Goal: Task Accomplishment & Management: Manage account settings

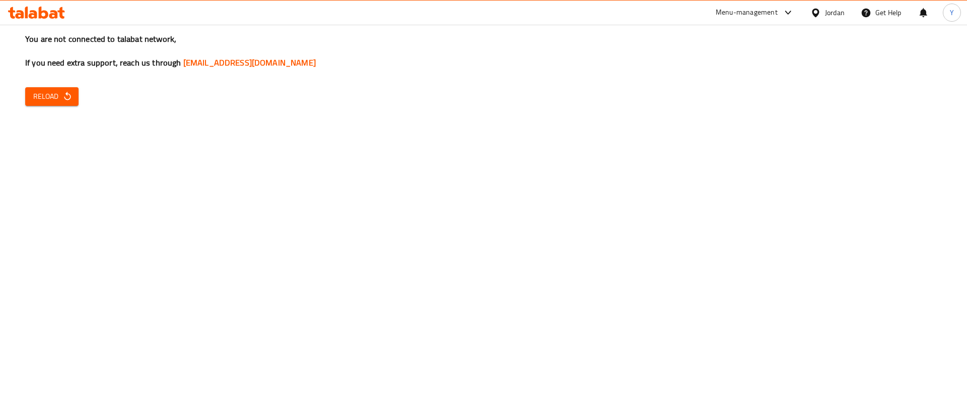
click at [60, 92] on span "Reload" at bounding box center [51, 96] width 37 height 13
click at [59, 98] on span "Reload" at bounding box center [51, 96] width 37 height 13
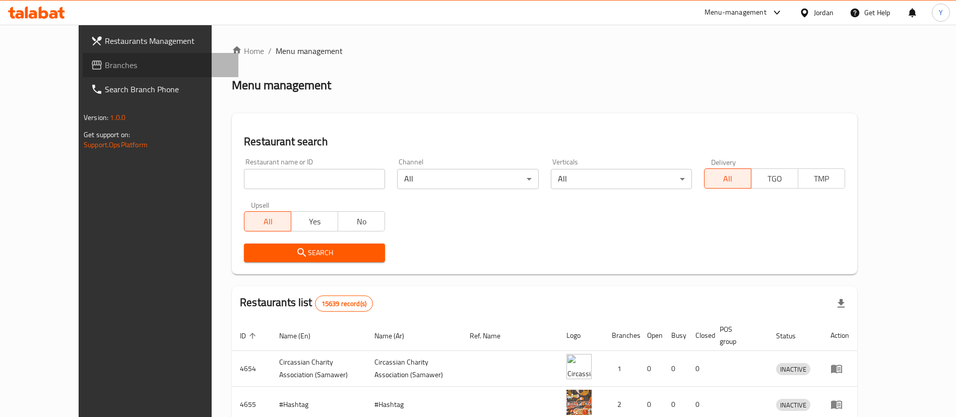
click at [105, 70] on span "Branches" at bounding box center [167, 65] width 125 height 12
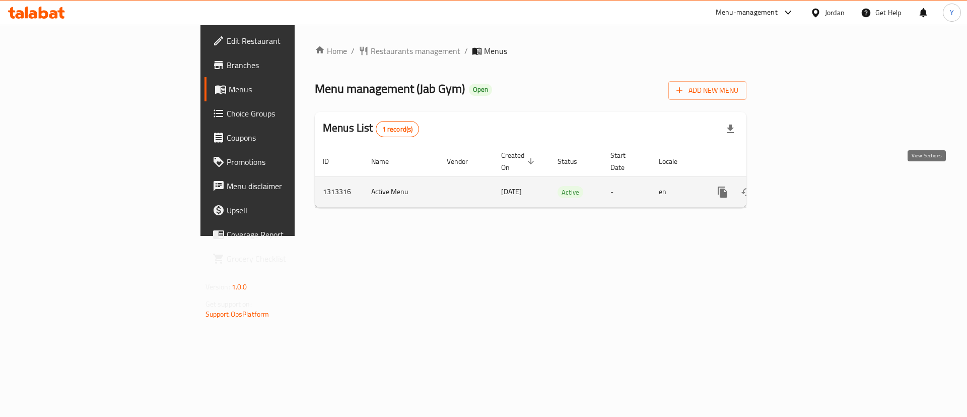
click at [802, 186] on icon "enhanced table" at bounding box center [795, 192] width 12 height 12
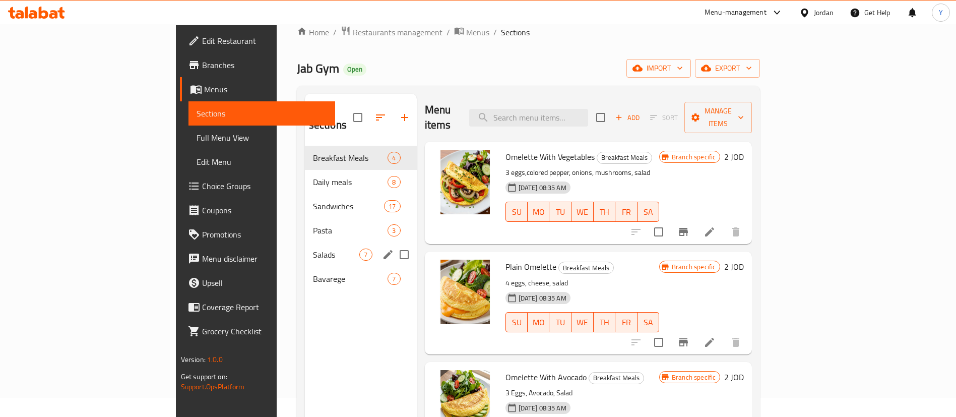
scroll to position [76, 0]
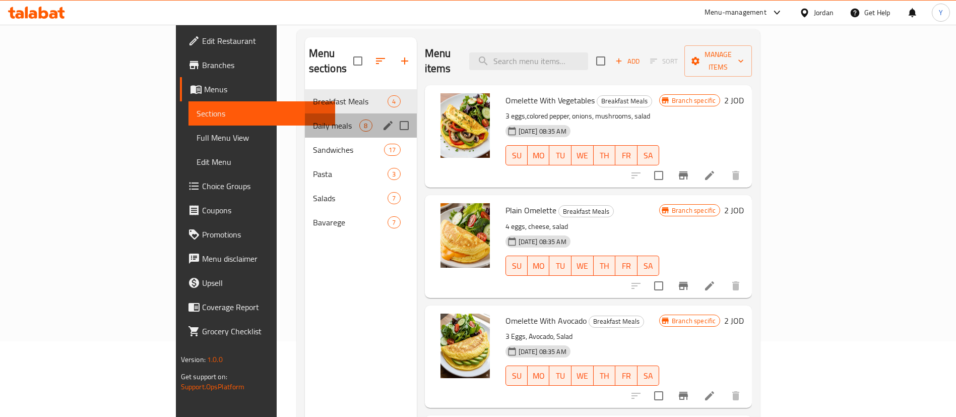
click at [305, 116] on div "Daily meals 8" at bounding box center [361, 125] width 112 height 24
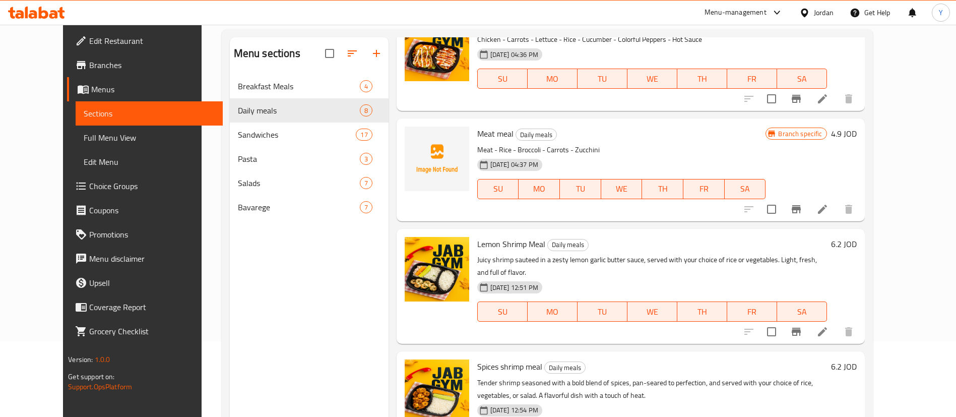
scroll to position [141, 0]
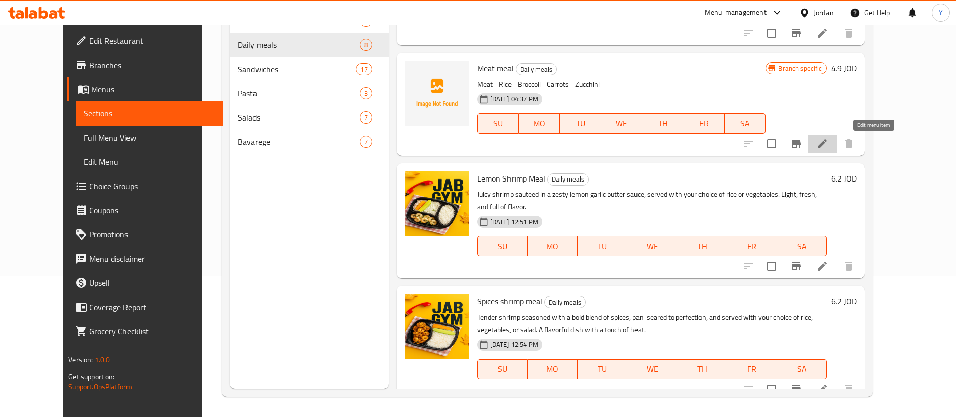
click at [827, 147] on icon at bounding box center [822, 143] width 9 height 9
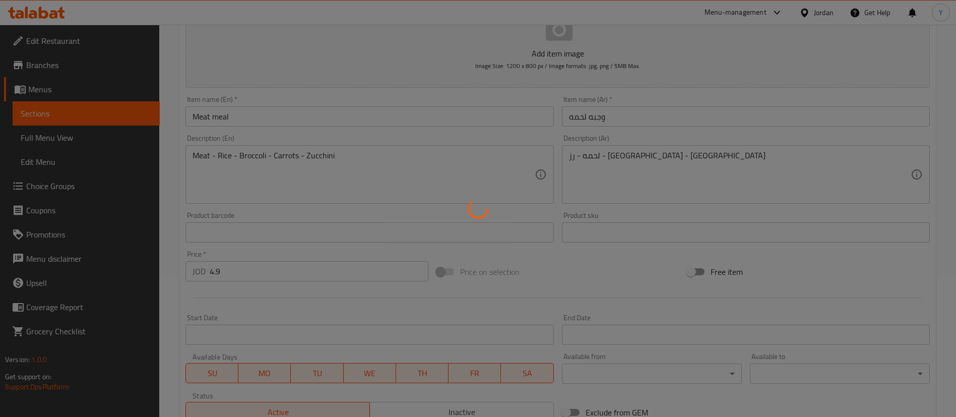
scroll to position [295, 0]
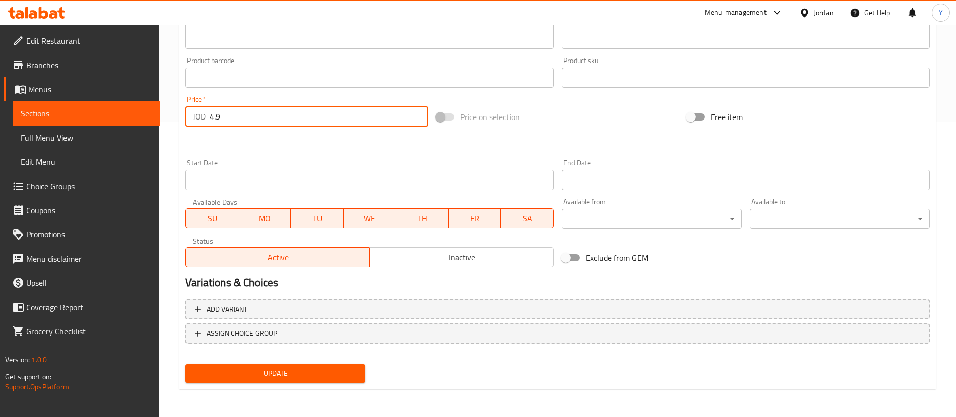
drag, startPoint x: 242, startPoint y: 117, endPoint x: 56, endPoint y: 105, distance: 185.8
click at [63, 117] on div "Edit Restaurant Branches Menus Sections Full Menu View Edit Menu Choice Groups …" at bounding box center [478, 72] width 956 height 687
type input "6.2"
click at [260, 372] on span "Update" at bounding box center [275, 373] width 164 height 13
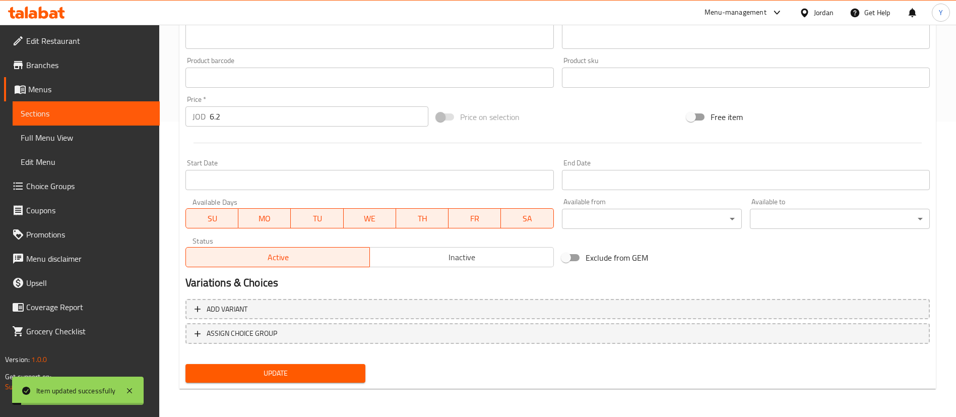
click at [118, 106] on link "Sections" at bounding box center [86, 113] width 147 height 24
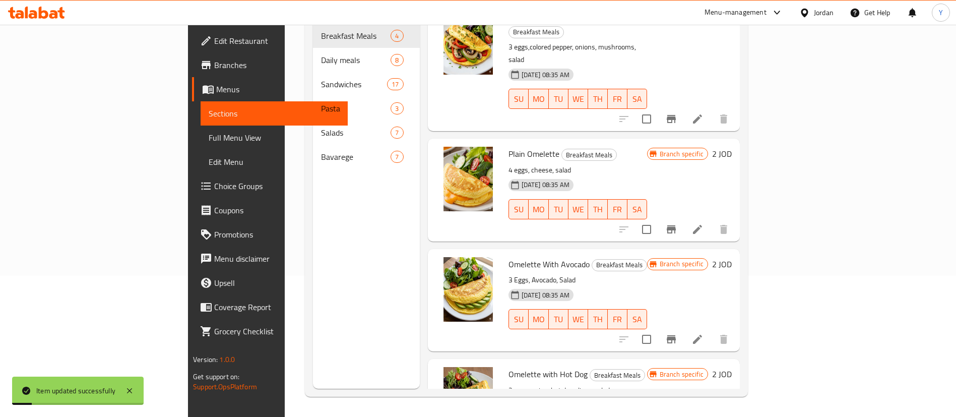
scroll to position [49, 0]
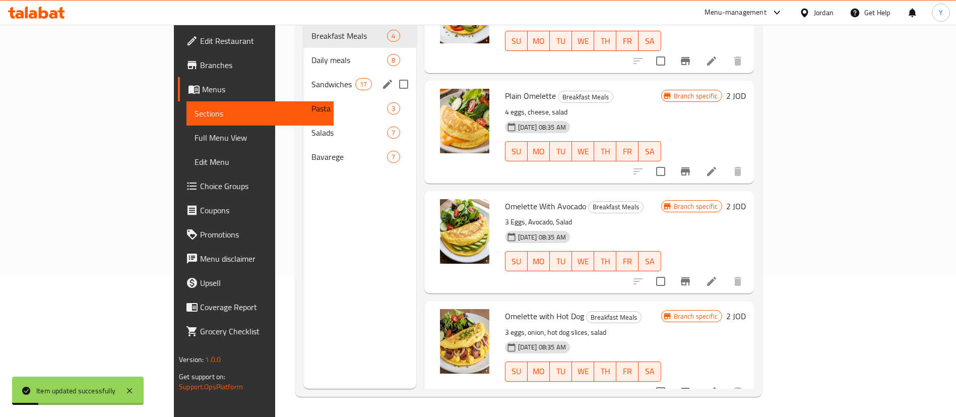
click at [311, 54] on span "Daily meals" at bounding box center [349, 60] width 76 height 12
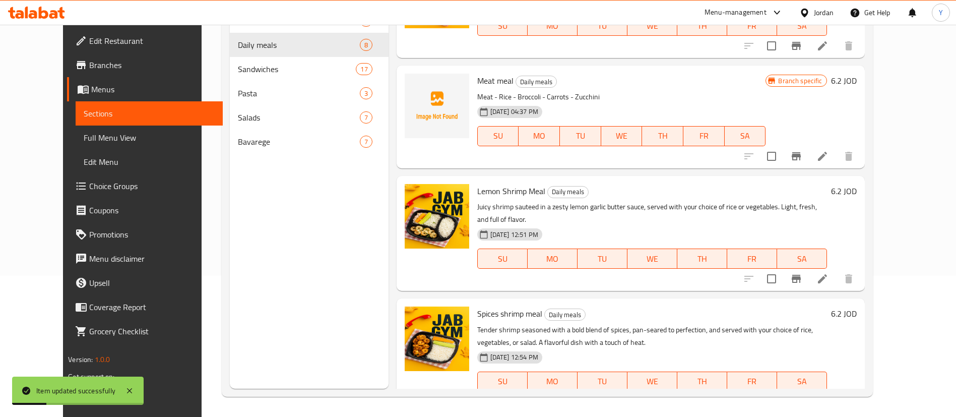
scroll to position [502, 0]
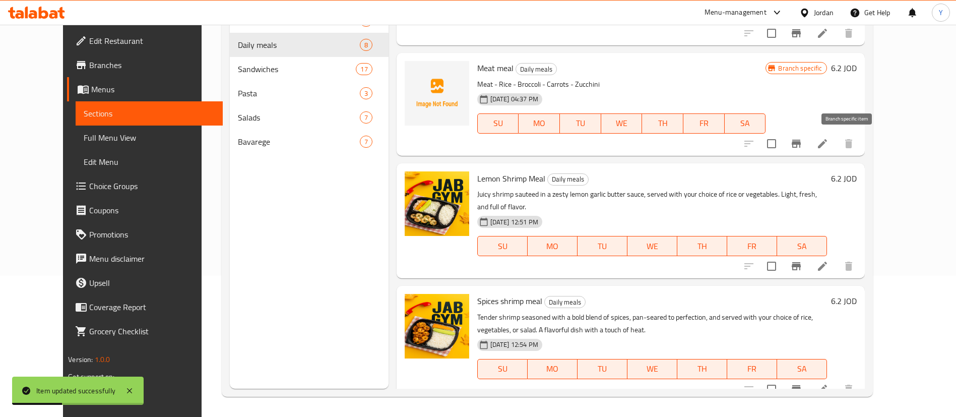
click at [802, 140] on icon "Branch-specific-item" at bounding box center [796, 144] width 12 height 12
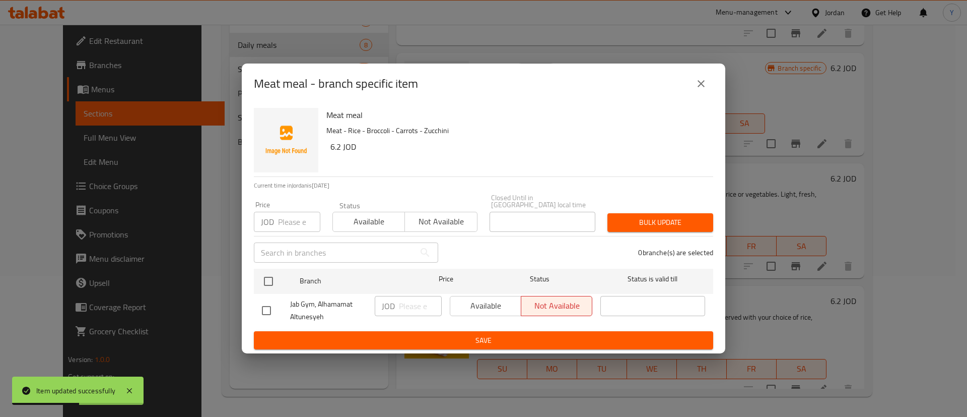
click at [261, 310] on input "checkbox" at bounding box center [266, 310] width 21 height 21
checkbox input "true"
click at [415, 303] on input "number" at bounding box center [420, 306] width 43 height 20
type input "5"
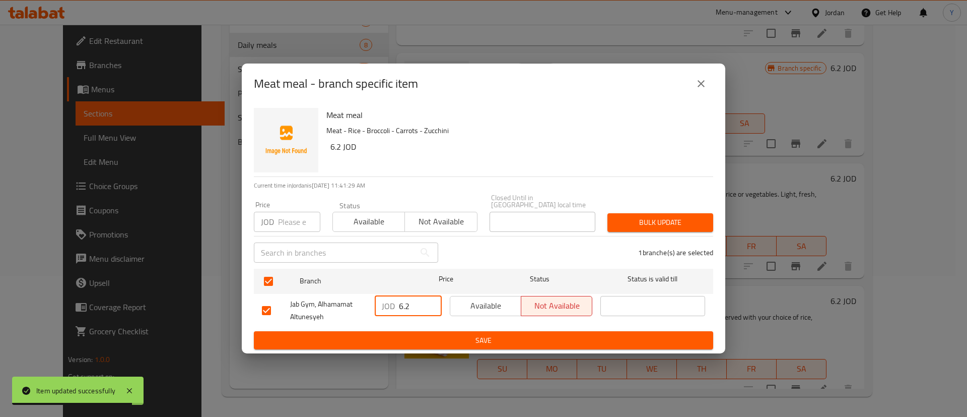
type input "6.2"
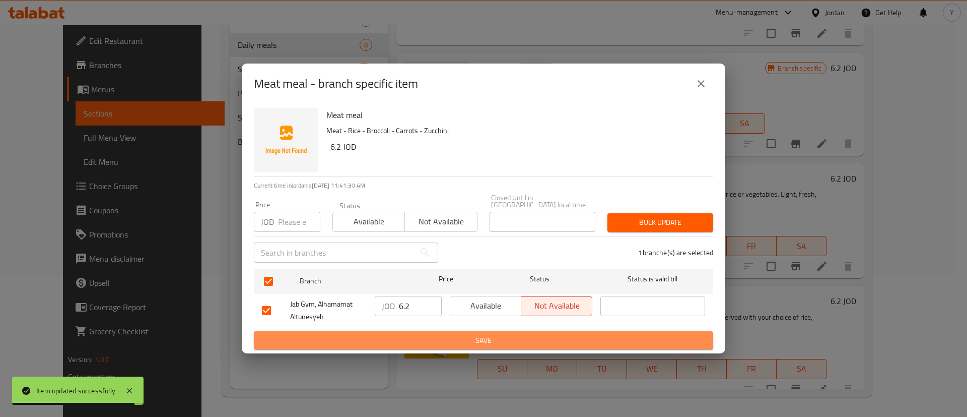
click at [435, 343] on button "Save" at bounding box center [483, 340] width 459 height 19
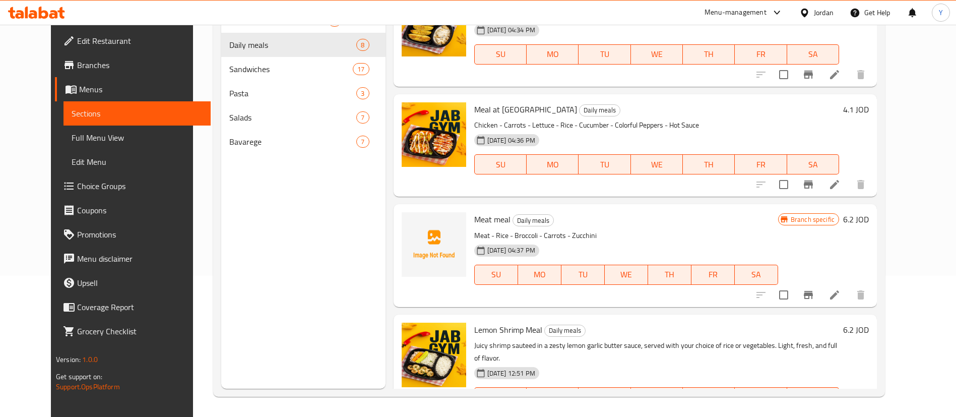
scroll to position [0, 0]
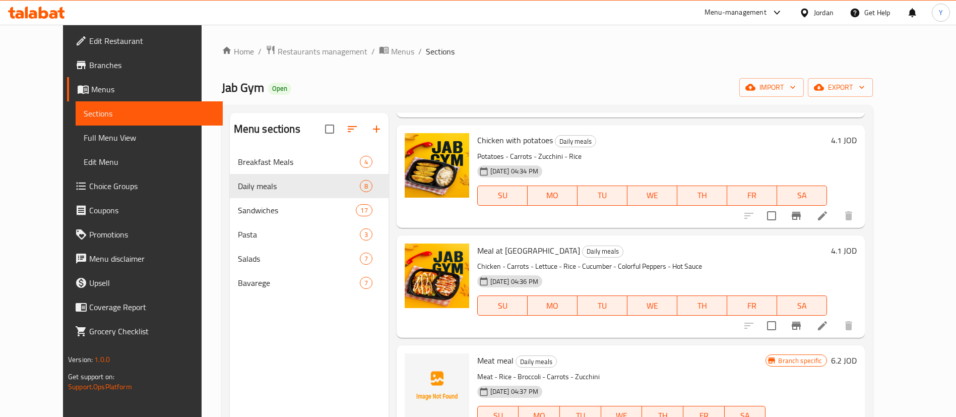
click at [51, 14] on icon at bounding box center [53, 14] width 9 height 9
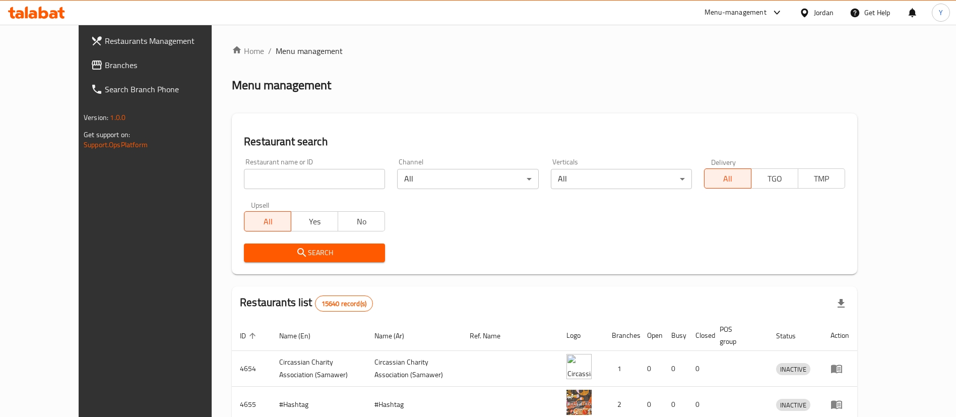
click at [105, 64] on span "Branches" at bounding box center [167, 65] width 125 height 12
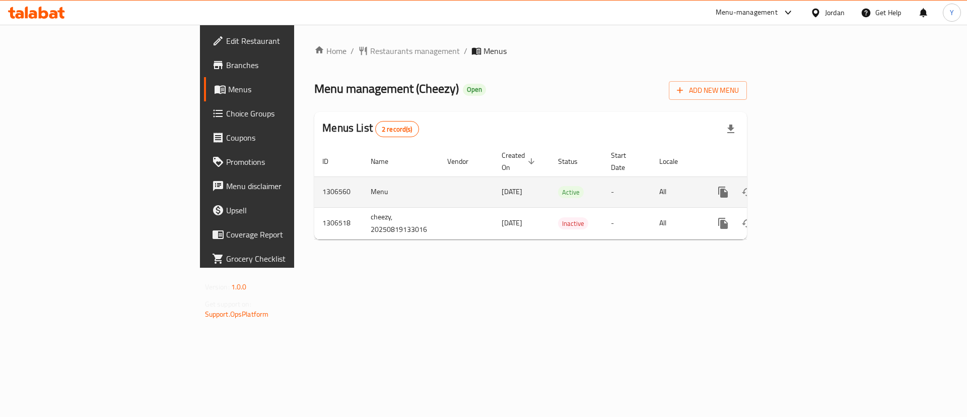
click at [802, 186] on icon "enhanced table" at bounding box center [796, 192] width 12 height 12
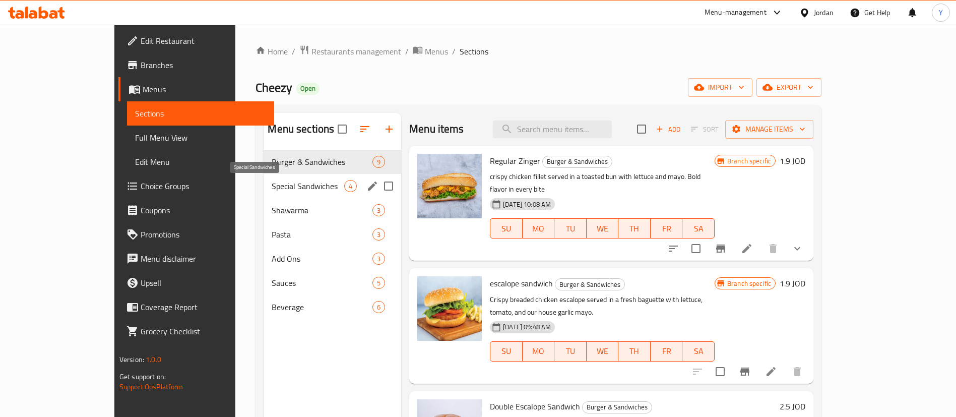
click at [272, 184] on span "Special Sandwiches" at bounding box center [308, 186] width 73 height 12
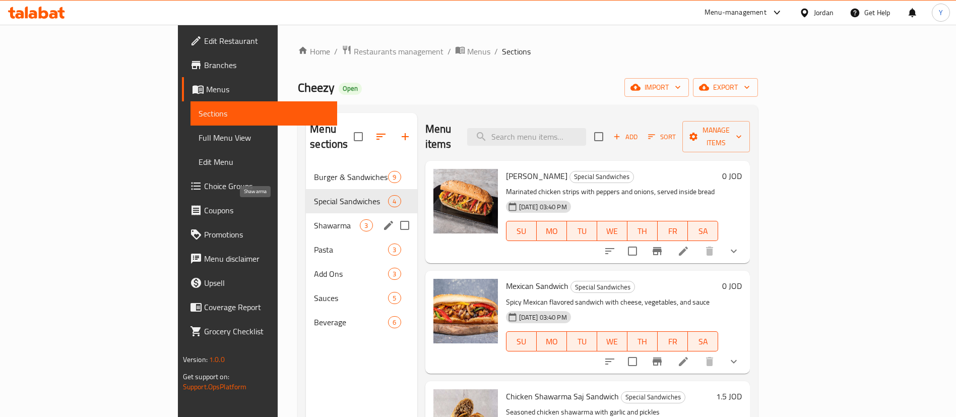
click at [314, 219] on span "Shawarma" at bounding box center [337, 225] width 46 height 12
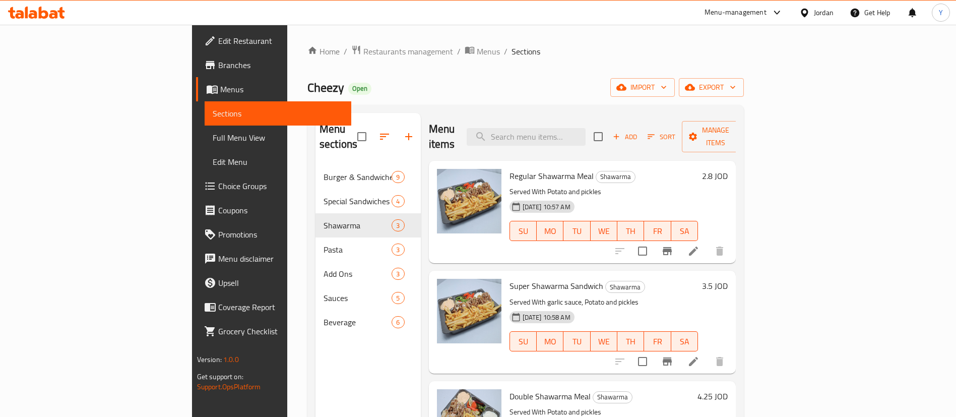
click at [621, 132] on icon "button" at bounding box center [616, 136] width 9 height 9
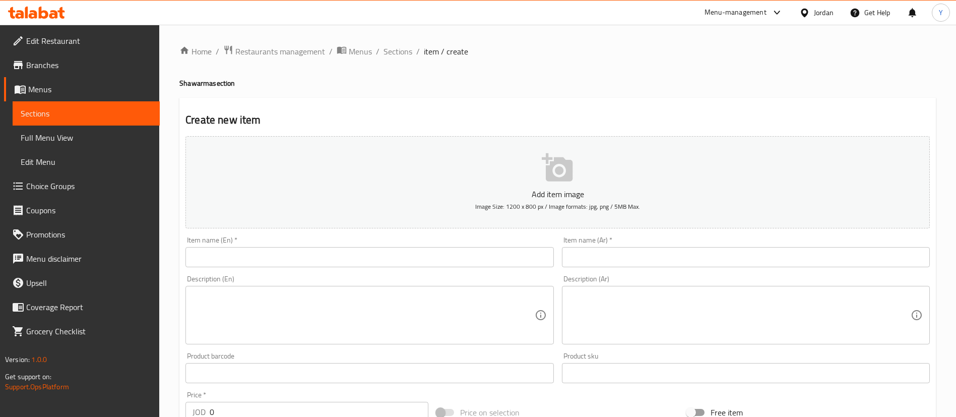
click at [302, 251] on input "text" at bounding box center [369, 257] width 368 height 20
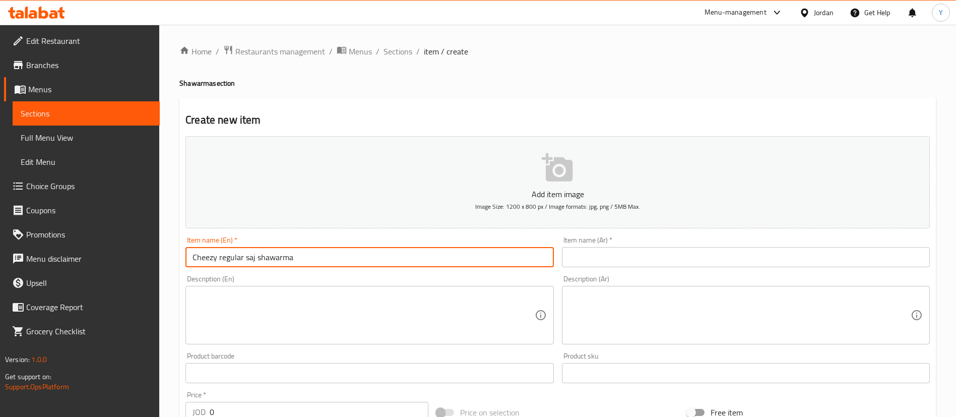
drag, startPoint x: 220, startPoint y: 256, endPoint x: 106, endPoint y: 246, distance: 114.3
click at [118, 247] on div "Edit Restaurant Branches Menus Sections Full Menu View Edit Menu Choice Groups …" at bounding box center [478, 368] width 956 height 687
type input "Cheezy regular saj shawarma"
click at [611, 261] on input "text" at bounding box center [746, 257] width 368 height 20
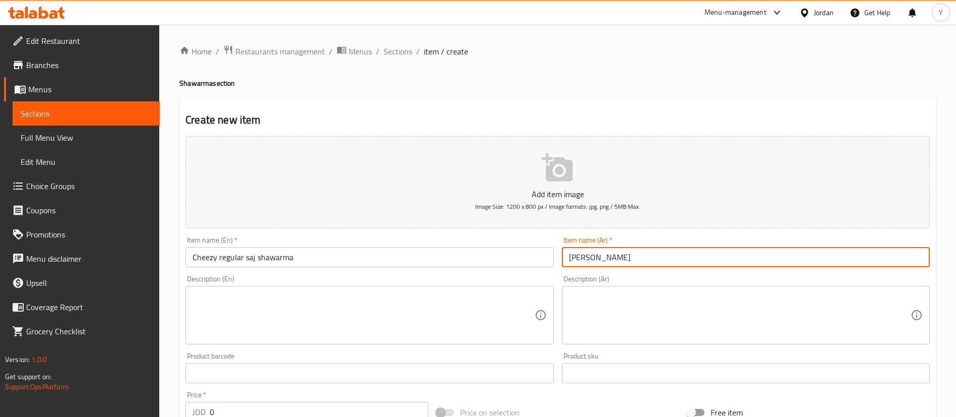
type input "تشيزي شاورما"
drag, startPoint x: 381, startPoint y: 257, endPoint x: 374, endPoint y: 252, distance: 8.7
click at [380, 257] on input "Cheezy regular saj shawarma" at bounding box center [369, 257] width 368 height 20
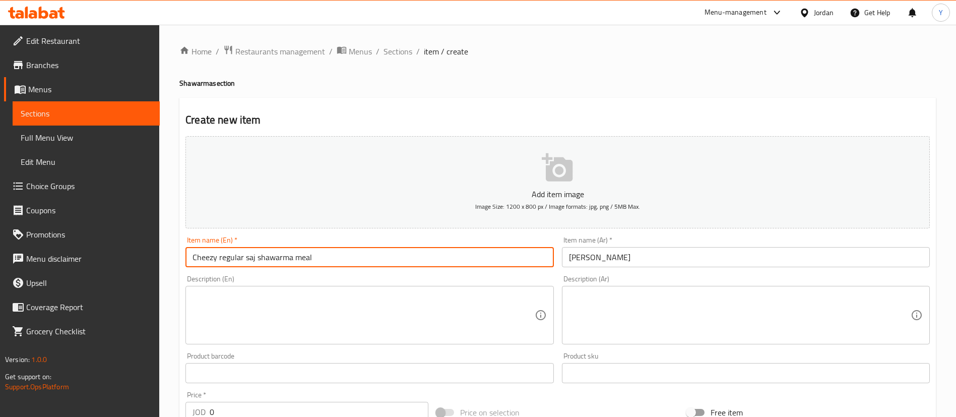
type input "Cheezy regular saj shawarma meal"
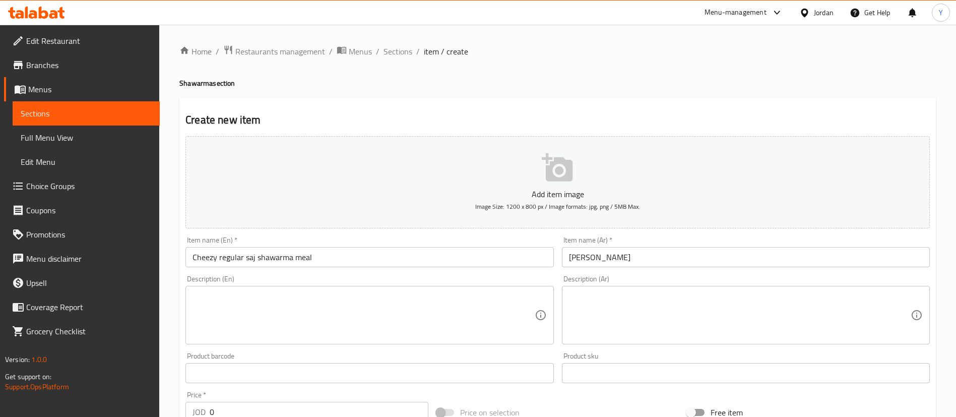
click at [693, 269] on div "Item name (Ar)   * تشيزي شاورما Item name (Ar) *" at bounding box center [746, 251] width 376 height 39
click at [681, 259] on input "تشيزي شاورما" at bounding box center [746, 257] width 368 height 20
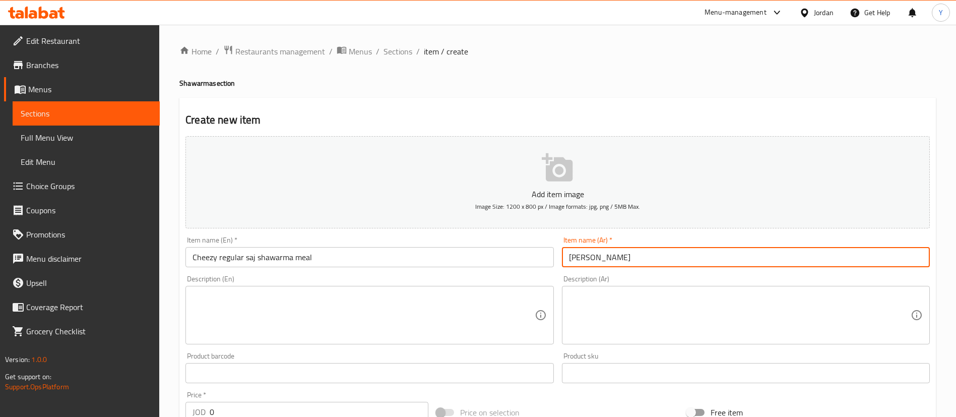
drag, startPoint x: 675, startPoint y: 256, endPoint x: 456, endPoint y: 273, distance: 219.7
click at [456, 273] on div "Add item image Image Size: 1200 x 800 px / Image formats: jpg, png / 5MB Max. I…" at bounding box center [557, 349] width 752 height 434
type input "وجبه تشيزي شاورما صاج عادي"
click at [378, 317] on textarea at bounding box center [363, 315] width 342 height 48
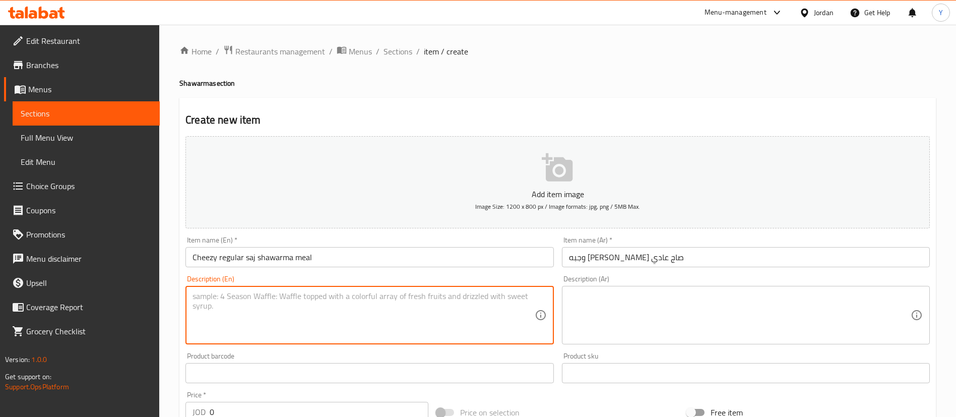
click at [778, 297] on textarea at bounding box center [740, 315] width 342 height 48
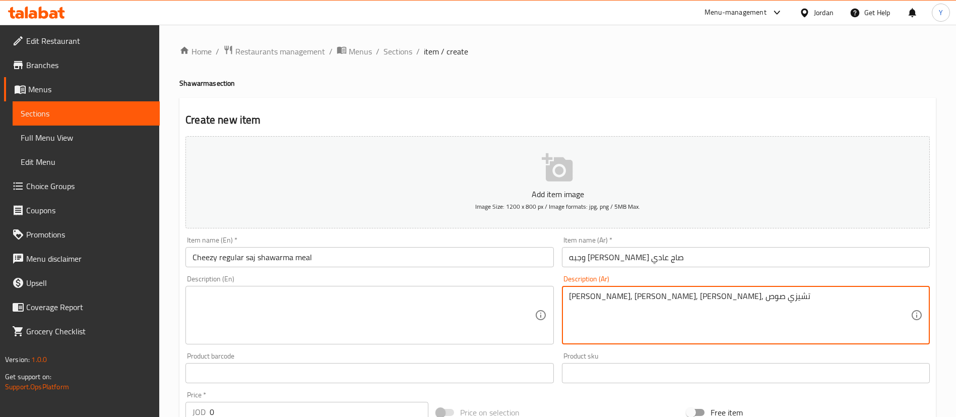
drag, startPoint x: 777, startPoint y: 300, endPoint x: 402, endPoint y: 297, distance: 375.3
click at [437, 296] on div "Add item image Image Size: 1200 x 800 px / Image formats: jpg, png / 5MB Max. I…" at bounding box center [557, 349] width 752 height 434
type textarea "جبنه, كريمه, باربيكيو صوص, تشيزي صوص"
click at [261, 325] on textarea at bounding box center [363, 315] width 342 height 48
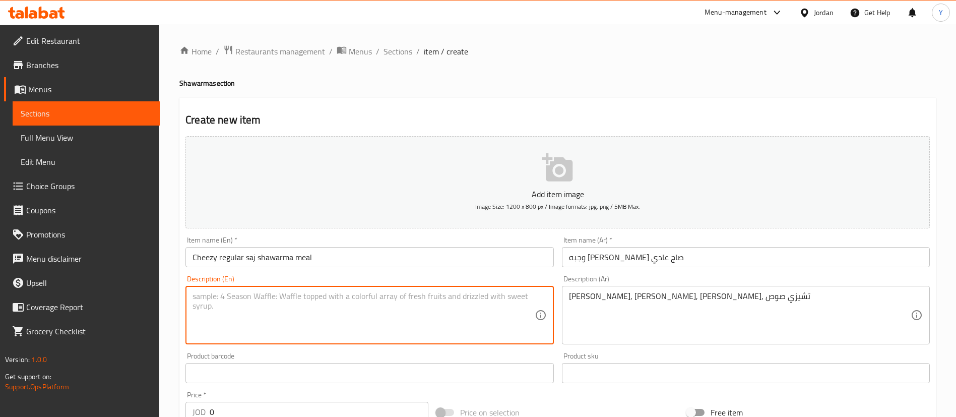
paste textarea "Cheese, cream, special BBQ, special cheesy"
drag, startPoint x: 284, startPoint y: 300, endPoint x: 289, endPoint y: 314, distance: 14.8
click at [284, 300] on textarea "Cheese, cream, special BBQ, special cheesy" at bounding box center [363, 315] width 342 height 48
click at [390, 301] on textarea "Cheese, cream, special BBQ sauce, special cheesy" at bounding box center [363, 315] width 342 height 48
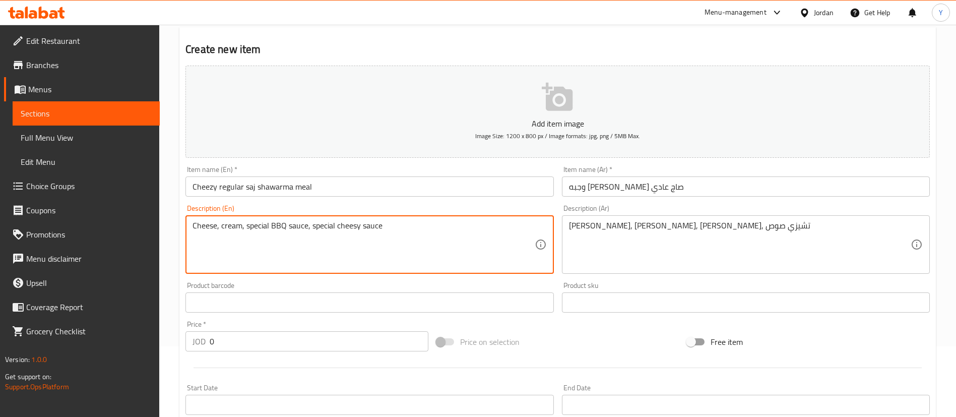
scroll to position [151, 0]
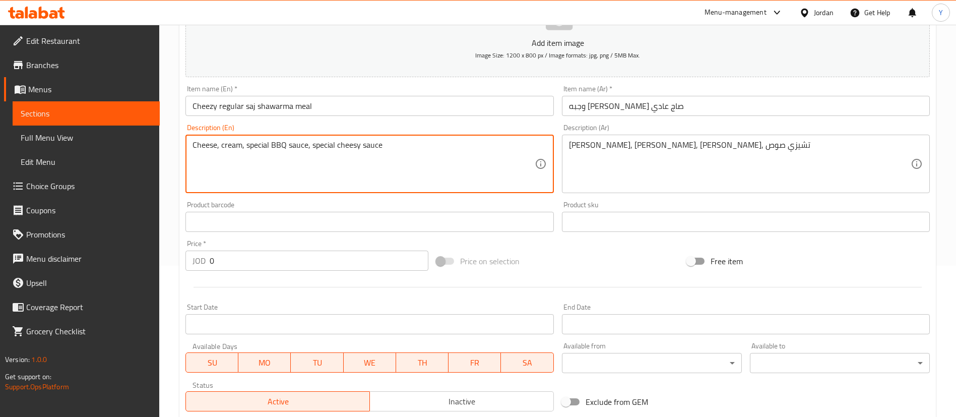
type textarea "Cheese, cream, special BBQ sauce, special cheesy sauce"
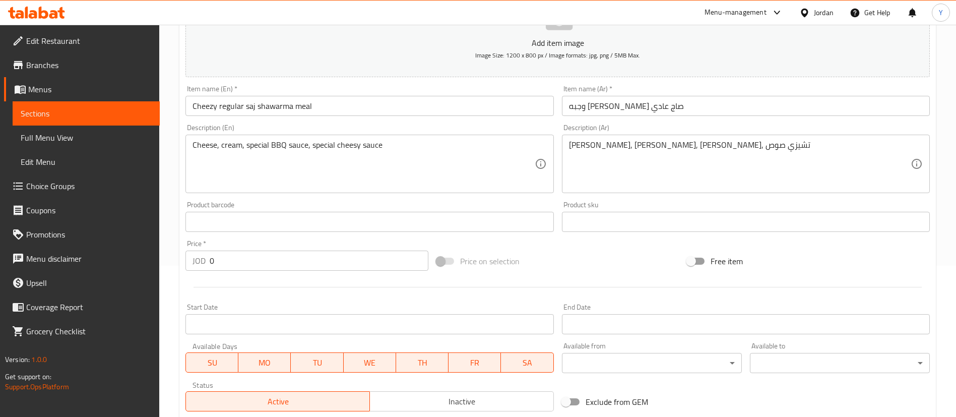
click at [250, 247] on div "Price   * JOD 0 Price *" at bounding box center [306, 255] width 243 height 31
click at [244, 259] on input "0" at bounding box center [319, 260] width 219 height 20
click at [48, 20] on div at bounding box center [36, 13] width 73 height 20
click at [48, 15] on icon at bounding box center [36, 13] width 57 height 12
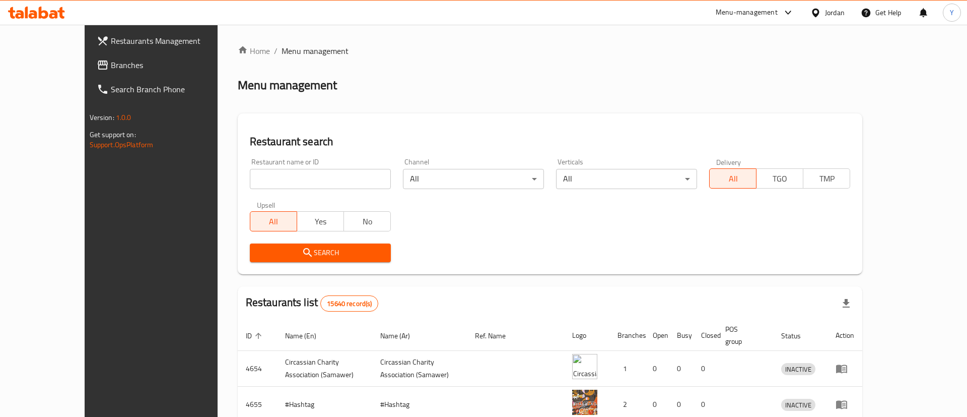
click at [62, 62] on div at bounding box center [483, 208] width 967 height 417
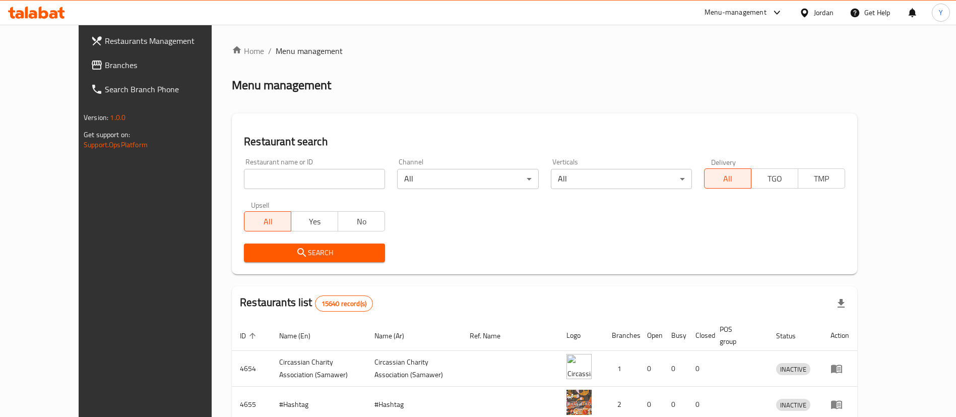
drag, startPoint x: 62, startPoint y: 64, endPoint x: 113, endPoint y: 94, distance: 59.2
click at [105, 64] on span "Branches" at bounding box center [167, 65] width 125 height 12
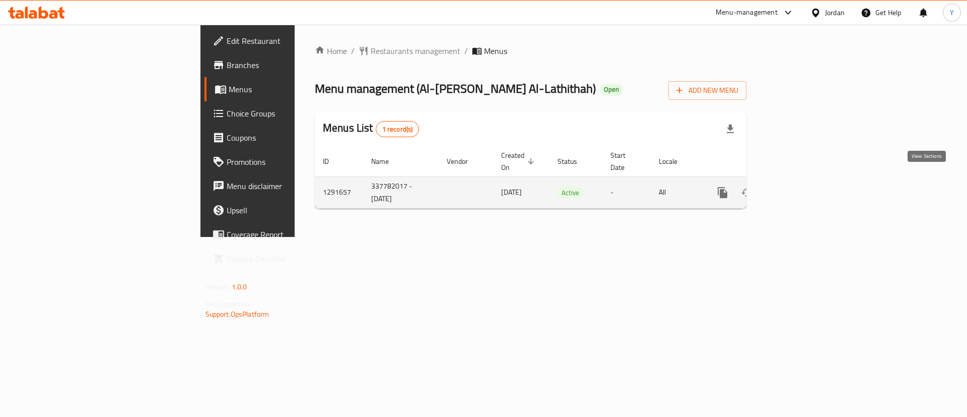
click at [802, 186] on icon "enhanced table" at bounding box center [795, 192] width 12 height 12
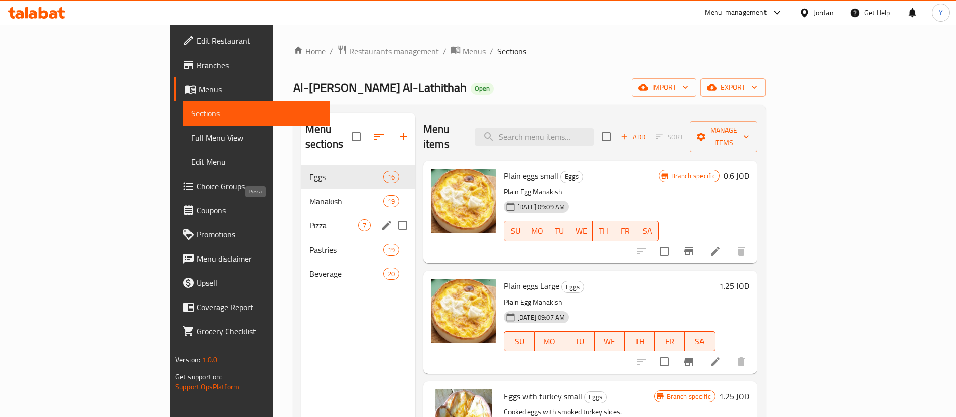
click at [309, 219] on span "Pizza" at bounding box center [333, 225] width 49 height 12
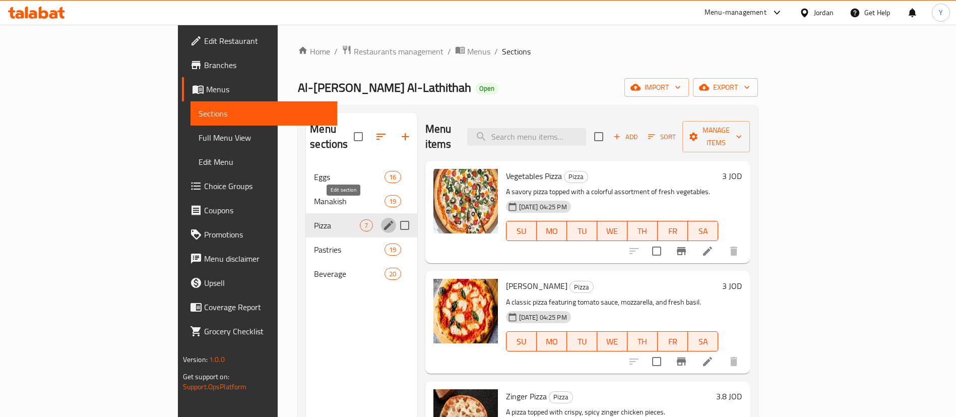
click at [382, 219] on icon "edit" at bounding box center [388, 225] width 12 height 12
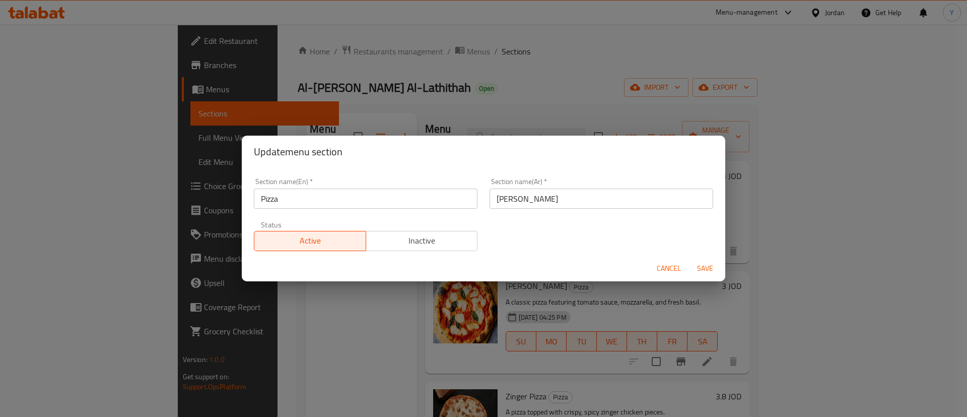
click at [464, 56] on div "Update menu section Section name(En)   * Pizza Section name(En) * Section name(…" at bounding box center [483, 208] width 967 height 417
click at [674, 269] on span "Cancel" at bounding box center [669, 268] width 24 height 13
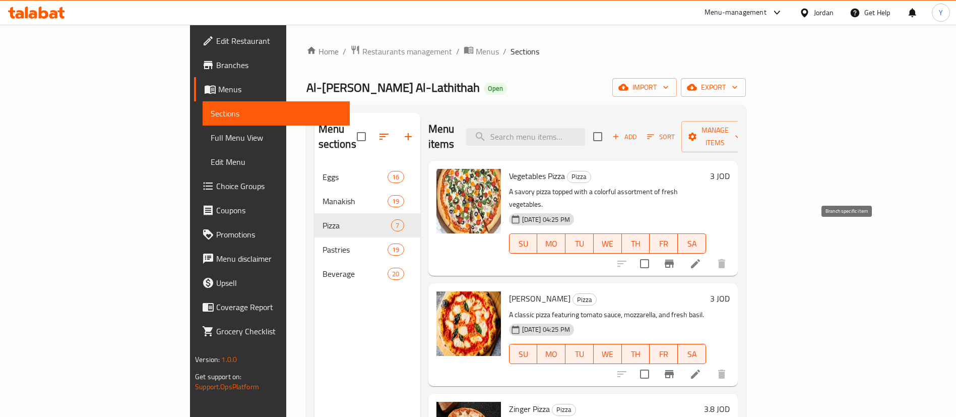
click at [674, 259] on icon "Branch-specific-item" at bounding box center [668, 263] width 9 height 8
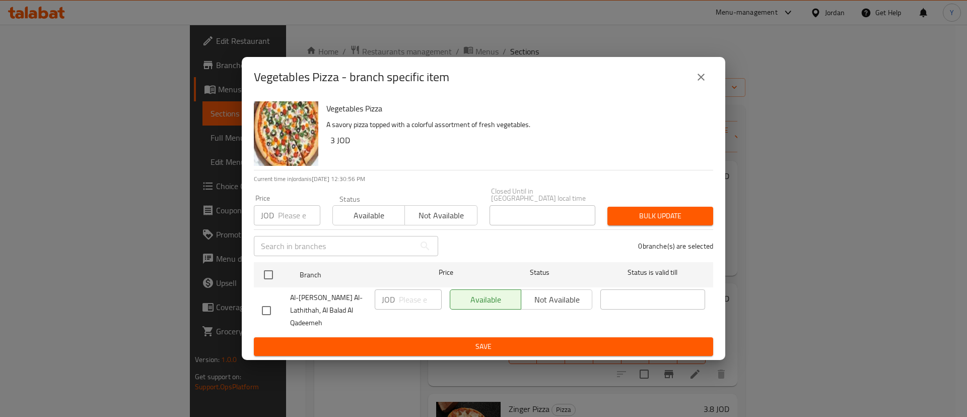
click at [706, 83] on icon "close" at bounding box center [701, 77] width 12 height 12
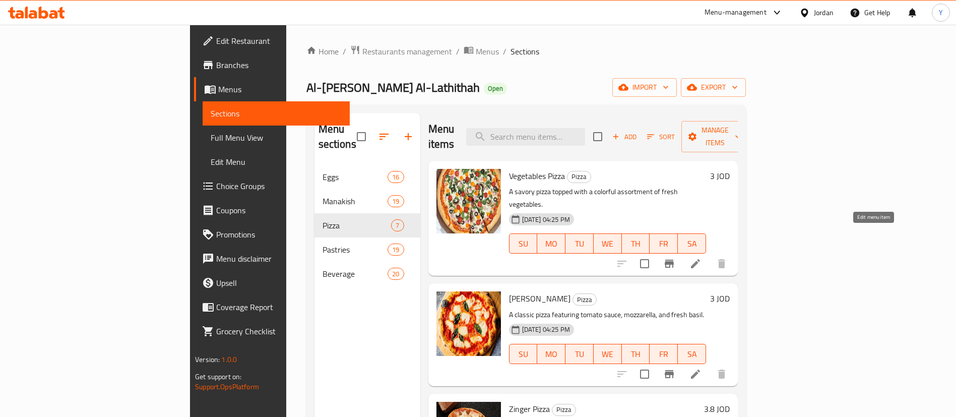
click at [701, 257] on icon at bounding box center [695, 263] width 12 height 12
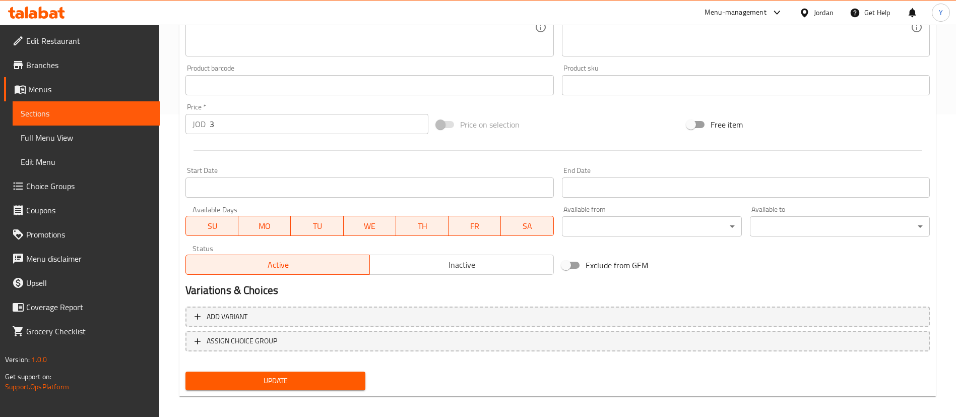
scroll to position [310, 0]
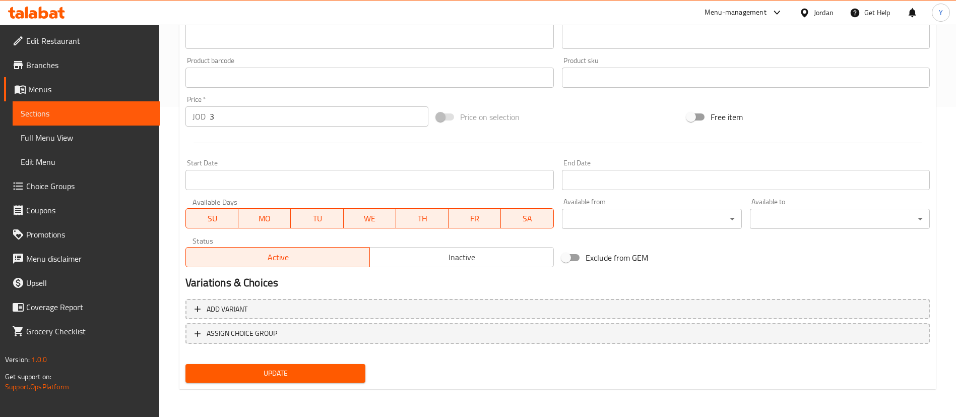
click at [314, 264] on span "Active" at bounding box center [278, 257] width 176 height 15
click at [143, 118] on span "Sections" at bounding box center [86, 113] width 131 height 12
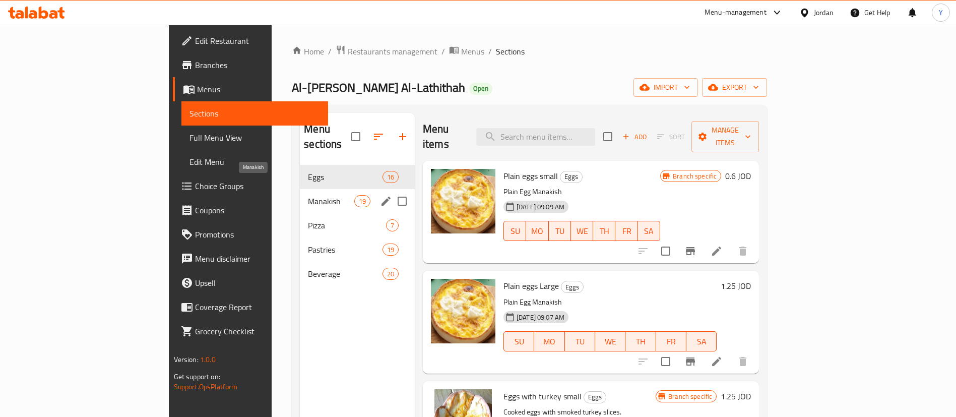
click at [308, 195] on span "Manakish" at bounding box center [331, 201] width 46 height 12
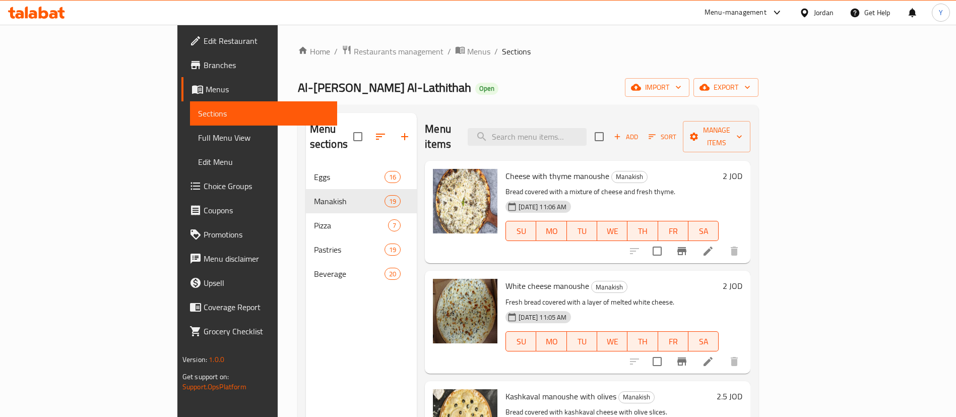
click at [714, 245] on icon at bounding box center [708, 251] width 12 height 12
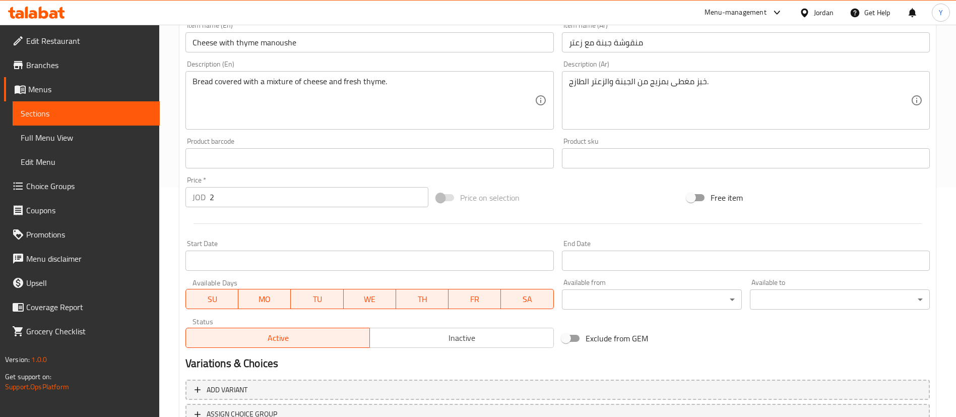
scroll to position [310, 0]
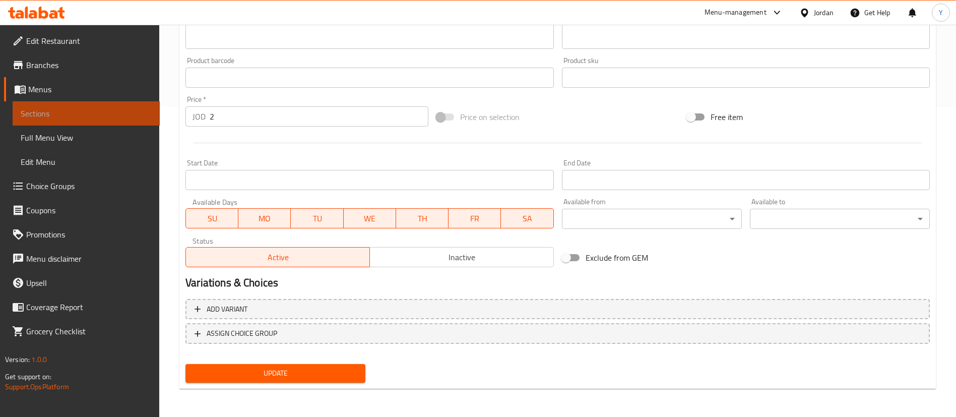
click at [77, 116] on span "Sections" at bounding box center [86, 113] width 131 height 12
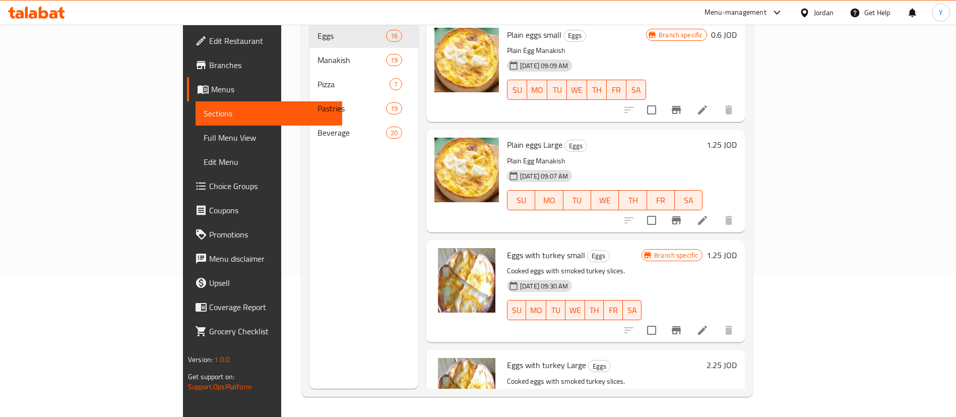
scroll to position [141, 0]
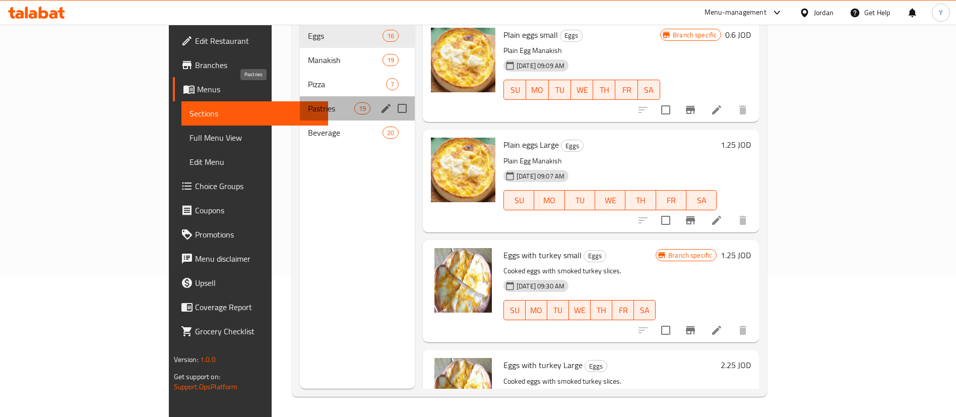
click at [308, 102] on span "Pastries" at bounding box center [331, 108] width 46 height 12
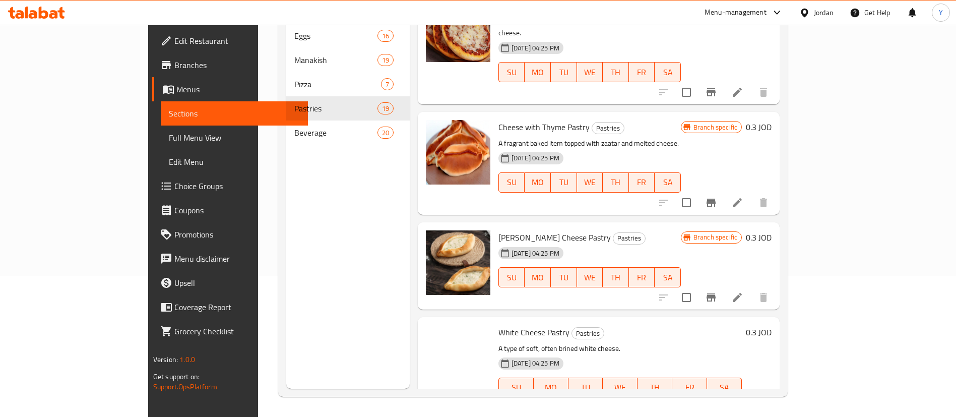
scroll to position [1511, 0]
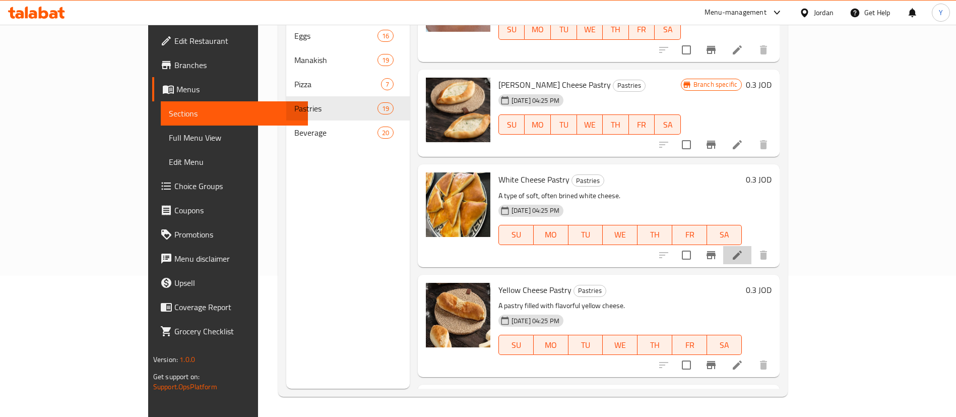
click at [751, 246] on li at bounding box center [737, 255] width 28 height 18
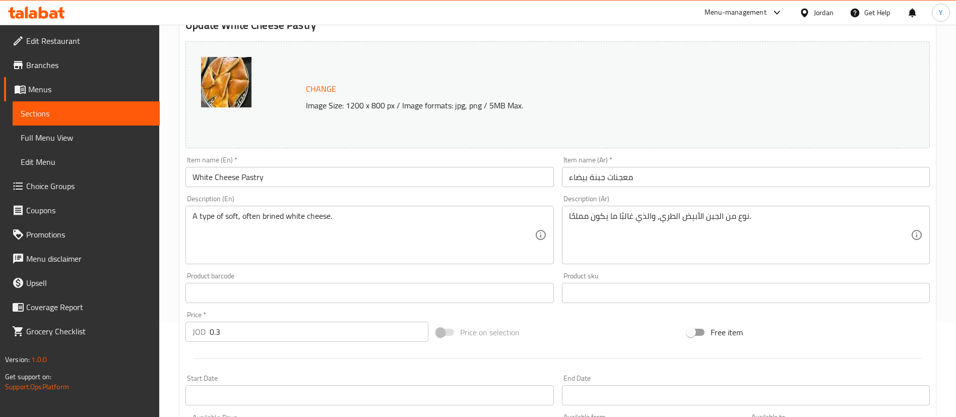
scroll to position [310, 0]
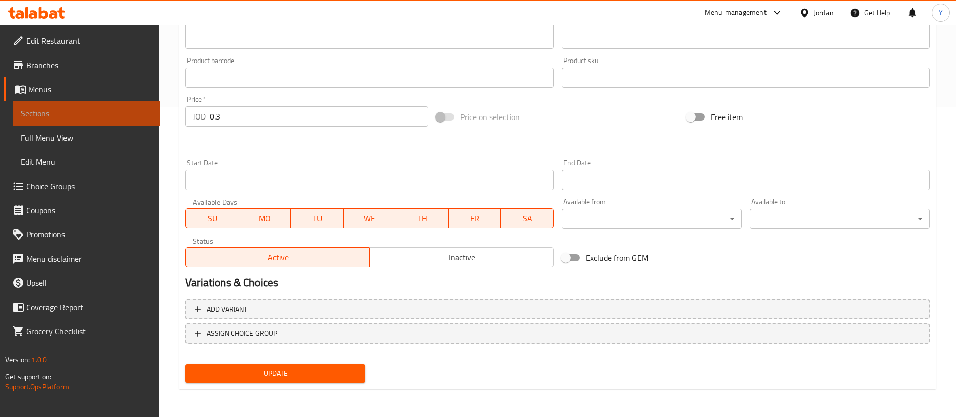
click at [99, 111] on span "Sections" at bounding box center [86, 113] width 131 height 12
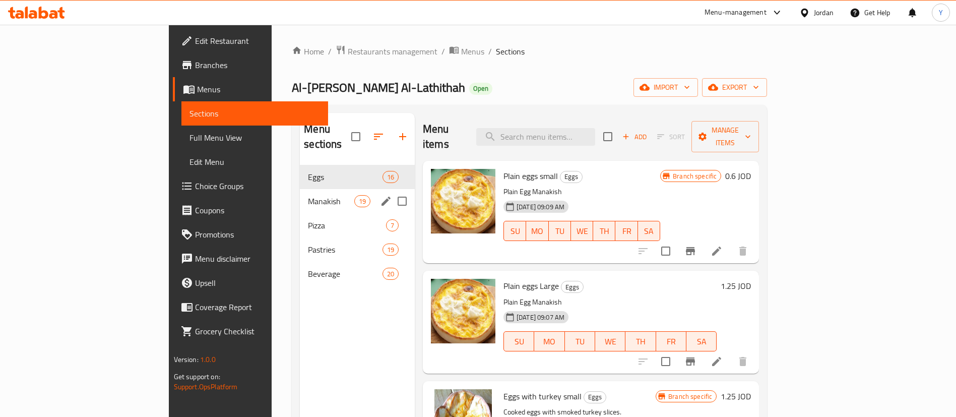
click at [300, 189] on div "Manakish 19" at bounding box center [357, 201] width 115 height 24
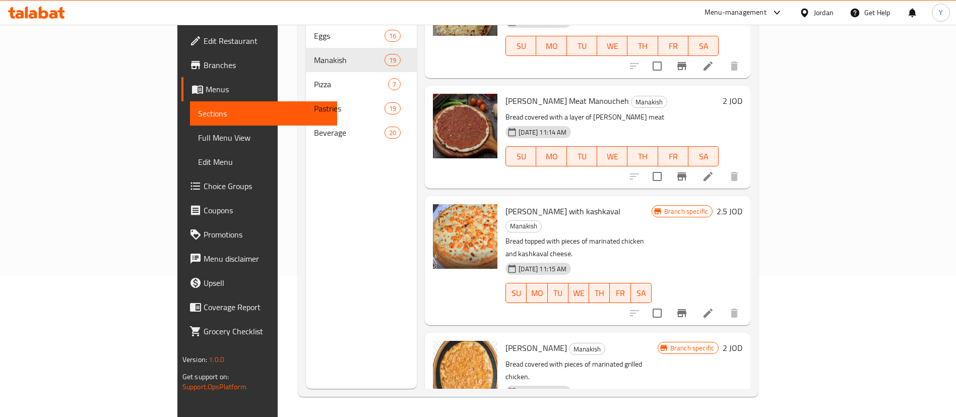
scroll to position [1549, 0]
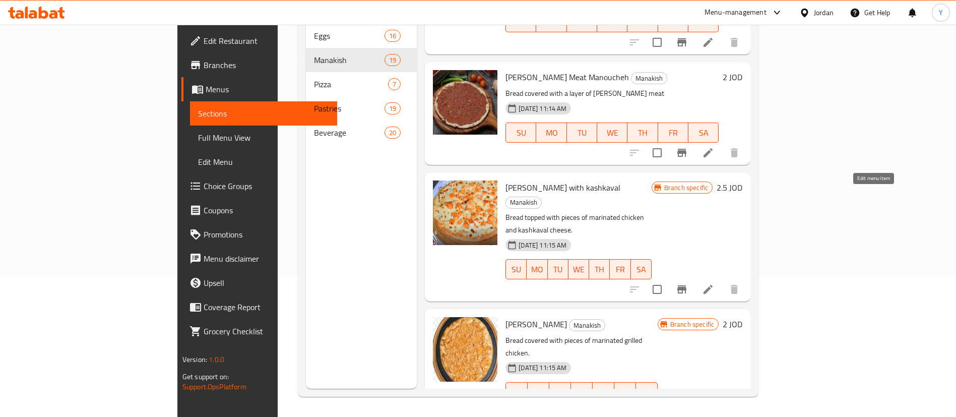
click at [714, 283] on icon at bounding box center [708, 289] width 12 height 12
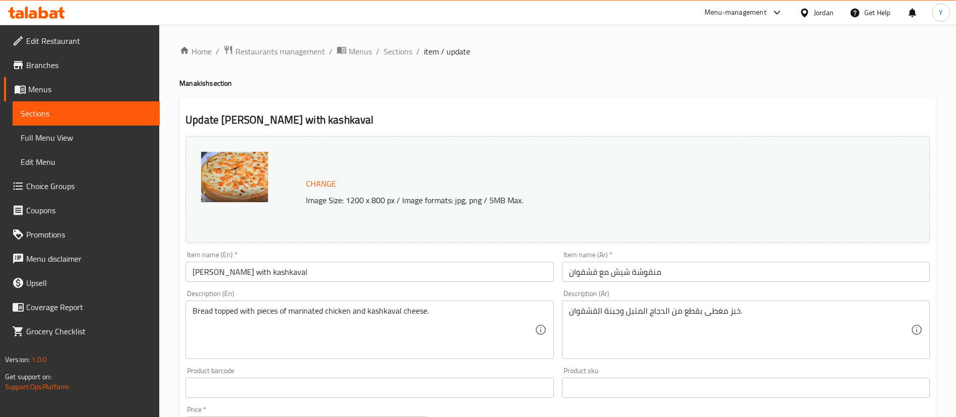
scroll to position [310, 0]
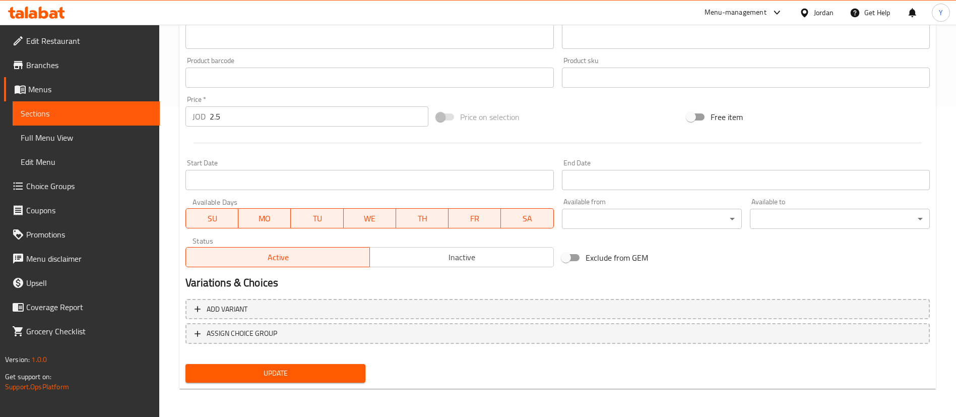
click at [138, 118] on span "Sections" at bounding box center [86, 113] width 131 height 12
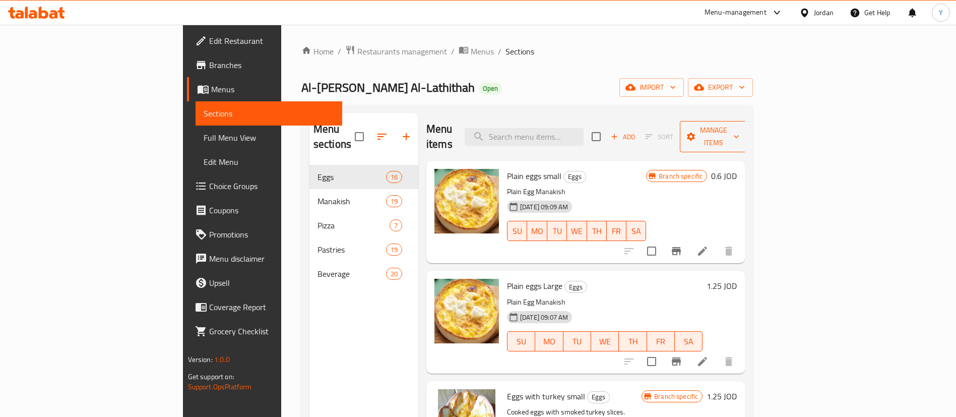
click at [741, 131] on icon "button" at bounding box center [736, 136] width 10 height 10
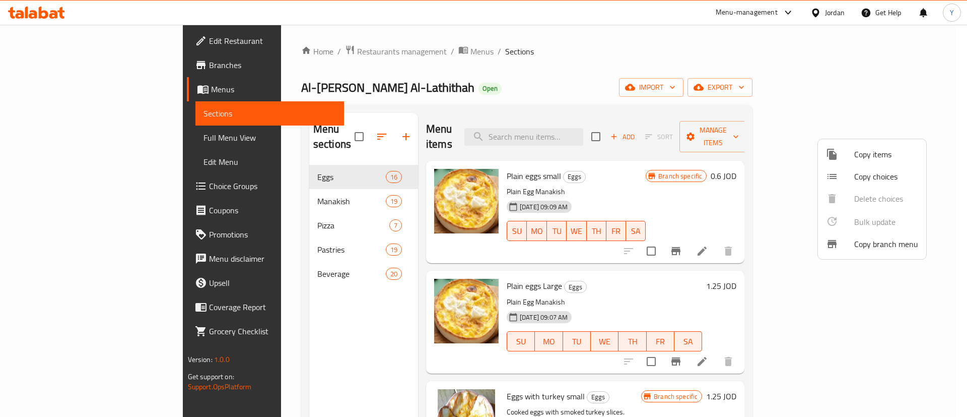
click at [707, 83] on div at bounding box center [483, 208] width 967 height 417
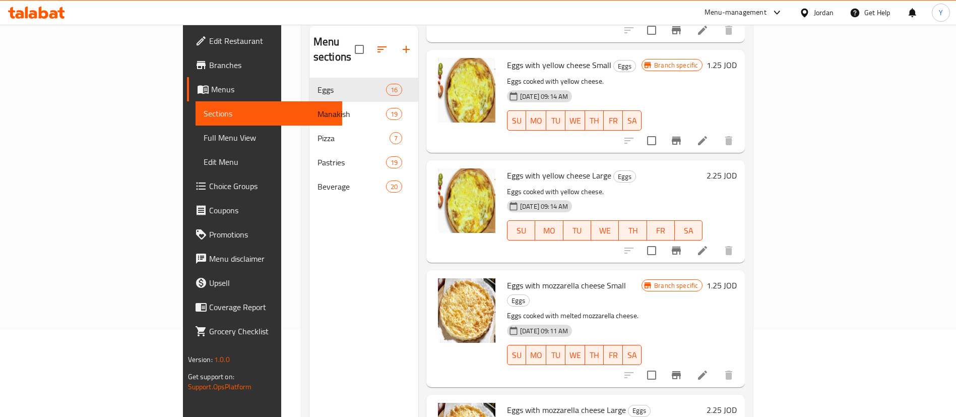
scroll to position [141, 0]
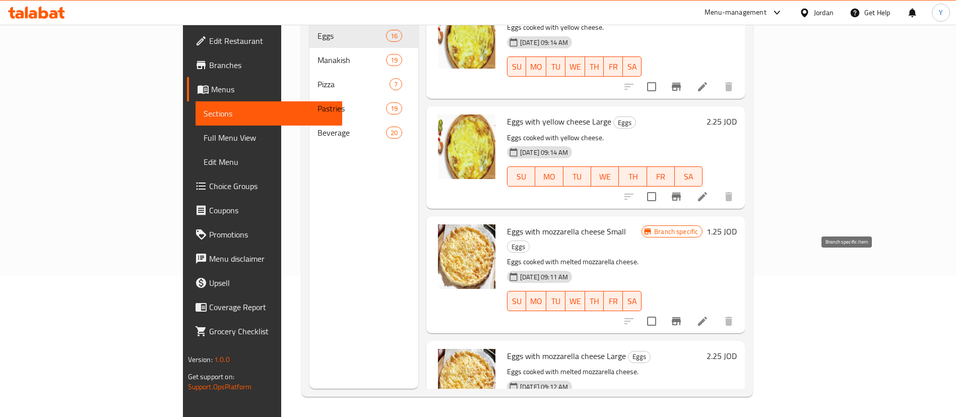
click at [682, 315] on icon "Branch-specific-item" at bounding box center [676, 321] width 12 height 12
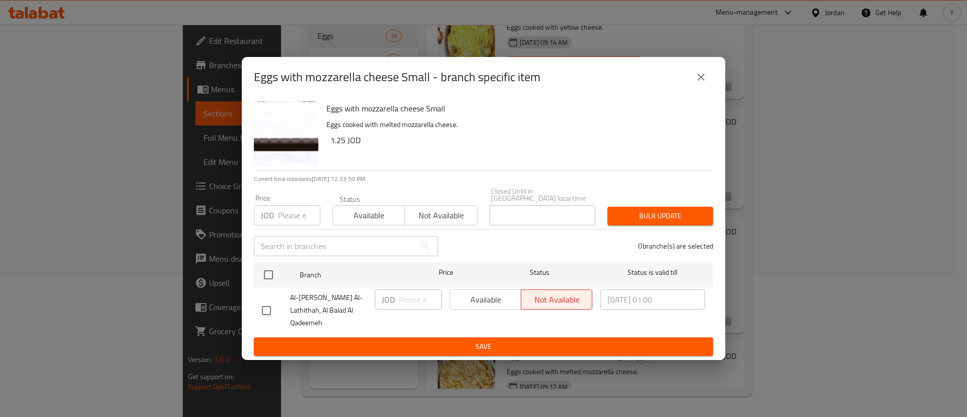
click at [491, 303] on div "Available Not available" at bounding box center [521, 299] width 143 height 20
click at [485, 300] on div "Available Not available" at bounding box center [521, 299] width 143 height 20
click at [500, 301] on div "Available Not available" at bounding box center [521, 299] width 143 height 20
click at [265, 306] on input "checkbox" at bounding box center [266, 310] width 21 height 21
checkbox input "true"
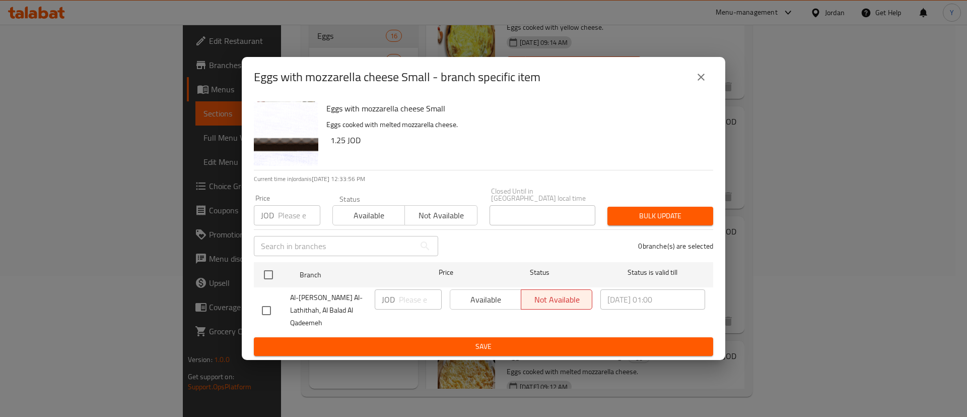
checkbox input "true"
click at [499, 302] on span "Available" at bounding box center [485, 299] width 63 height 15
click at [703, 89] on button "close" at bounding box center [701, 77] width 24 height 24
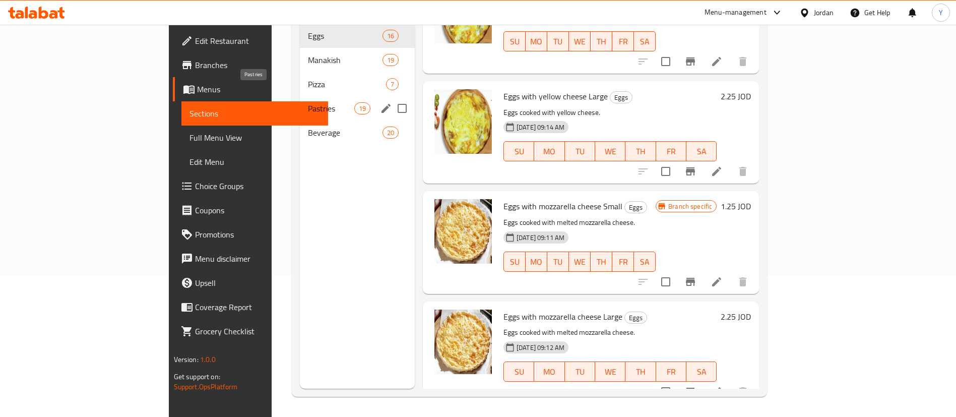
click at [308, 102] on span "Pastries" at bounding box center [331, 108] width 46 height 12
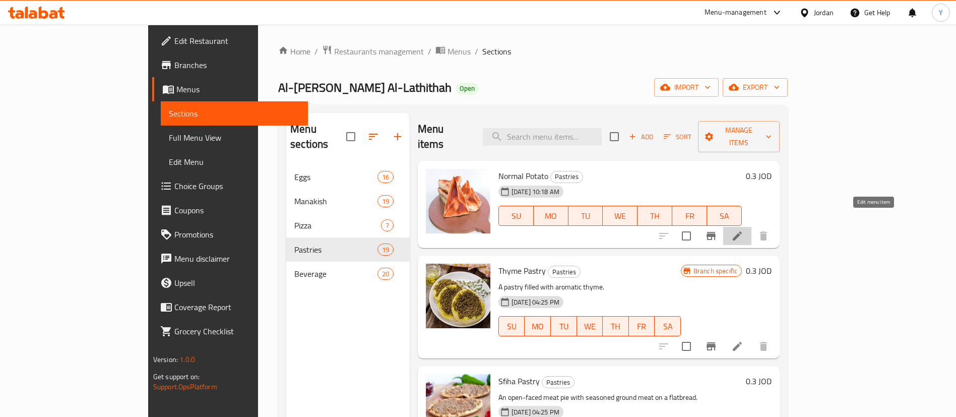
click at [743, 230] on icon at bounding box center [737, 236] width 12 height 12
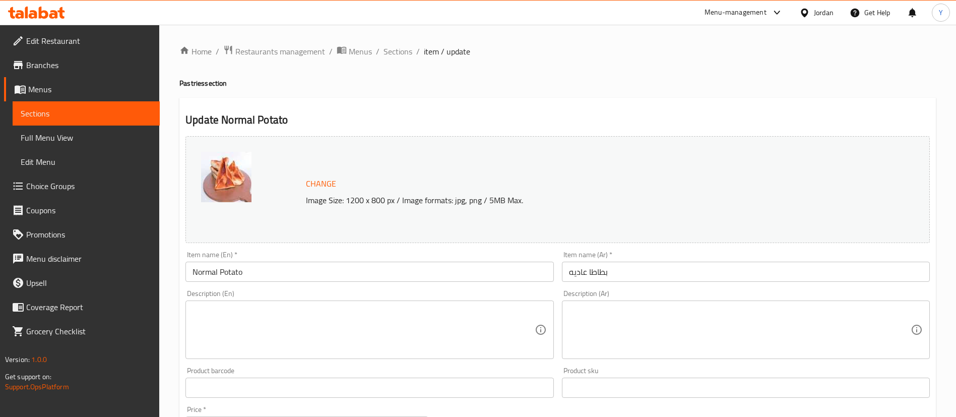
scroll to position [310, 0]
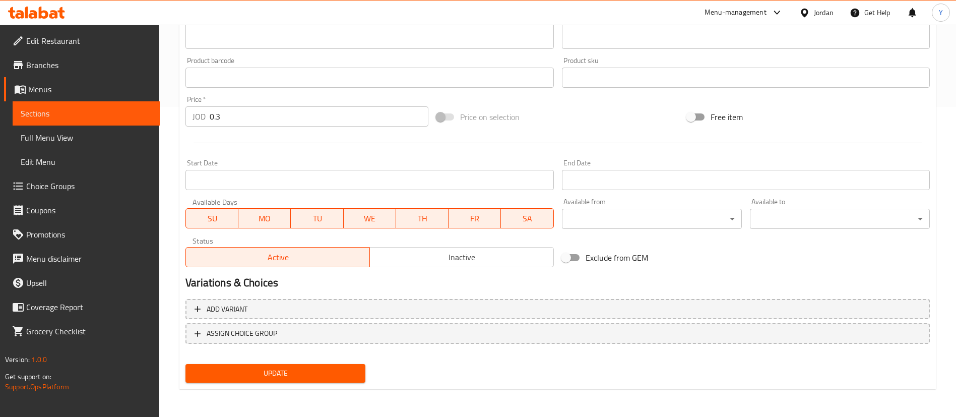
click at [111, 112] on span "Sections" at bounding box center [86, 113] width 131 height 12
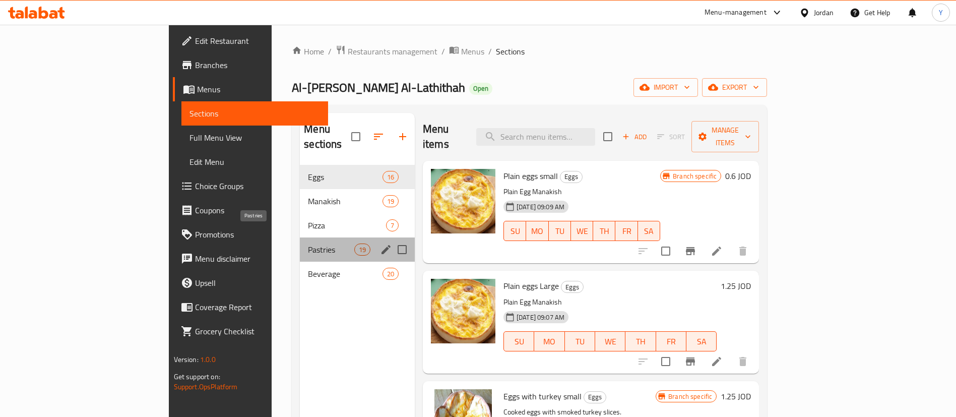
click at [308, 243] on span "Pastries" at bounding box center [331, 249] width 46 height 12
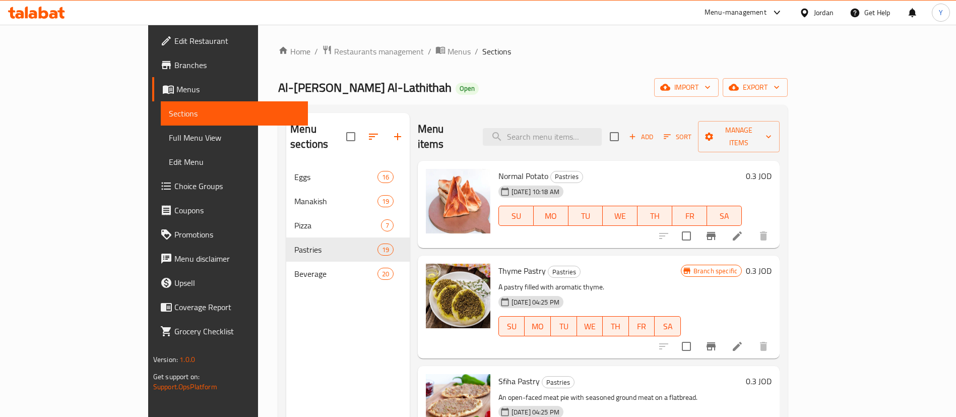
click at [715, 232] on icon "Branch-specific-item" at bounding box center [710, 236] width 9 height 8
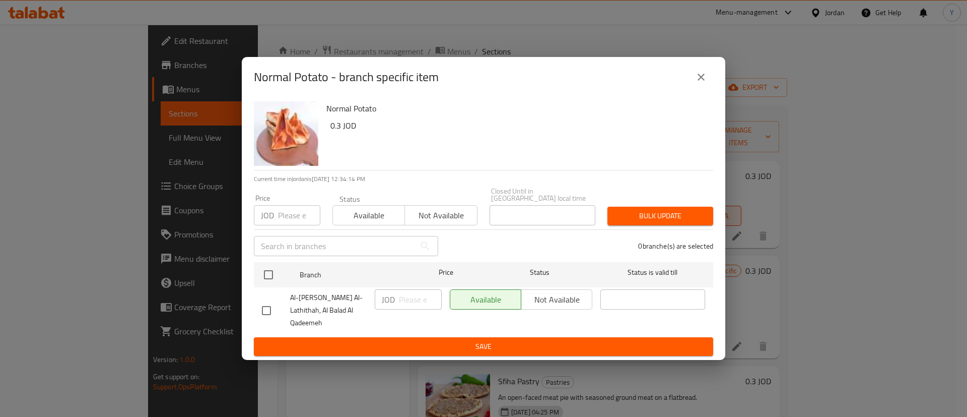
click at [705, 83] on icon "close" at bounding box center [701, 77] width 12 height 12
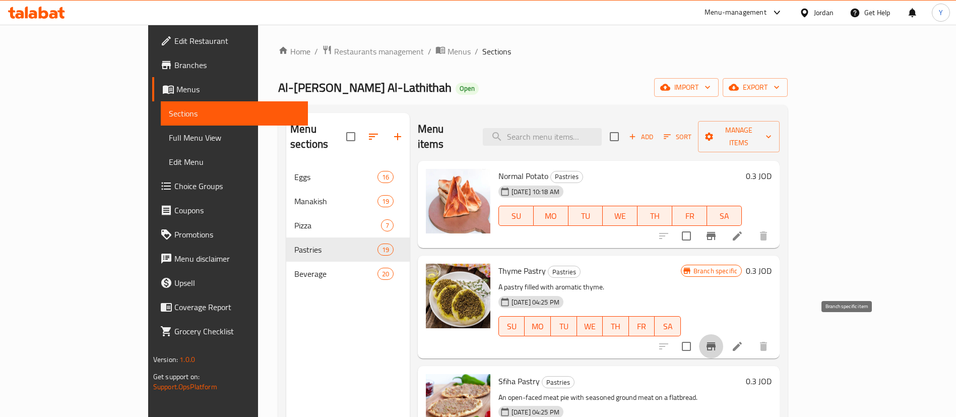
click at [715, 342] on icon "Branch-specific-item" at bounding box center [710, 346] width 9 height 8
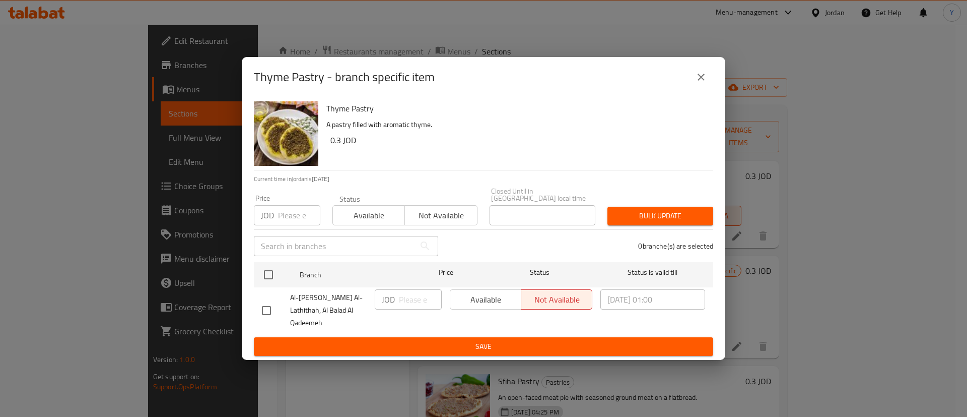
click at [480, 299] on div "Available Not available" at bounding box center [521, 299] width 143 height 20
drag, startPoint x: 267, startPoint y: 309, endPoint x: 303, endPoint y: 309, distance: 35.8
click at [268, 309] on input "checkbox" at bounding box center [266, 310] width 21 height 21
checkbox input "true"
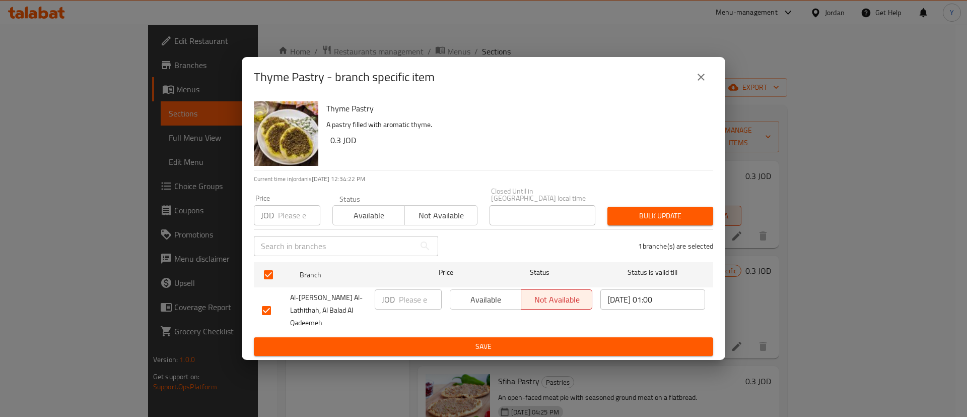
click at [464, 300] on span "Available" at bounding box center [485, 299] width 63 height 15
click at [480, 340] on span "Save" at bounding box center [483, 346] width 443 height 13
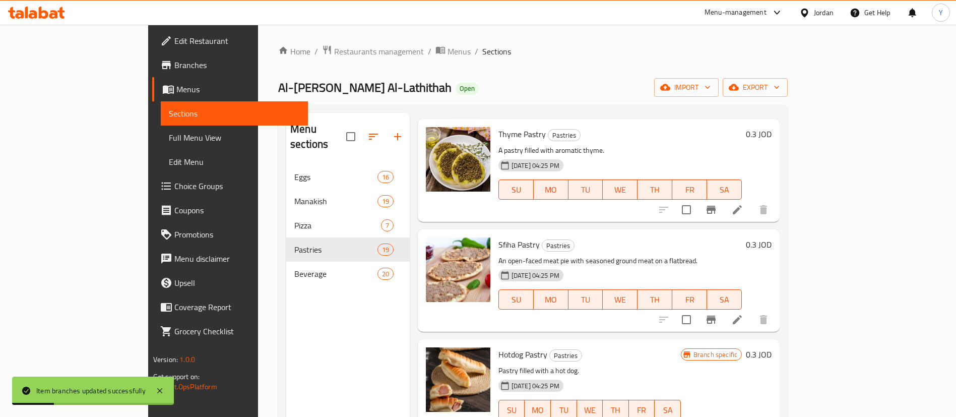
scroll to position [151, 0]
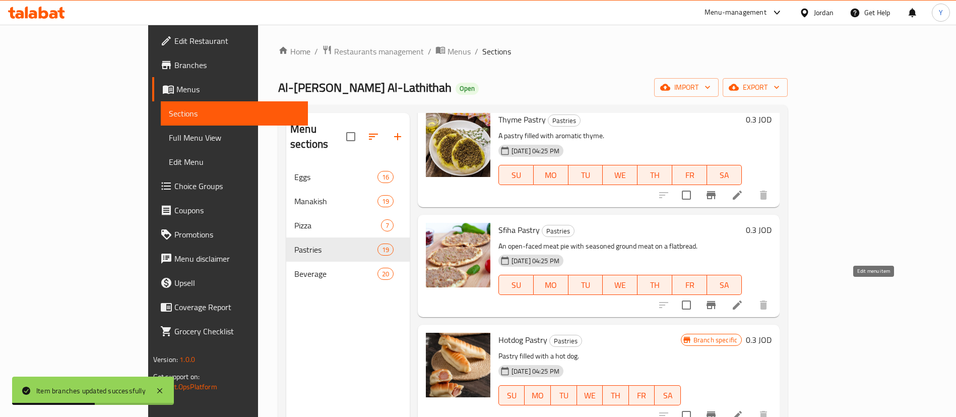
click at [743, 299] on icon at bounding box center [737, 305] width 12 height 12
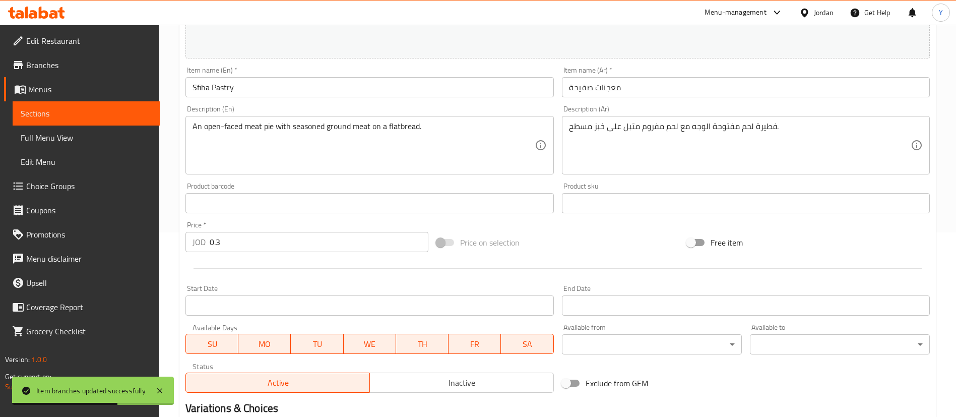
scroll to position [310, 0]
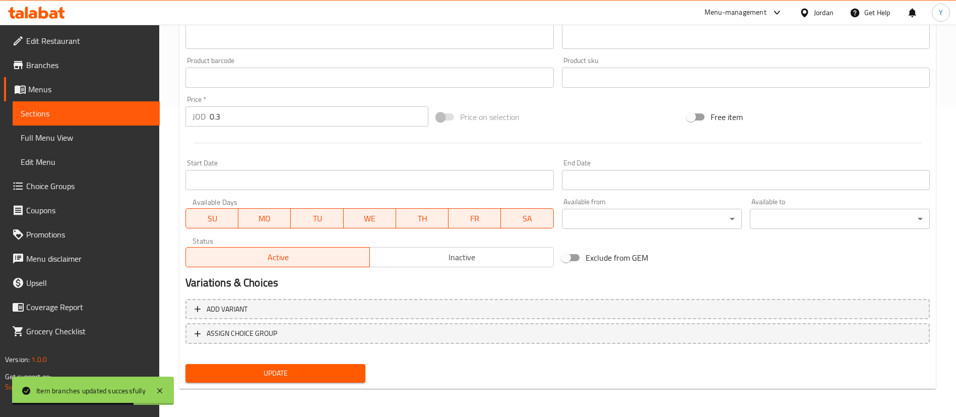
click at [108, 118] on span "Sections" at bounding box center [86, 113] width 131 height 12
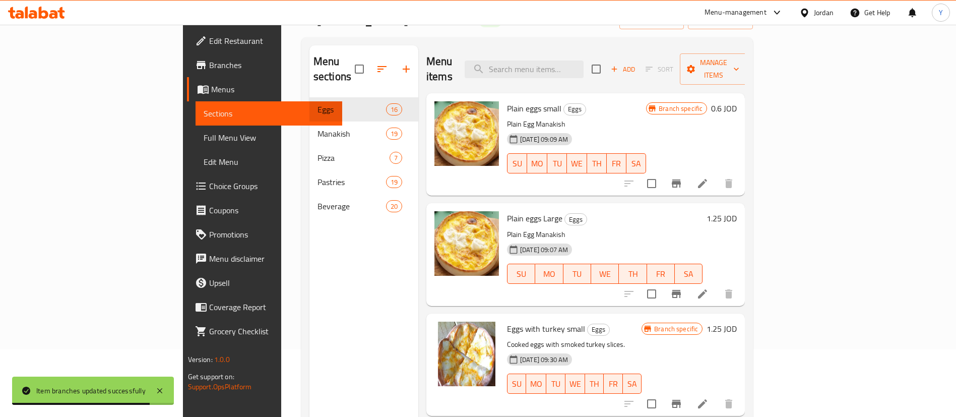
scroll to position [65, 0]
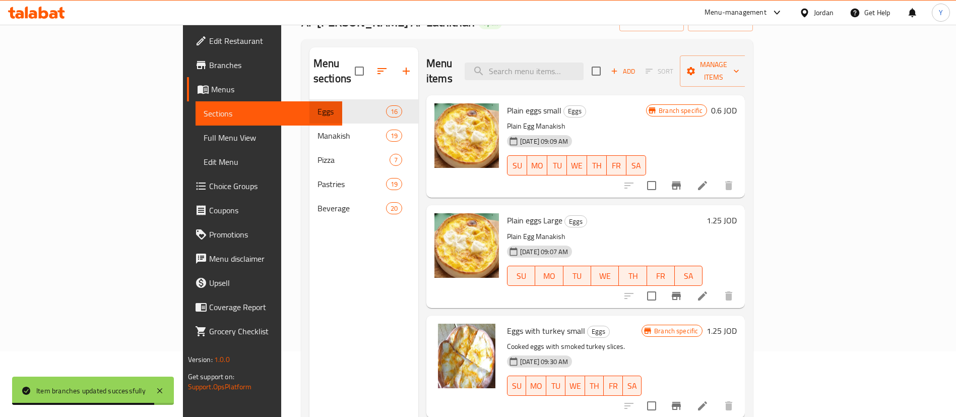
click at [317, 178] on span "Pastries" at bounding box center [351, 184] width 69 height 12
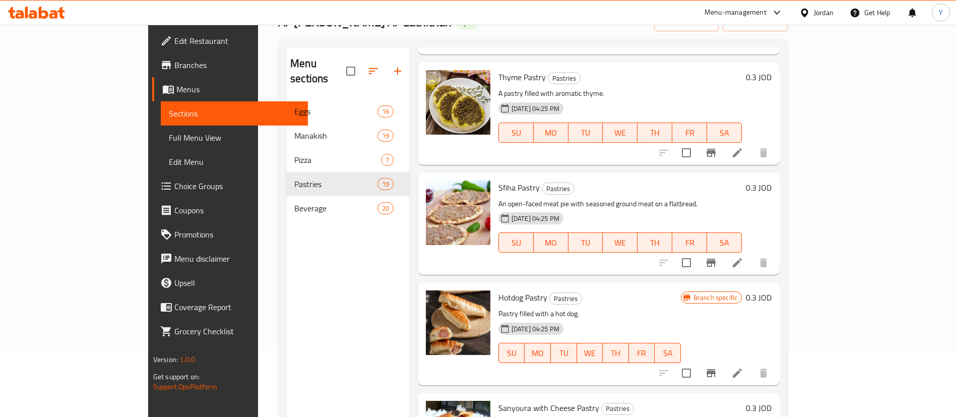
scroll to position [151, 0]
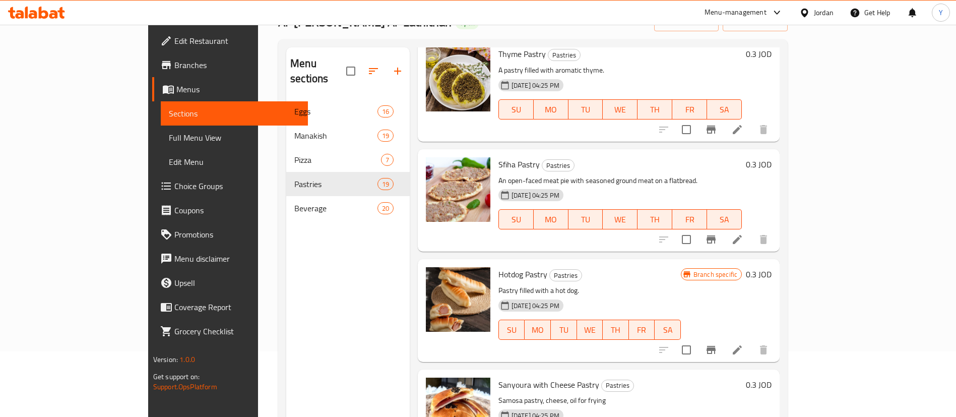
click at [715, 235] on icon "Branch-specific-item" at bounding box center [710, 239] width 9 height 8
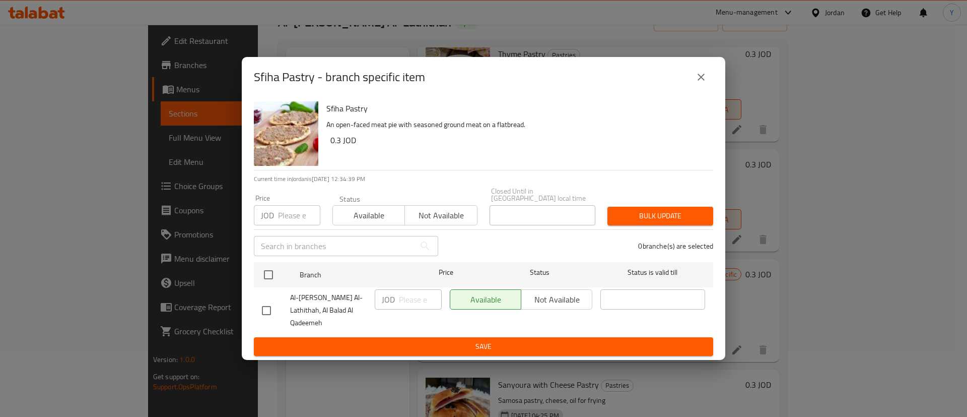
click at [701, 81] on icon "close" at bounding box center [701, 77] width 7 height 7
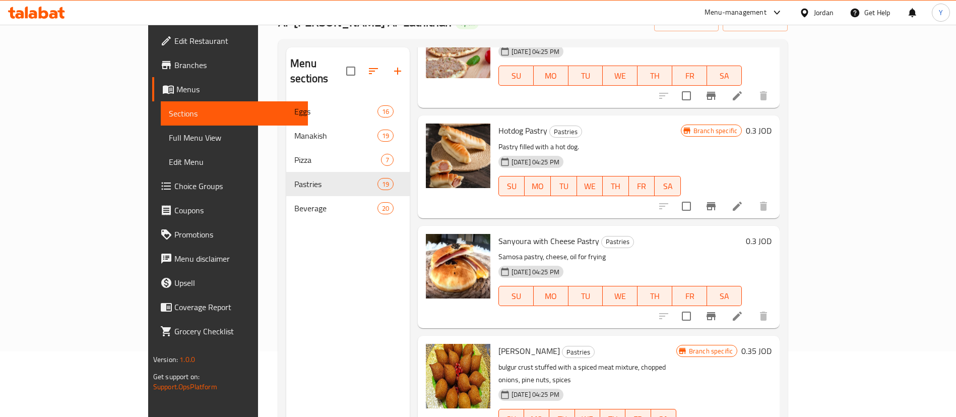
scroll to position [302, 0]
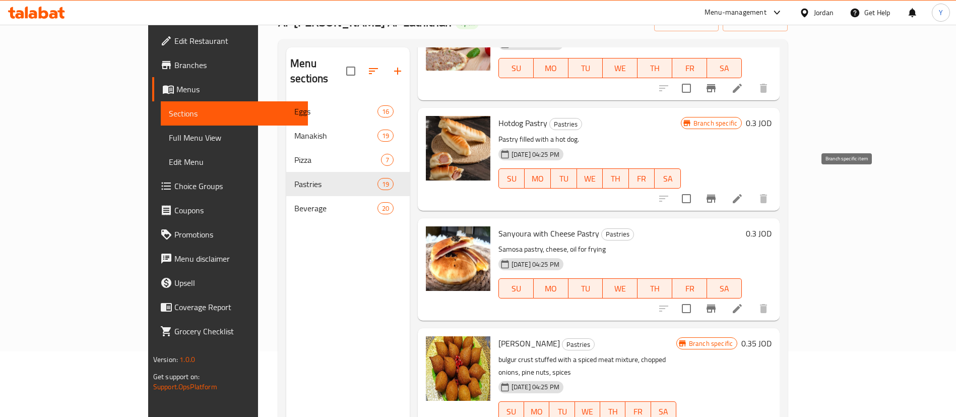
click at [723, 191] on button "Branch-specific-item" at bounding box center [711, 198] width 24 height 24
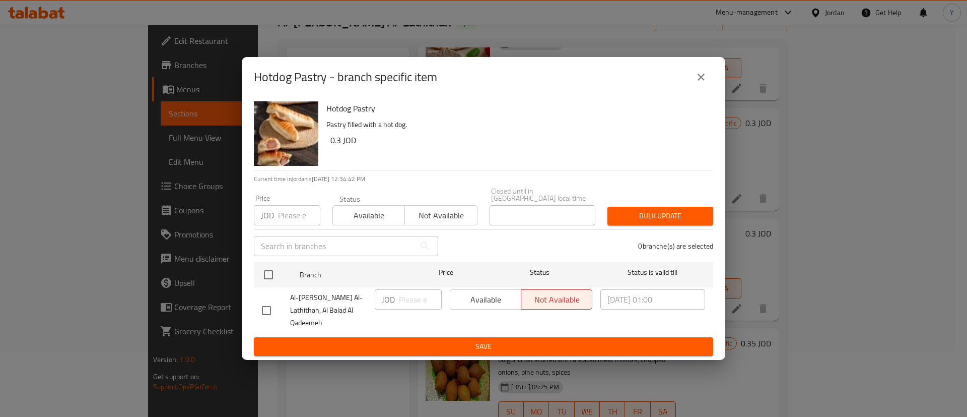
click at [494, 298] on div "Available Not available" at bounding box center [521, 299] width 143 height 20
click at [269, 306] on input "checkbox" at bounding box center [266, 310] width 21 height 21
checkbox input "true"
click at [465, 304] on span "Available" at bounding box center [485, 299] width 63 height 15
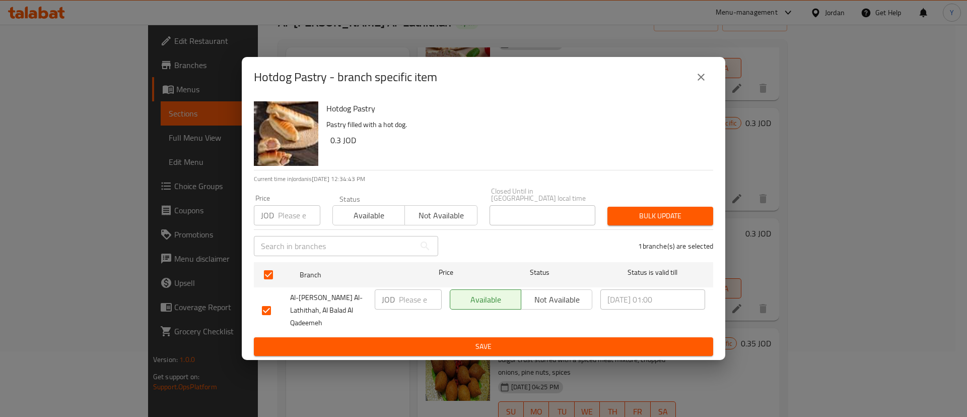
click at [553, 340] on span "Save" at bounding box center [483, 346] width 443 height 13
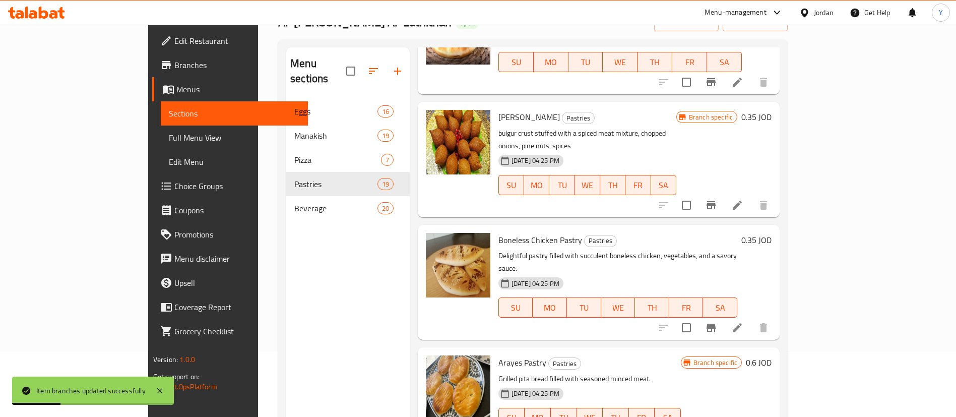
scroll to position [529, 0]
click at [715, 201] on icon "Branch-specific-item" at bounding box center [710, 205] width 9 height 8
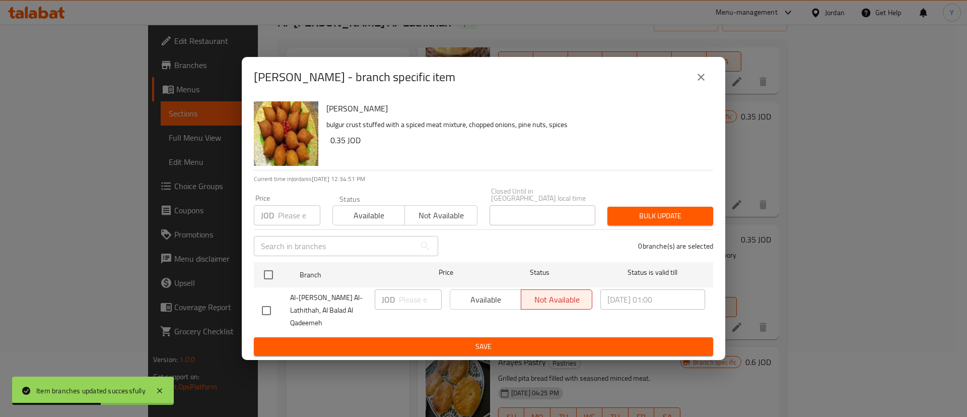
click at [470, 291] on div "Available Not available" at bounding box center [521, 310] width 151 height 50
click at [474, 306] on div "Available Not available" at bounding box center [521, 299] width 143 height 20
click at [255, 303] on li "Al-[PERSON_NAME] Al-Lathithah, Al Balad Al Qadeemeh JOD ​ Available Not availab…" at bounding box center [483, 310] width 459 height 46
click at [272, 306] on input "checkbox" at bounding box center [266, 310] width 21 height 21
checkbox input "true"
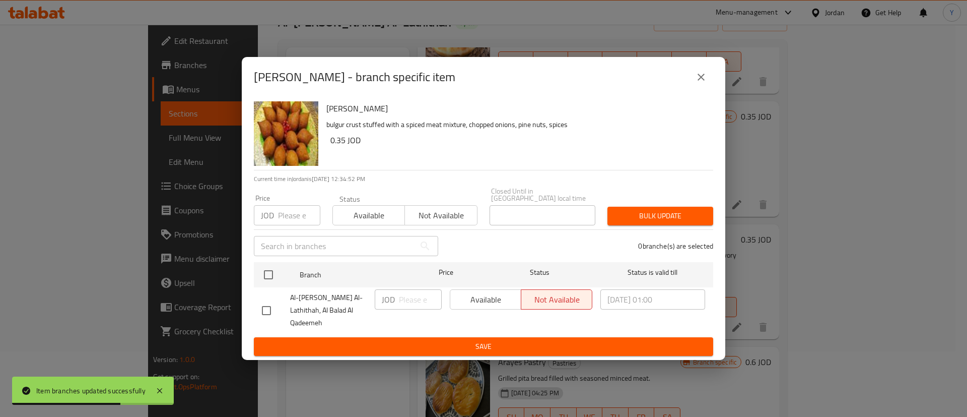
checkbox input "true"
click at [486, 306] on span "Available" at bounding box center [485, 299] width 63 height 15
click at [485, 340] on span "Save" at bounding box center [483, 346] width 443 height 13
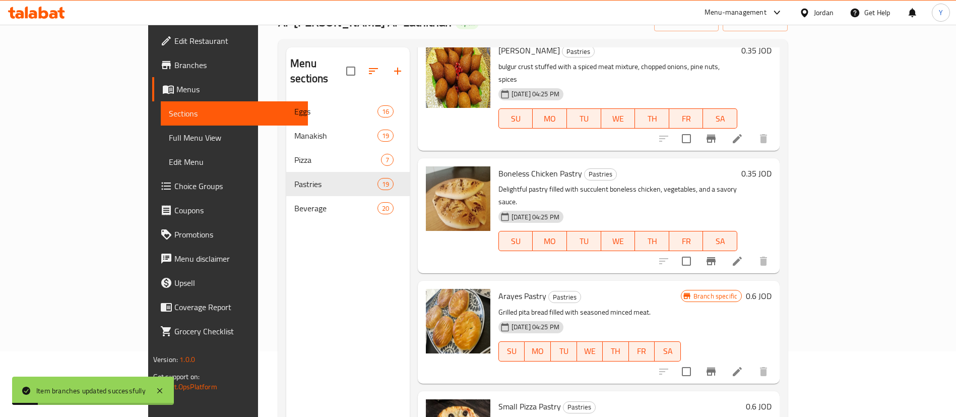
scroll to position [680, 0]
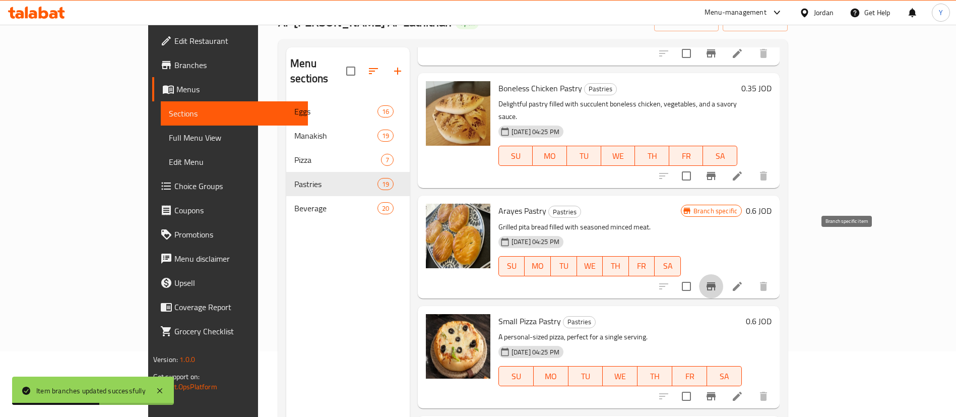
click at [717, 280] on icon "Branch-specific-item" at bounding box center [711, 286] width 12 height 12
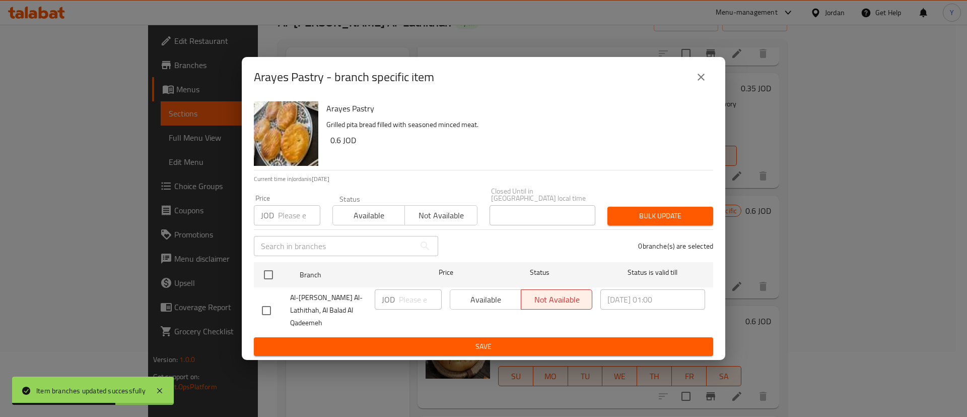
click at [268, 305] on input "checkbox" at bounding box center [266, 310] width 21 height 21
checkbox input "true"
click at [479, 303] on span "Available" at bounding box center [485, 299] width 63 height 15
click at [512, 342] on span "Save" at bounding box center [483, 346] width 443 height 13
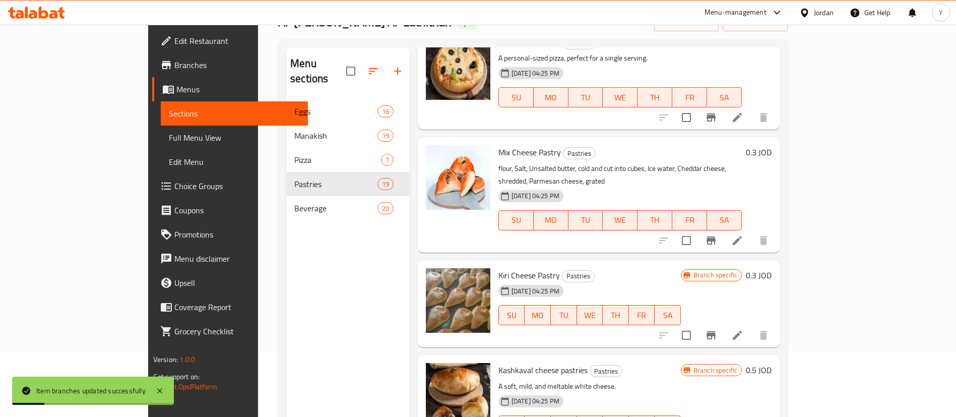
scroll to position [982, 0]
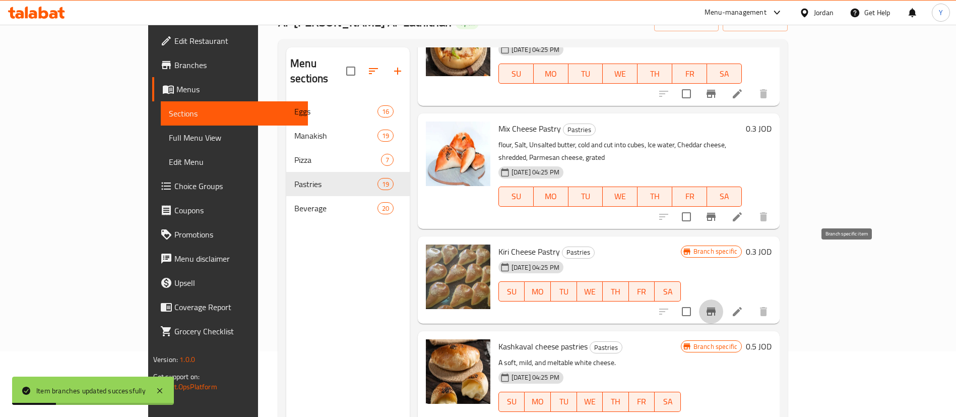
click at [715, 307] on icon "Branch-specific-item" at bounding box center [710, 311] width 9 height 8
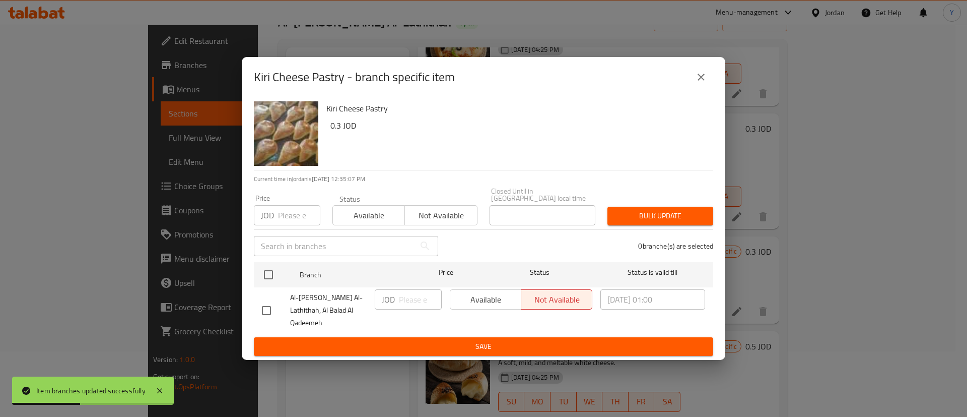
click at [265, 303] on input "checkbox" at bounding box center [266, 310] width 21 height 21
checkbox input "true"
click at [467, 300] on span "Available" at bounding box center [485, 299] width 63 height 15
click at [664, 340] on span "Save" at bounding box center [483, 346] width 443 height 13
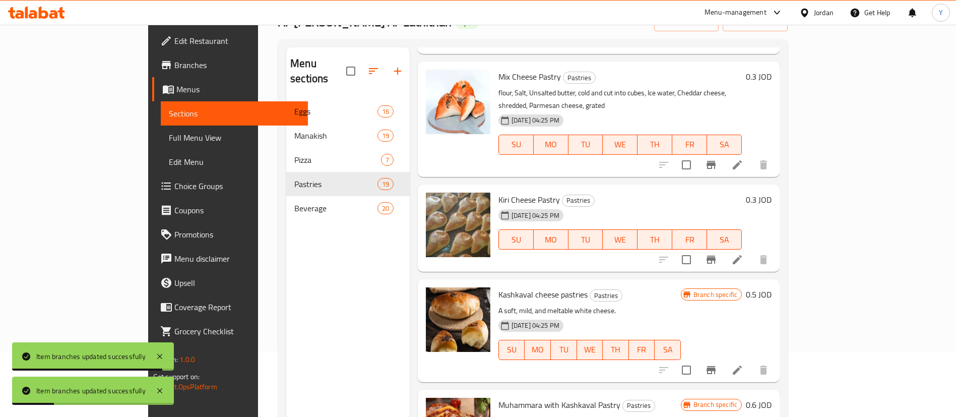
scroll to position [1058, 0]
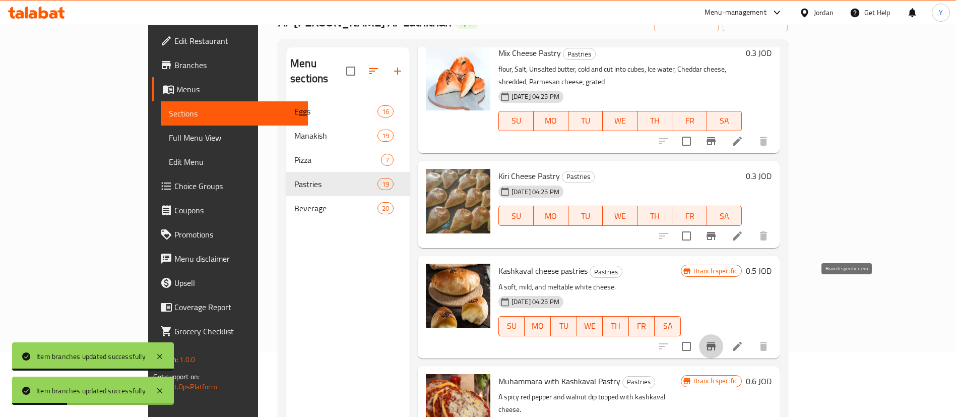
click at [717, 340] on icon "Branch-specific-item" at bounding box center [711, 346] width 12 height 12
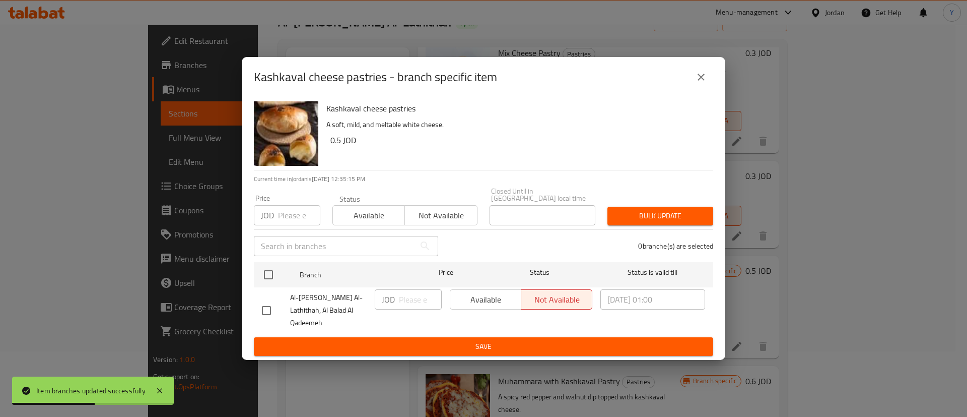
click at [262, 307] on input "checkbox" at bounding box center [266, 310] width 21 height 21
checkbox input "true"
click at [495, 301] on span "Available" at bounding box center [485, 299] width 63 height 15
click at [538, 340] on span "Save" at bounding box center [483, 346] width 443 height 13
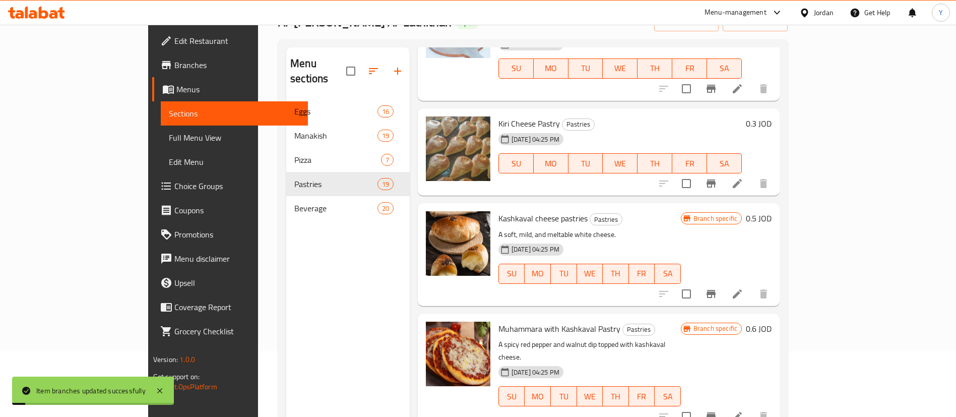
scroll to position [1133, 0]
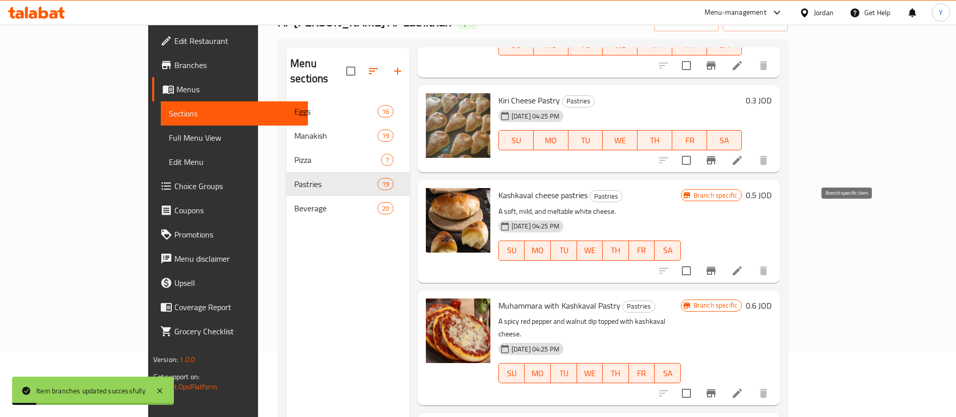
click at [717, 264] on icon "Branch-specific-item" at bounding box center [711, 270] width 12 height 12
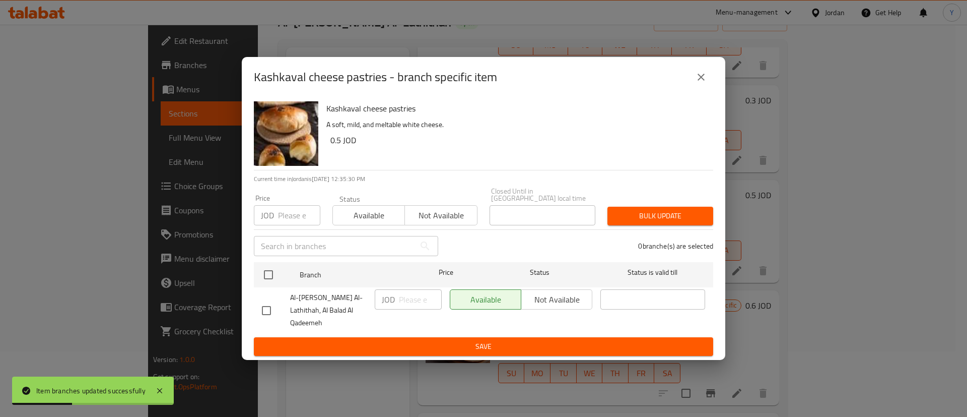
click at [696, 83] on icon "close" at bounding box center [701, 77] width 12 height 12
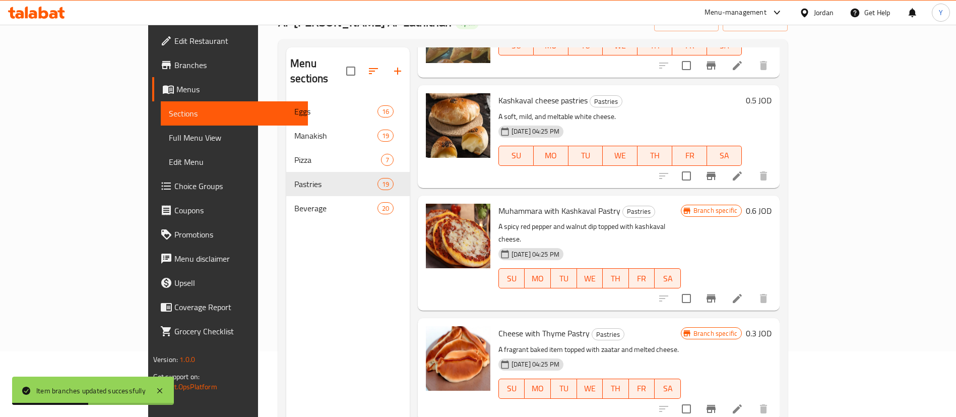
scroll to position [1285, 0]
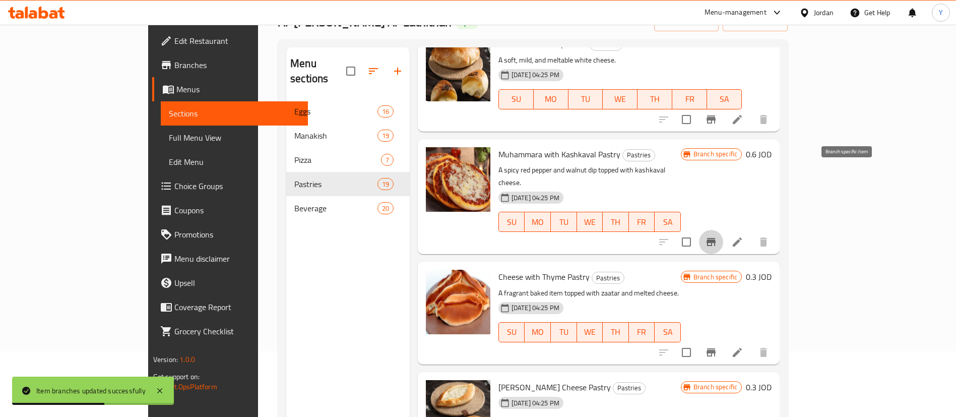
click at [717, 236] on icon "Branch-specific-item" at bounding box center [711, 242] width 12 height 12
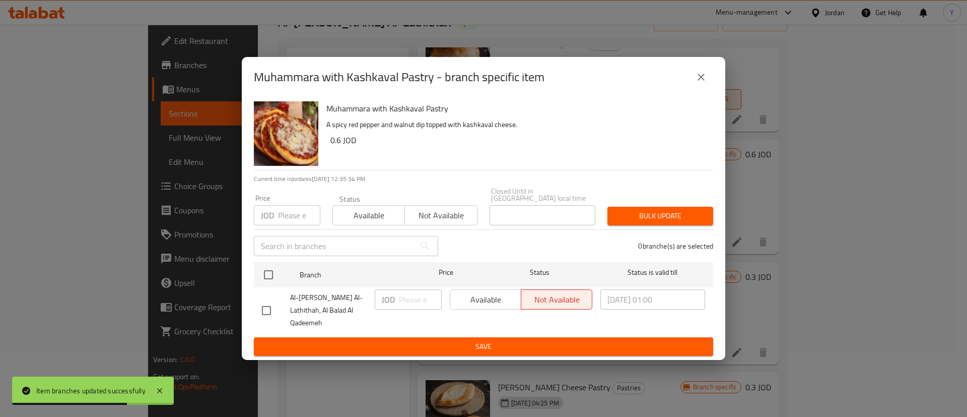
click at [273, 306] on input "checkbox" at bounding box center [266, 310] width 21 height 21
checkbox input "true"
click at [477, 300] on span "Available" at bounding box center [485, 299] width 63 height 15
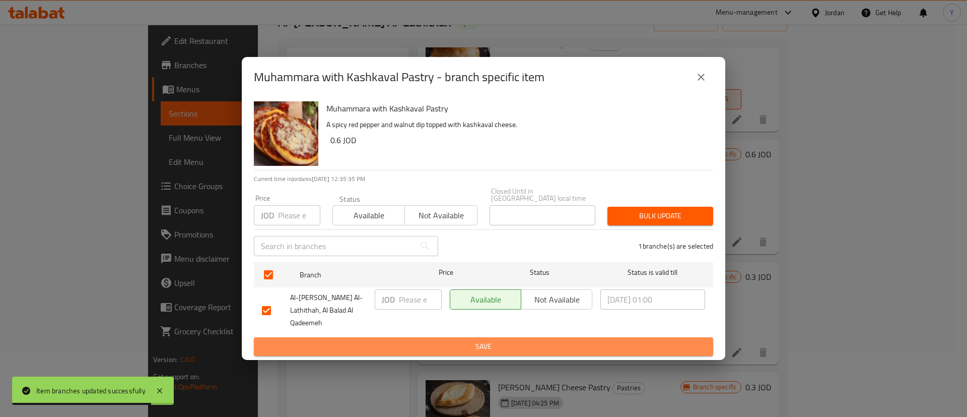
click at [567, 340] on span "Save" at bounding box center [483, 346] width 443 height 13
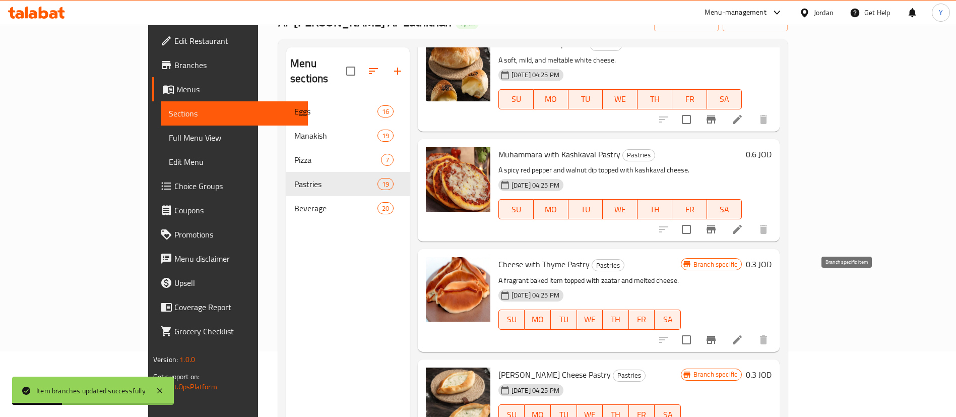
click at [715, 336] on icon "Branch-specific-item" at bounding box center [710, 340] width 9 height 8
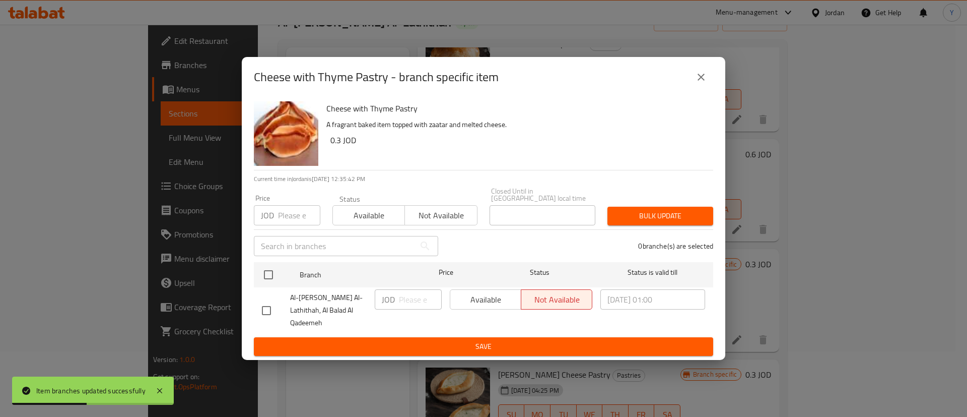
click at [265, 304] on input "checkbox" at bounding box center [266, 310] width 21 height 21
checkbox input "true"
click at [464, 299] on span "Available" at bounding box center [485, 299] width 63 height 15
click at [486, 341] on span "Save" at bounding box center [483, 346] width 443 height 13
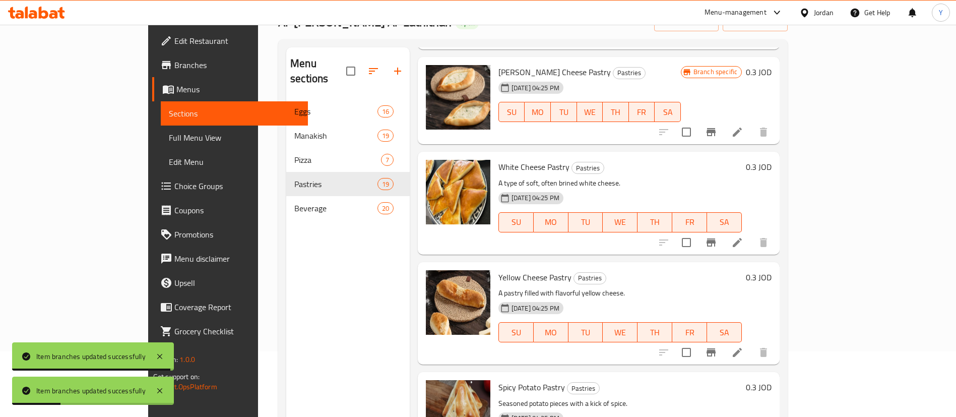
scroll to position [1511, 0]
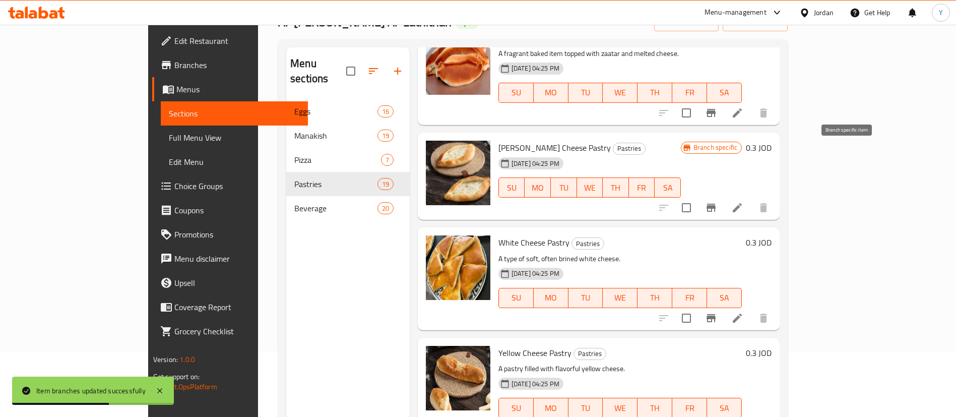
click at [715, 204] on icon "Branch-specific-item" at bounding box center [710, 208] width 9 height 8
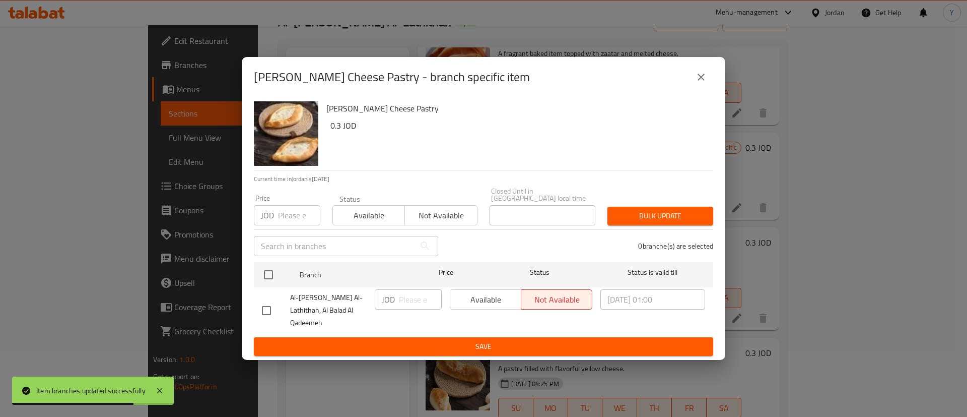
click at [252, 308] on div "[PERSON_NAME] Cheese Pastry 0.3 JOD Current time in [GEOGRAPHIC_DATA] is [DATE]…" at bounding box center [484, 228] width 484 height 262
click at [269, 310] on input "checkbox" at bounding box center [266, 310] width 21 height 21
checkbox input "true"
click at [490, 307] on span "Available" at bounding box center [485, 299] width 63 height 15
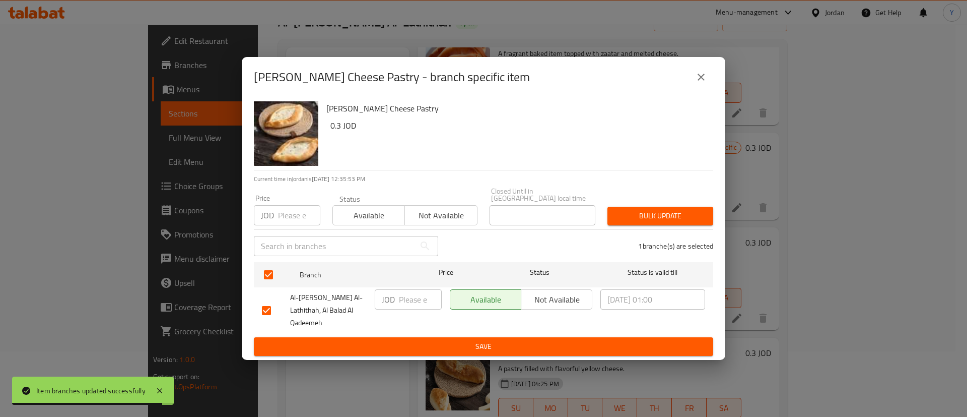
click at [479, 340] on span "Save" at bounding box center [483, 346] width 443 height 13
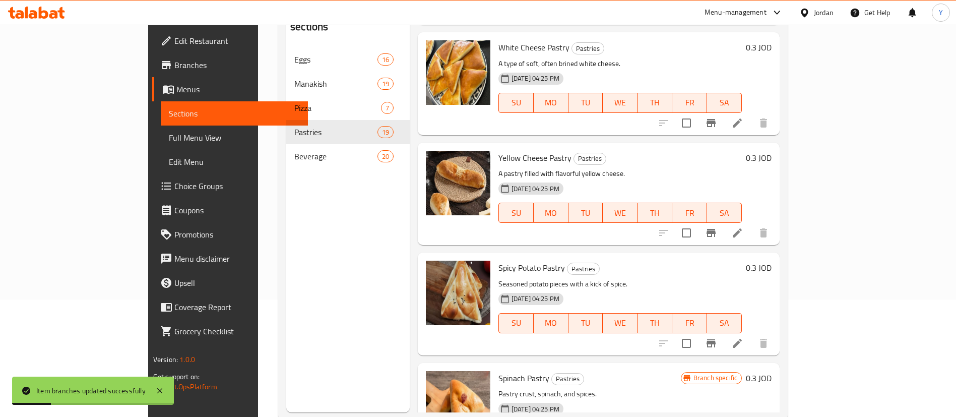
scroll to position [141, 0]
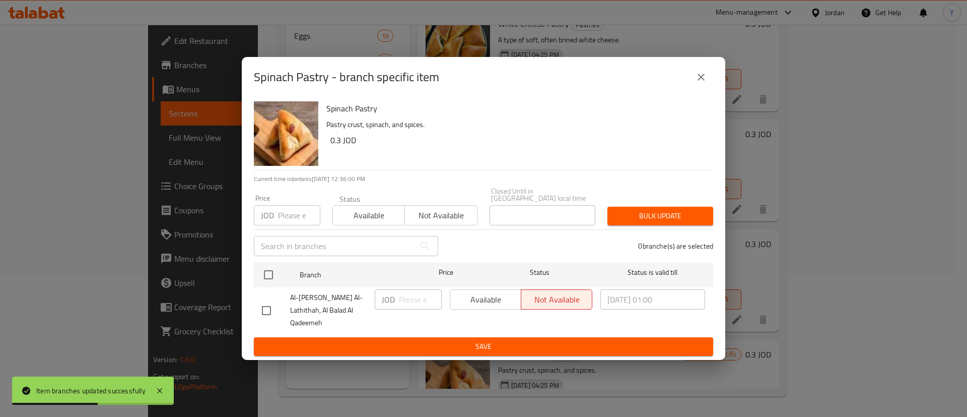
click at [262, 308] on input "checkbox" at bounding box center [266, 310] width 21 height 21
checkbox input "true"
click at [462, 301] on span "Available" at bounding box center [485, 299] width 63 height 15
click at [452, 340] on span "Save" at bounding box center [483, 346] width 443 height 13
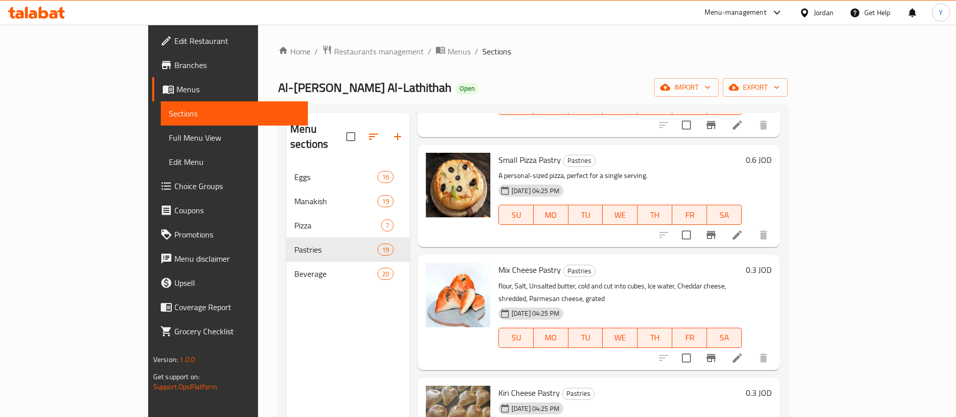
scroll to position [1285, 0]
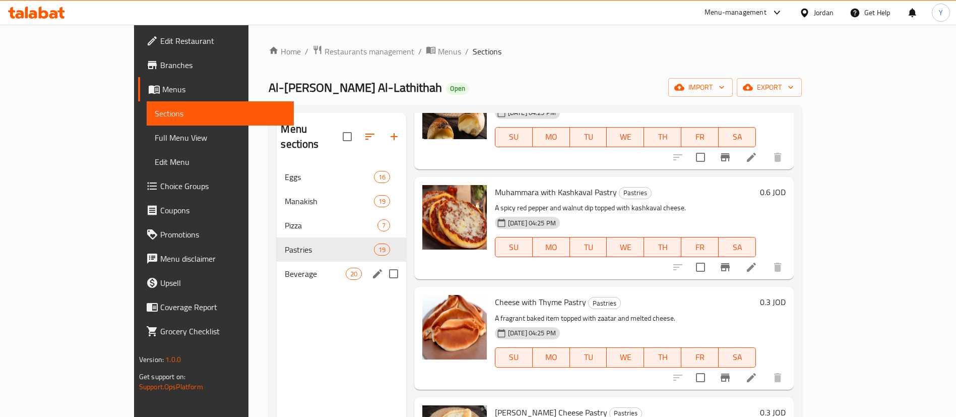
click at [277, 264] on div "Beverage 20" at bounding box center [341, 273] width 129 height 24
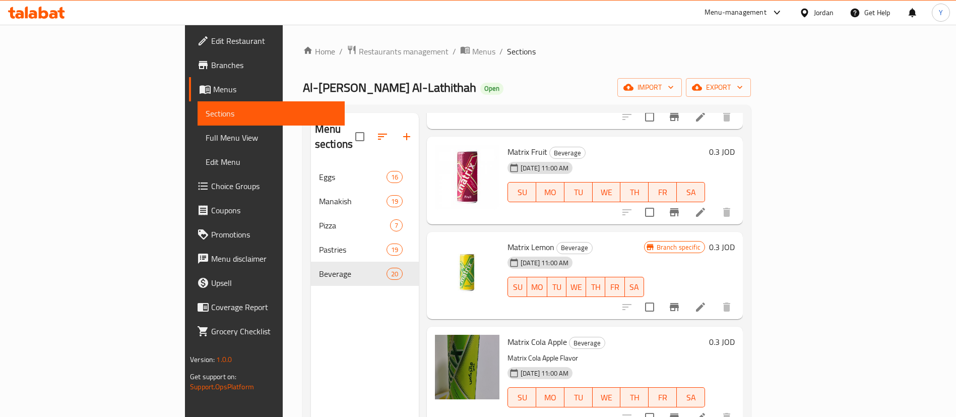
scroll to position [378, 0]
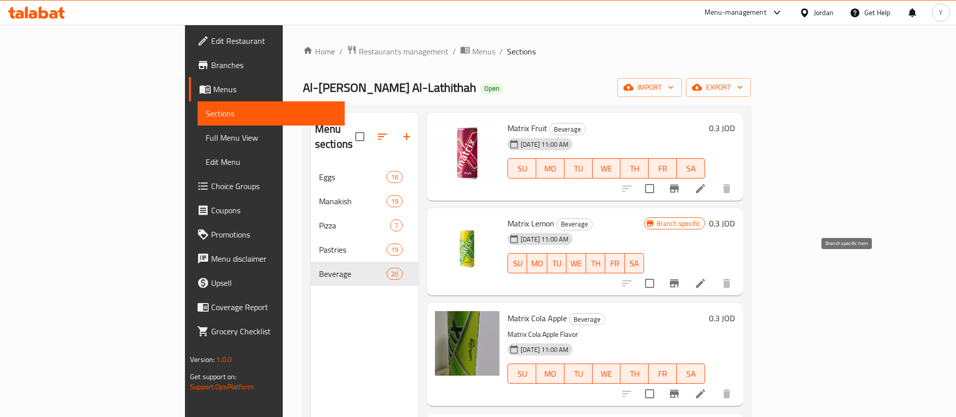
click at [680, 277] on icon "Branch-specific-item" at bounding box center [674, 283] width 12 height 12
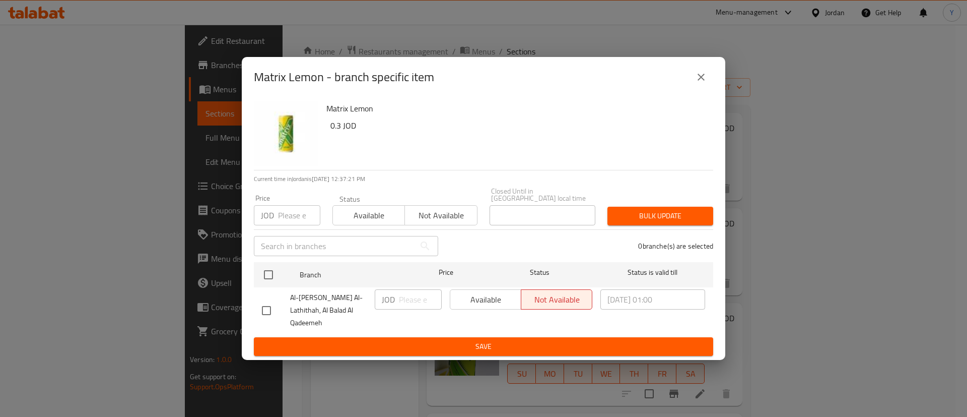
click at [477, 295] on div "Available Not available" at bounding box center [521, 299] width 143 height 20
drag, startPoint x: 263, startPoint y: 309, endPoint x: 374, endPoint y: 306, distance: 110.9
click at [263, 309] on input "checkbox" at bounding box center [266, 310] width 21 height 21
checkbox input "true"
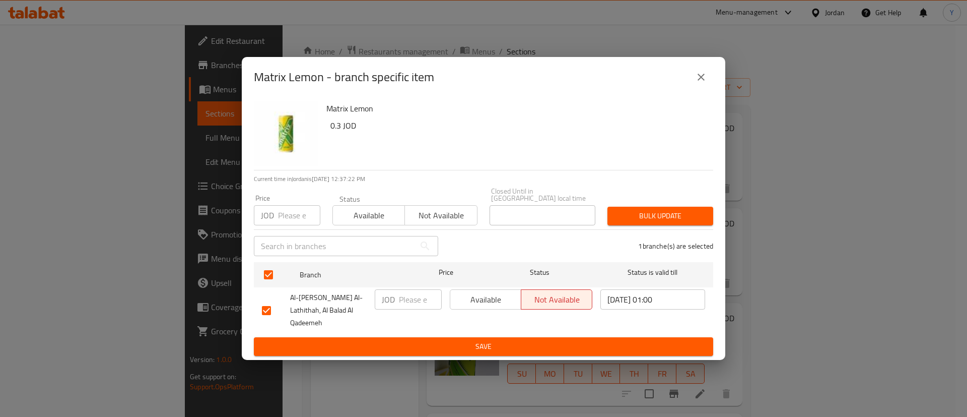
click at [506, 302] on span "Available" at bounding box center [485, 299] width 63 height 15
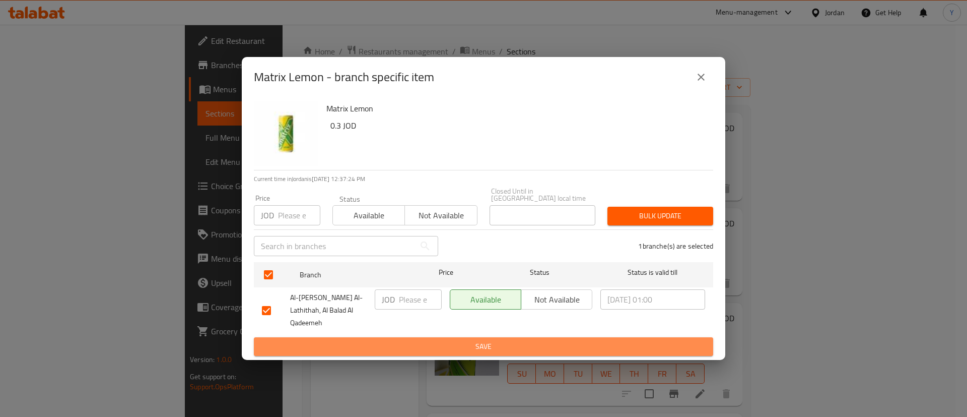
drag, startPoint x: 490, startPoint y: 330, endPoint x: 663, endPoint y: 304, distance: 175.8
click at [491, 340] on span "Save" at bounding box center [483, 346] width 443 height 13
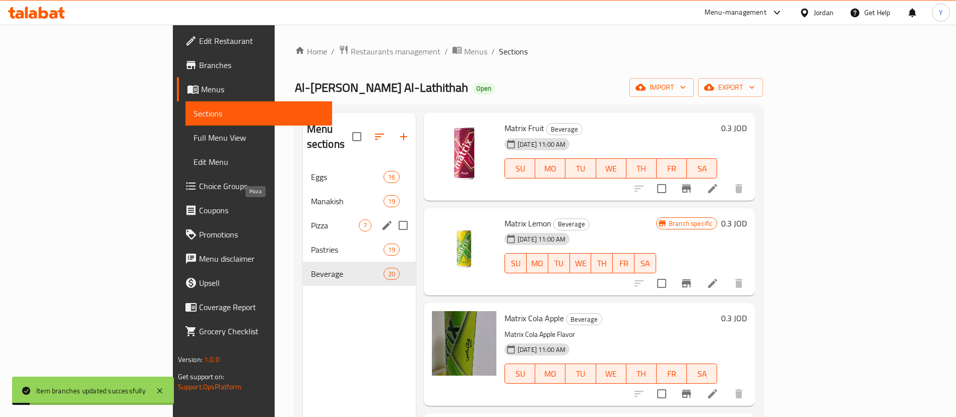
click at [311, 219] on span "Pizza" at bounding box center [335, 225] width 48 height 12
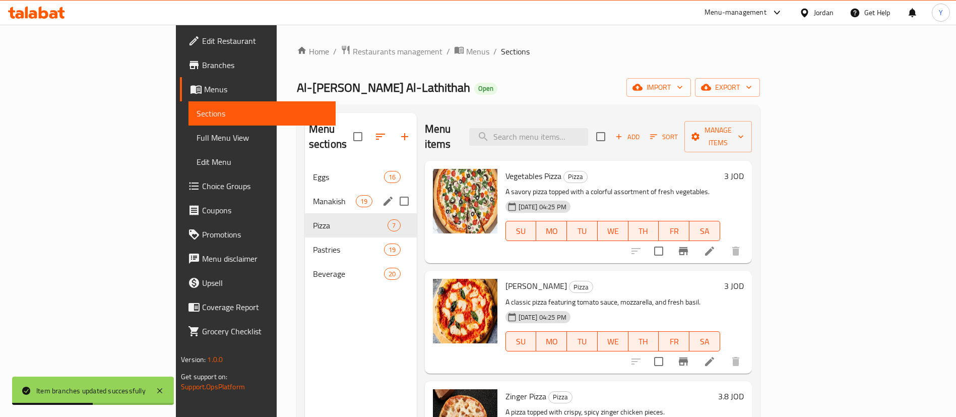
click at [313, 195] on span "Manakish" at bounding box center [334, 201] width 43 height 12
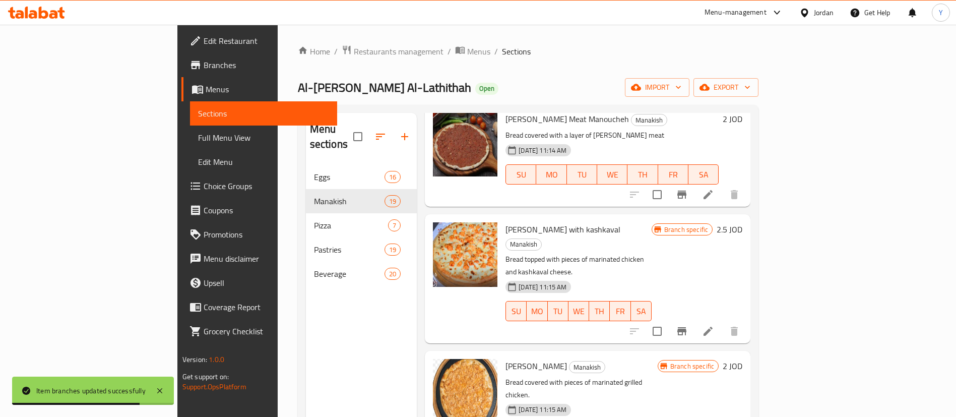
scroll to position [1624, 0]
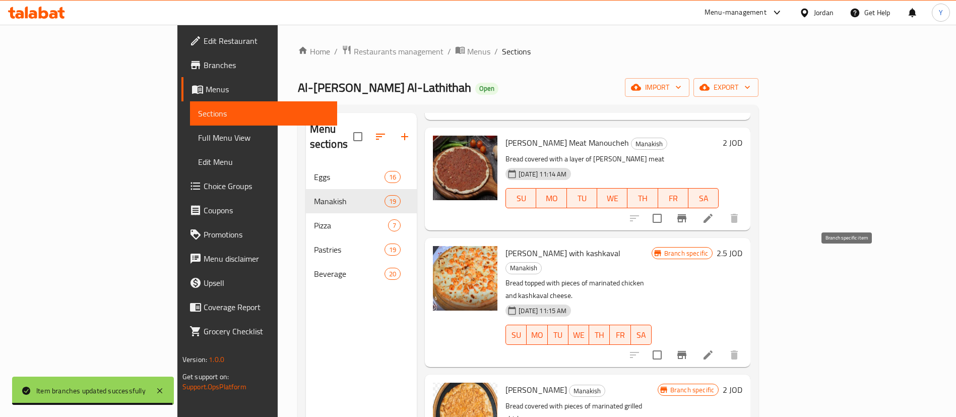
click at [686, 351] on icon "Branch-specific-item" at bounding box center [681, 355] width 9 height 8
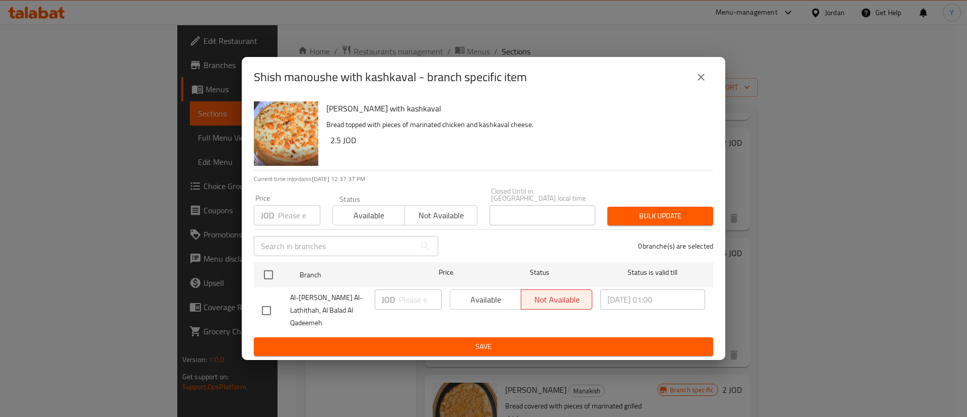
click at [271, 308] on input "checkbox" at bounding box center [266, 310] width 21 height 21
checkbox input "true"
click at [483, 295] on span "Available" at bounding box center [485, 299] width 63 height 15
drag, startPoint x: 517, startPoint y: 339, endPoint x: 724, endPoint y: 318, distance: 208.1
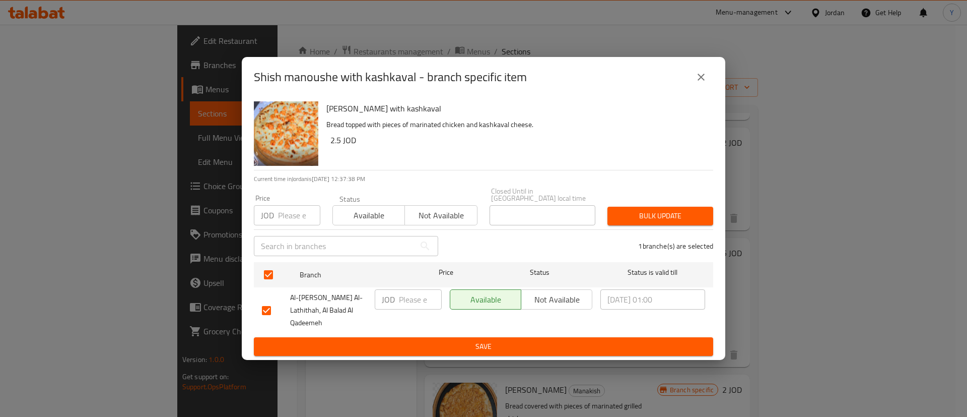
click at [517, 340] on span "Save" at bounding box center [483, 346] width 443 height 13
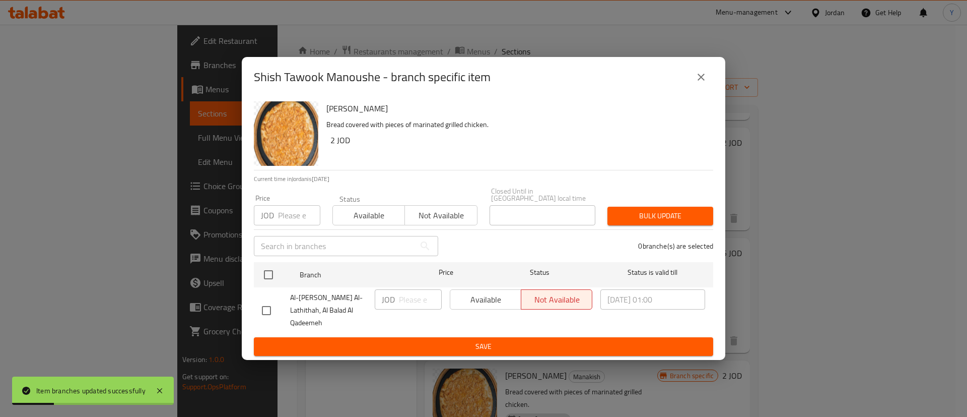
click at [268, 309] on input "checkbox" at bounding box center [266, 310] width 21 height 21
checkbox input "true"
click at [498, 307] on span "Available" at bounding box center [485, 299] width 63 height 15
drag, startPoint x: 512, startPoint y: 335, endPoint x: 522, endPoint y: 335, distance: 9.6
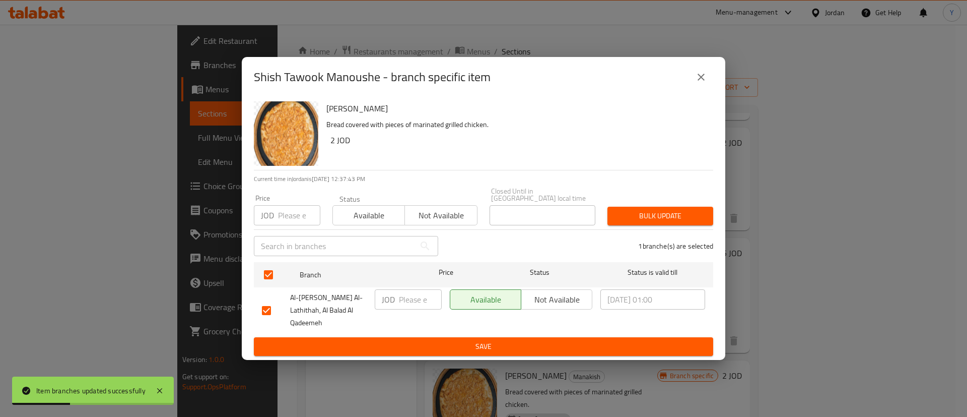
click at [513, 340] on span "Save" at bounding box center [483, 346] width 443 height 13
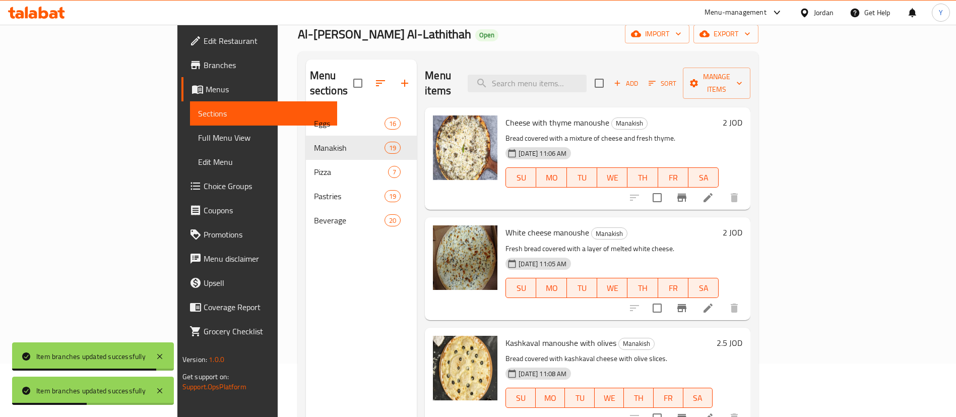
scroll to position [0, 0]
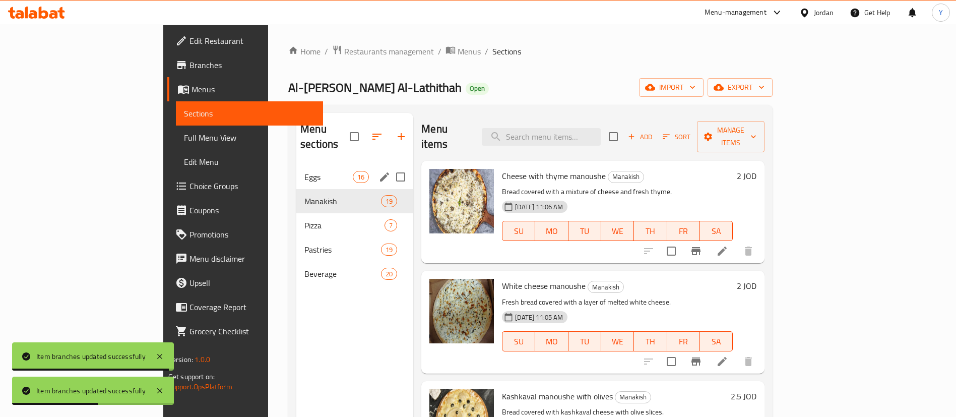
click at [304, 171] on span "Eggs" at bounding box center [328, 177] width 48 height 12
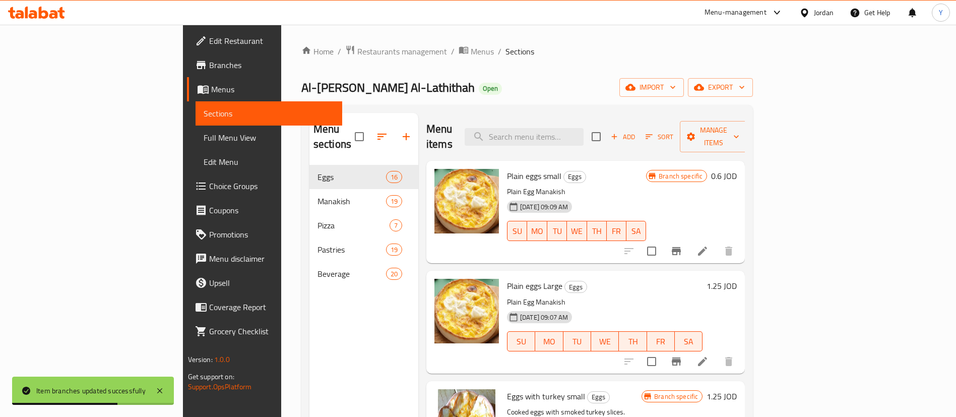
click at [688, 239] on button "Branch-specific-item" at bounding box center [676, 251] width 24 height 24
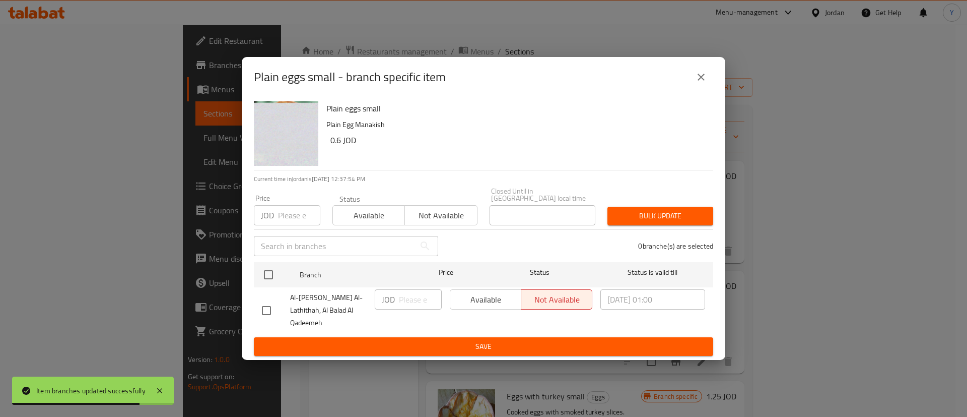
click at [257, 302] on input "checkbox" at bounding box center [266, 310] width 21 height 21
checkbox input "true"
click at [499, 309] on button "Available" at bounding box center [486, 299] width 72 height 20
click at [532, 340] on span "Save" at bounding box center [483, 346] width 443 height 13
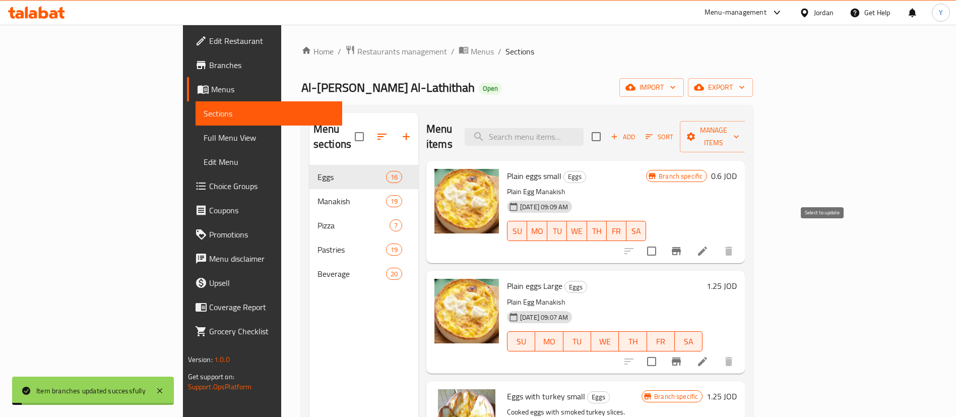
scroll to position [453, 0]
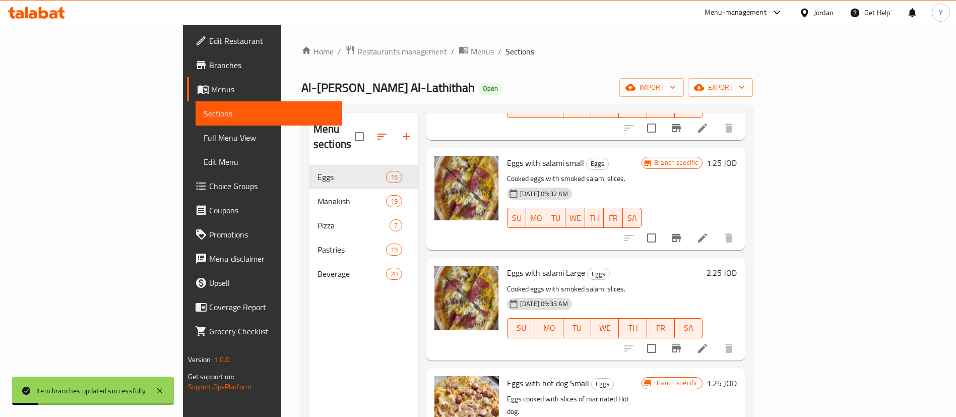
click at [745, 235] on div "Menu items Add Sort Manage items Plain eggs small Eggs Plain Egg Manakish [DATE…" at bounding box center [581, 321] width 326 height 417
click at [681, 234] on icon "Branch-specific-item" at bounding box center [676, 238] width 9 height 8
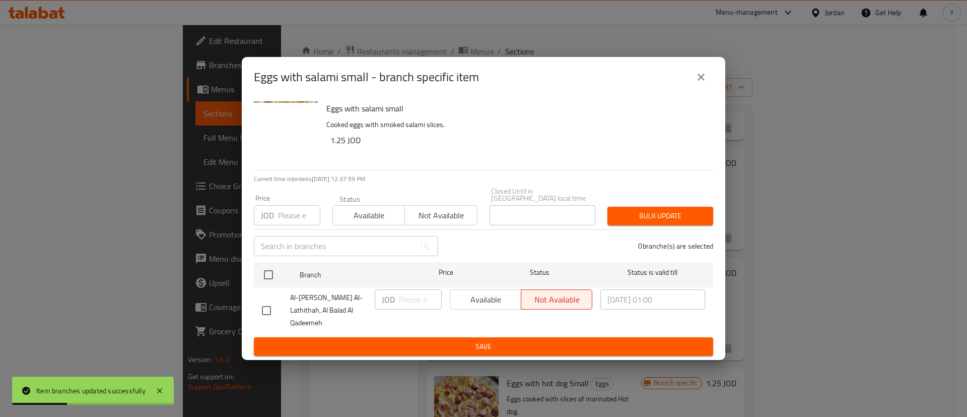
click at [270, 305] on input "checkbox" at bounding box center [266, 310] width 21 height 21
checkbox input "true"
click at [487, 307] on span "Available" at bounding box center [485, 299] width 63 height 15
click at [505, 340] on span "Save" at bounding box center [483, 346] width 443 height 13
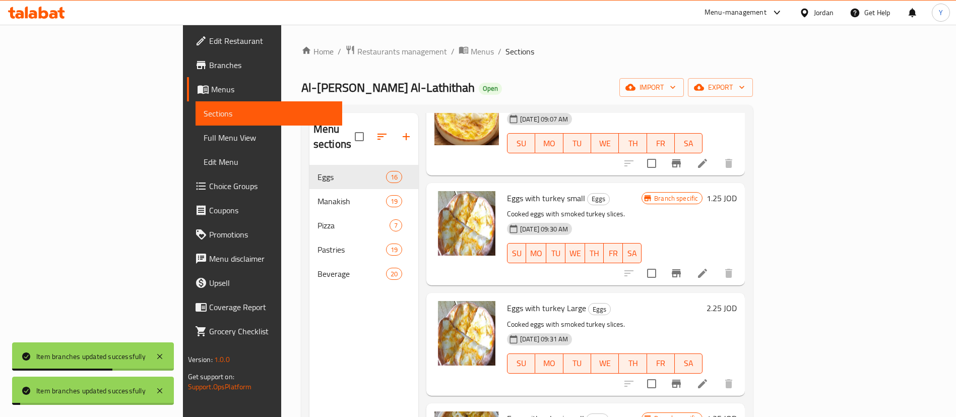
scroll to position [151, 0]
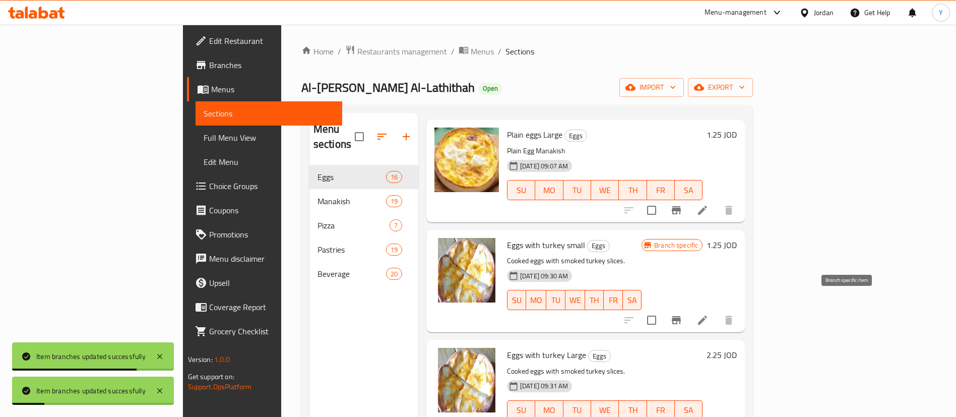
click at [681, 316] on icon "Branch-specific-item" at bounding box center [676, 320] width 9 height 8
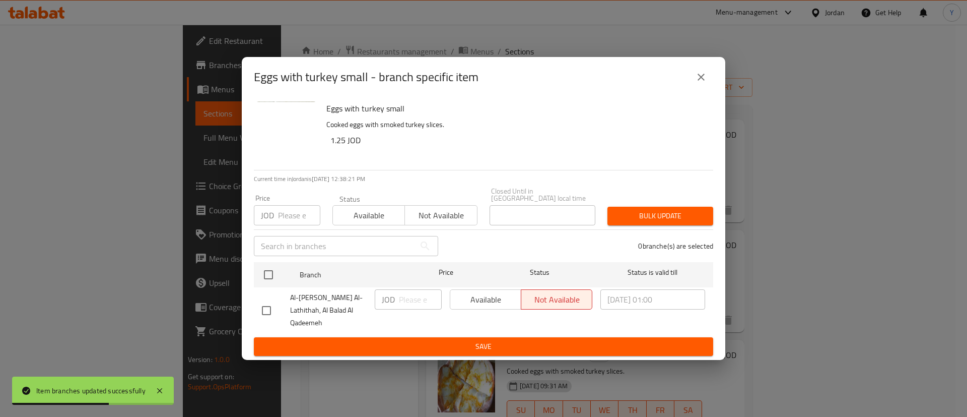
click at [252, 310] on div "Eggs with turkey small Cooked eggs with smoked turkey slices. 1.25 JOD Current …" at bounding box center [484, 228] width 484 height 262
click at [271, 308] on input "checkbox" at bounding box center [266, 310] width 21 height 21
checkbox input "true"
click at [478, 301] on span "Available" at bounding box center [485, 299] width 63 height 15
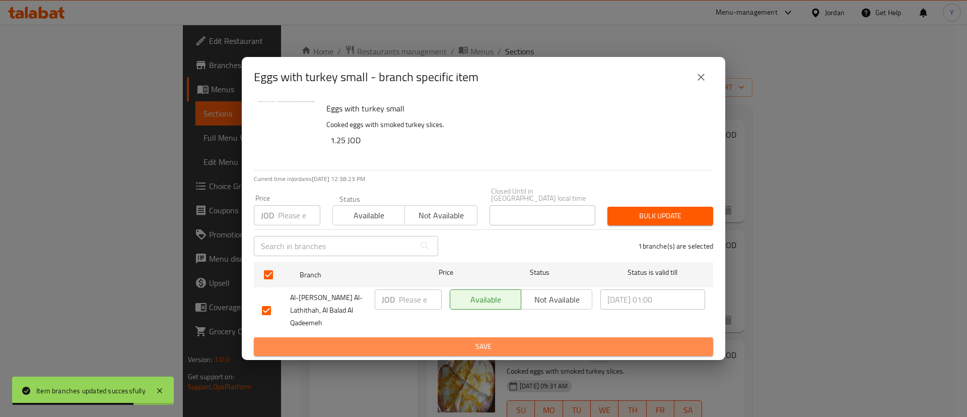
drag, startPoint x: 488, startPoint y: 333, endPoint x: 774, endPoint y: 357, distance: 287.1
click at [489, 340] on span "Save" at bounding box center [483, 346] width 443 height 13
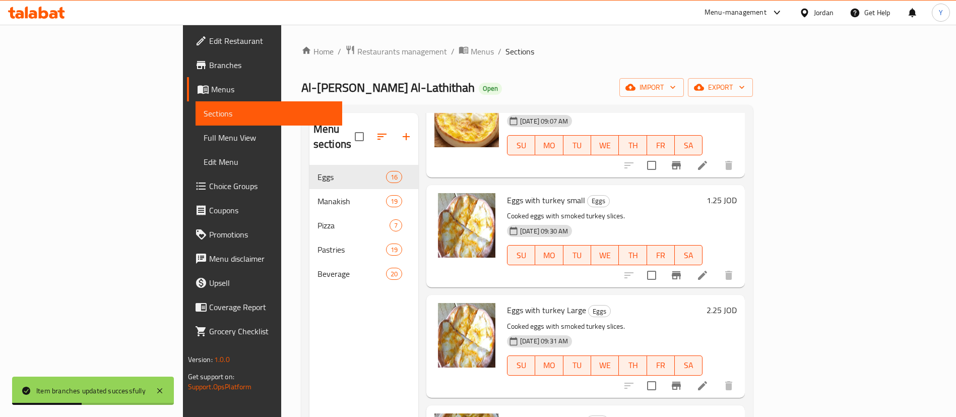
scroll to position [378, 0]
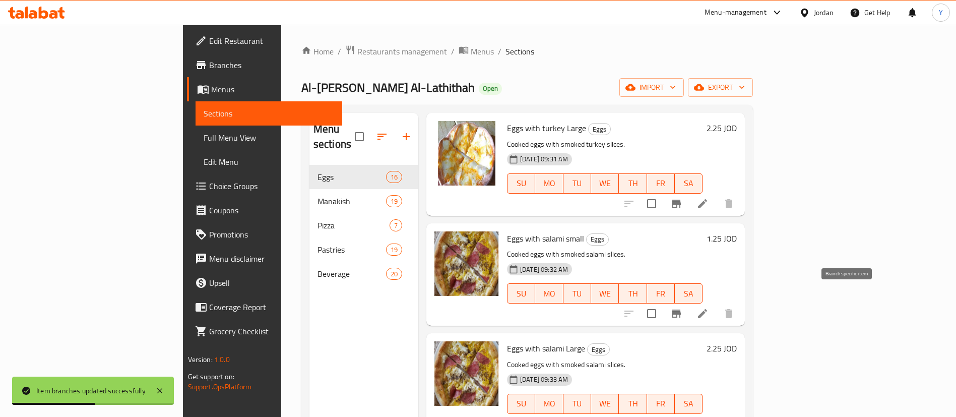
click at [681, 309] on icon "Branch-specific-item" at bounding box center [676, 313] width 9 height 8
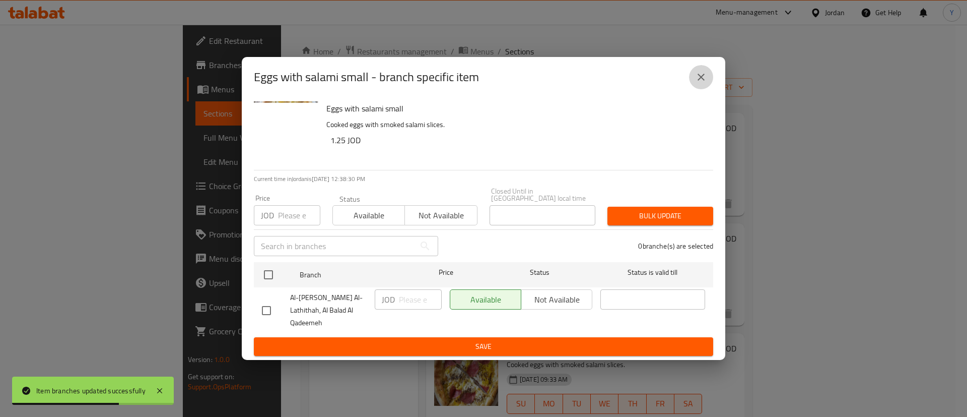
click at [699, 83] on icon "close" at bounding box center [701, 77] width 12 height 12
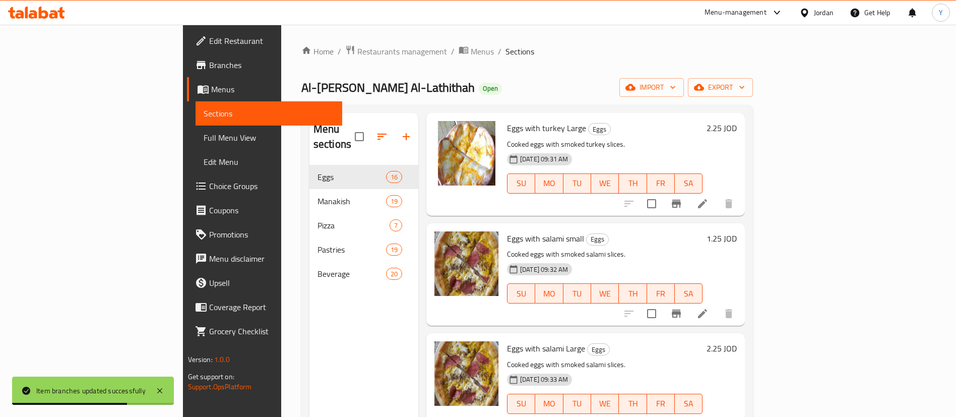
scroll to position [605, 0]
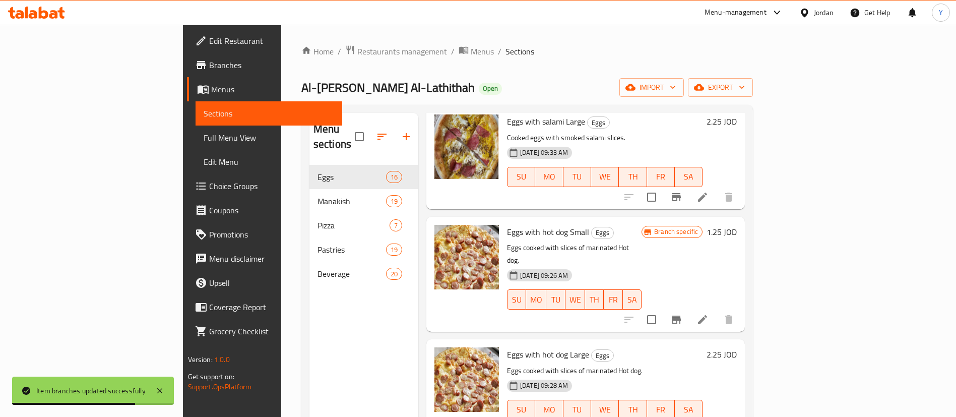
click at [681, 193] on icon "Branch-specific-item" at bounding box center [676, 197] width 9 height 8
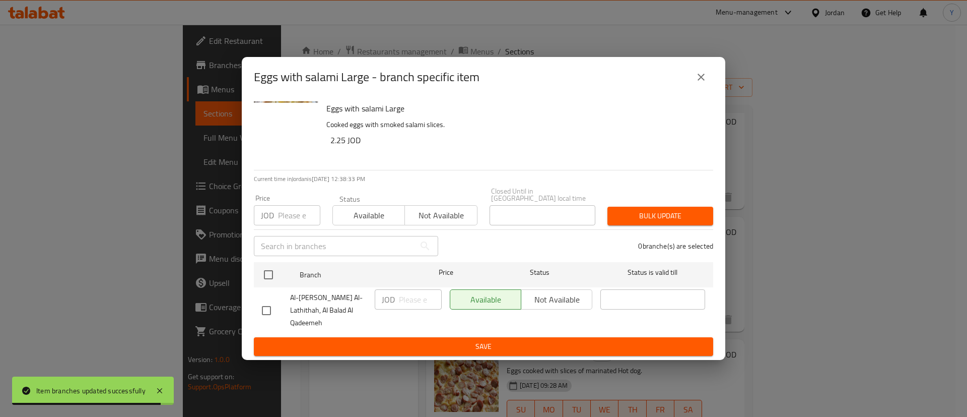
click at [702, 83] on icon "close" at bounding box center [701, 77] width 12 height 12
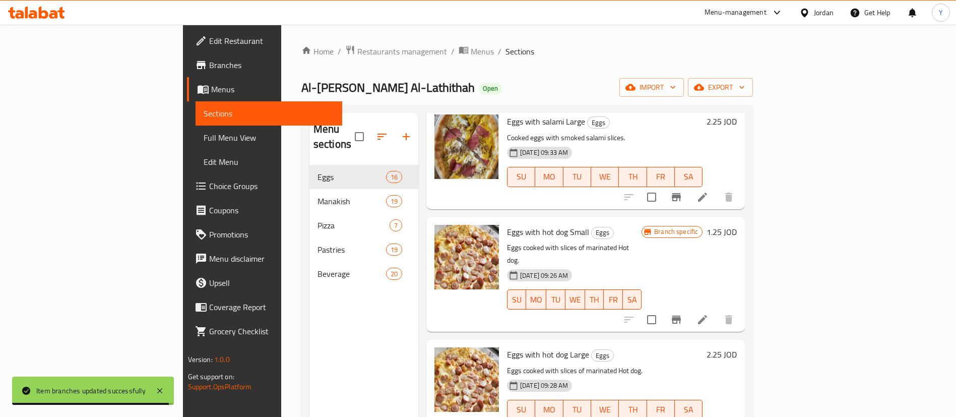
click at [682, 313] on icon "Branch-specific-item" at bounding box center [676, 319] width 12 height 12
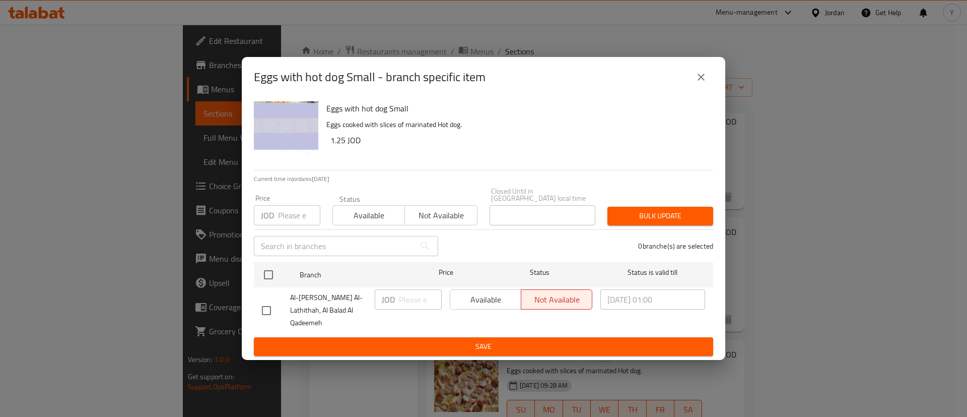
click at [274, 310] on input "checkbox" at bounding box center [266, 310] width 21 height 21
checkbox input "true"
click at [468, 295] on span "Available" at bounding box center [485, 299] width 63 height 15
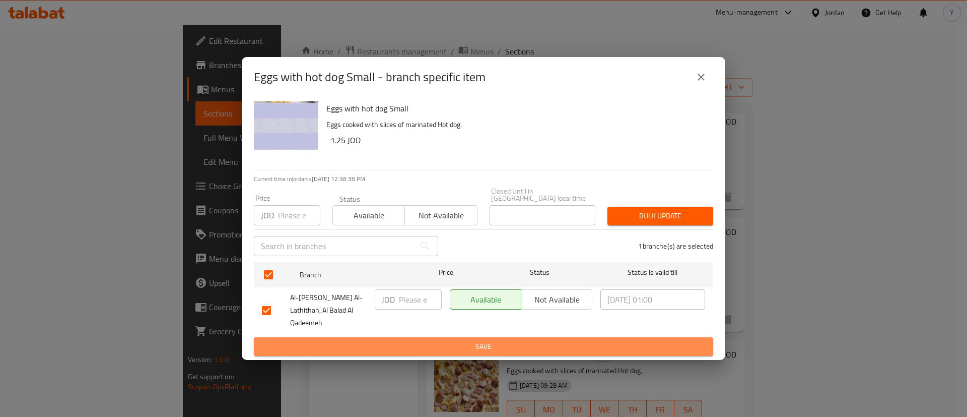
drag, startPoint x: 488, startPoint y: 331, endPoint x: 865, endPoint y: 268, distance: 382.2
click at [489, 340] on span "Save" at bounding box center [483, 346] width 443 height 13
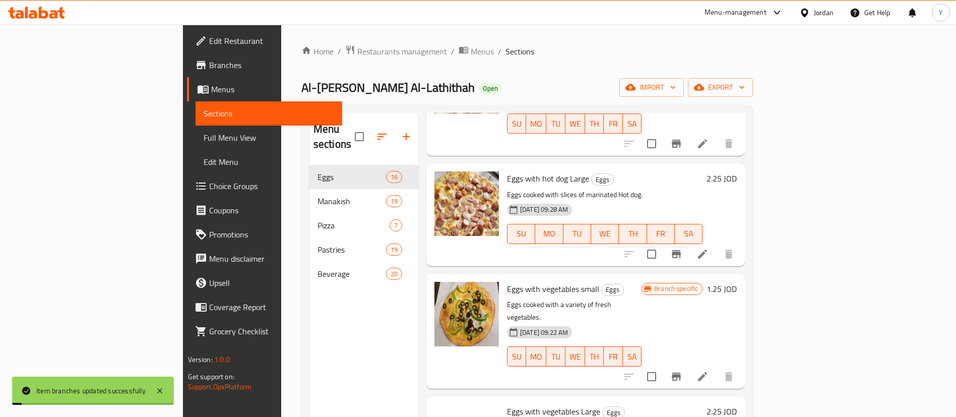
scroll to position [907, 0]
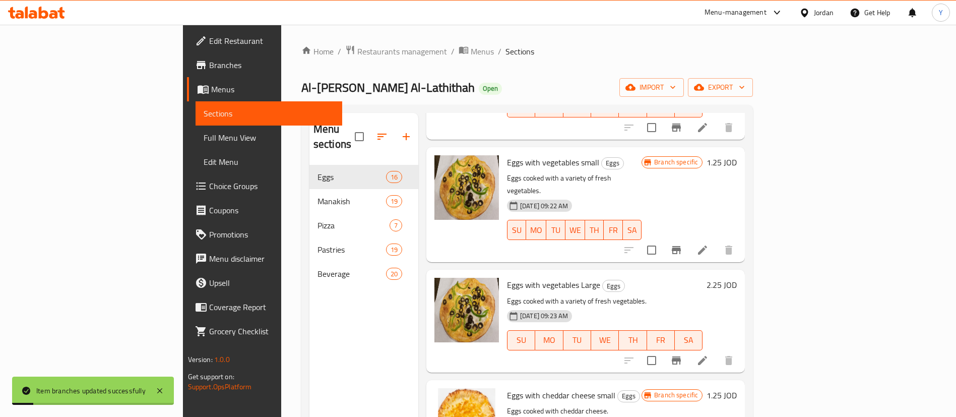
click at [682, 244] on icon "Branch-specific-item" at bounding box center [676, 250] width 12 height 12
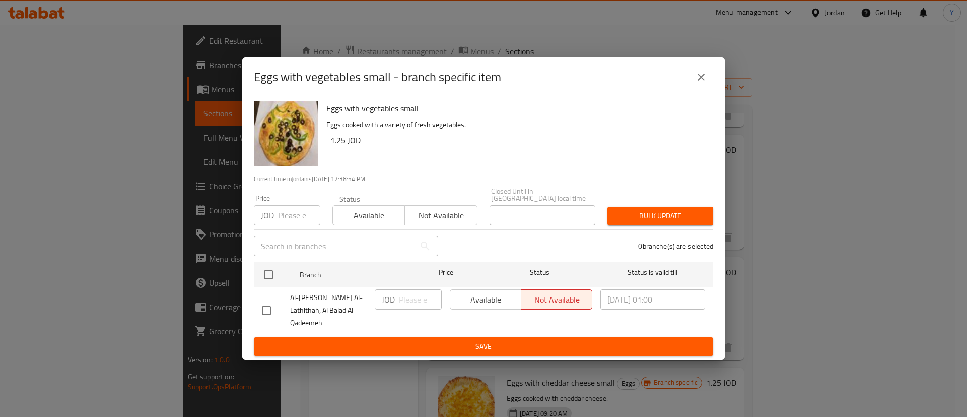
click at [266, 307] on input "checkbox" at bounding box center [266, 310] width 21 height 21
checkbox input "true"
click at [471, 303] on span "Available" at bounding box center [485, 299] width 63 height 15
click at [494, 340] on span "Save" at bounding box center [483, 346] width 443 height 13
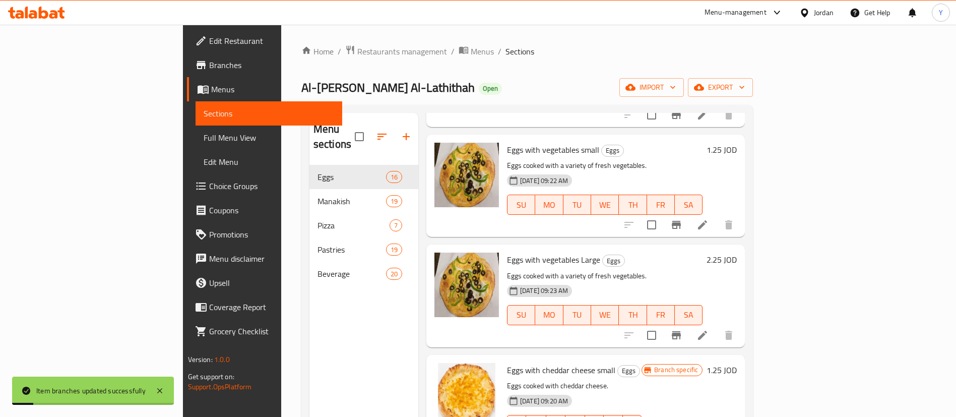
scroll to position [1058, 0]
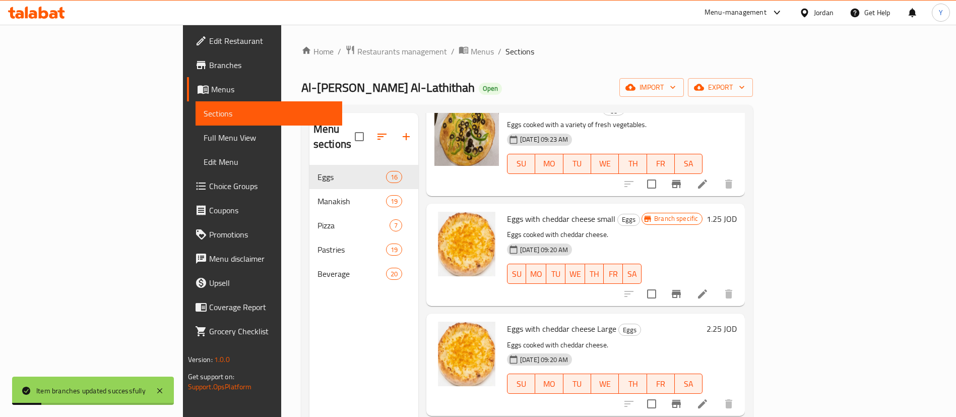
click at [681, 290] on icon "Branch-specific-item" at bounding box center [676, 294] width 9 height 8
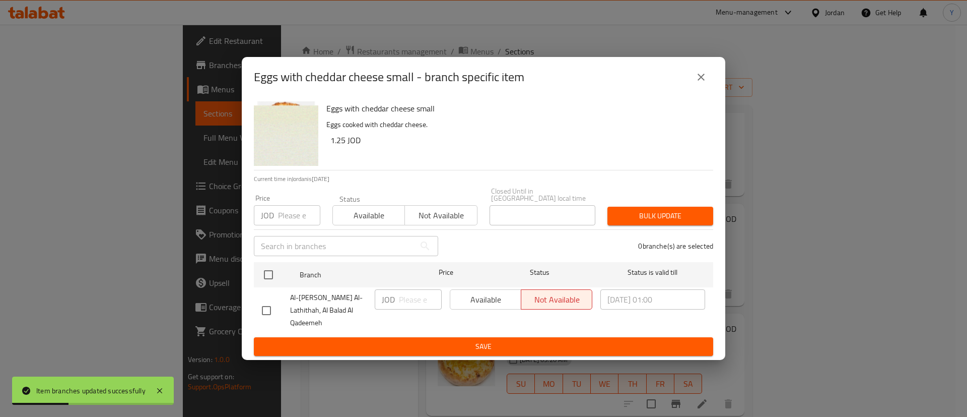
click at [268, 304] on input "checkbox" at bounding box center [266, 310] width 21 height 21
checkbox input "true"
click at [487, 301] on span "Available" at bounding box center [485, 299] width 63 height 15
click at [495, 340] on span "Save" at bounding box center [483, 346] width 443 height 13
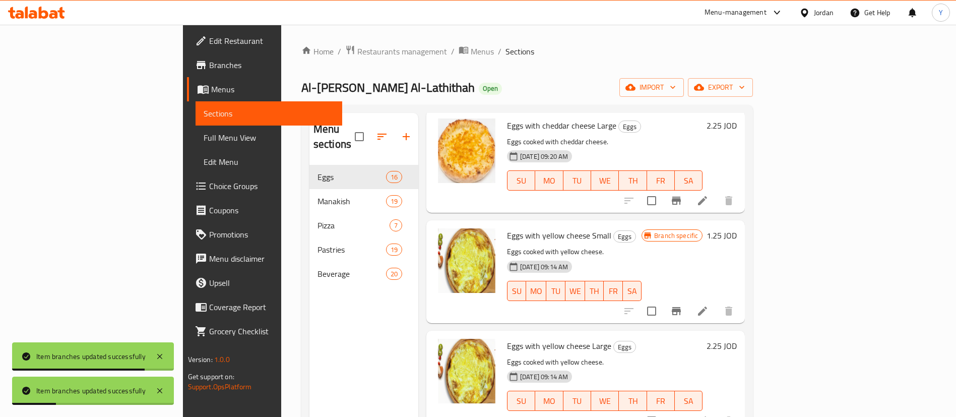
scroll to position [1285, 0]
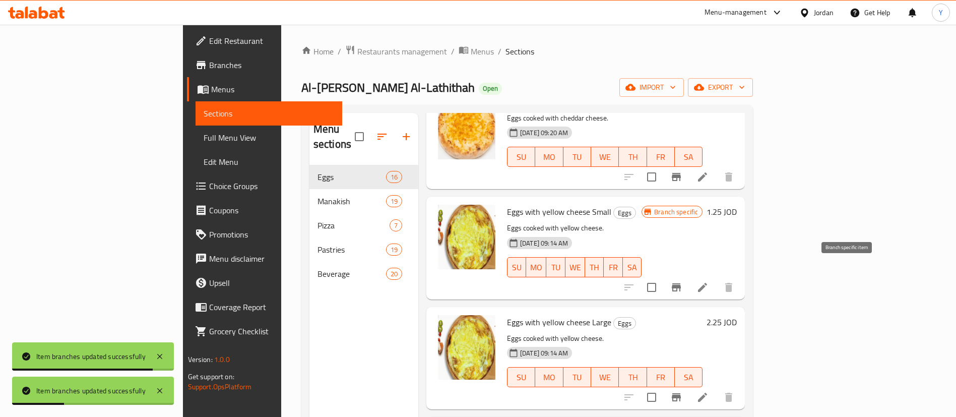
click at [688, 275] on button "Branch-specific-item" at bounding box center [676, 287] width 24 height 24
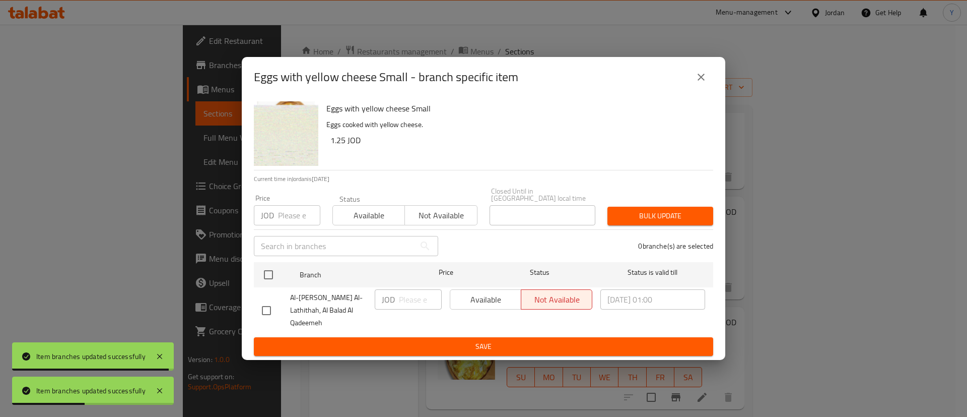
click at [267, 311] on input "checkbox" at bounding box center [266, 310] width 21 height 21
checkbox input "true"
click at [464, 301] on span "Available" at bounding box center [485, 299] width 63 height 15
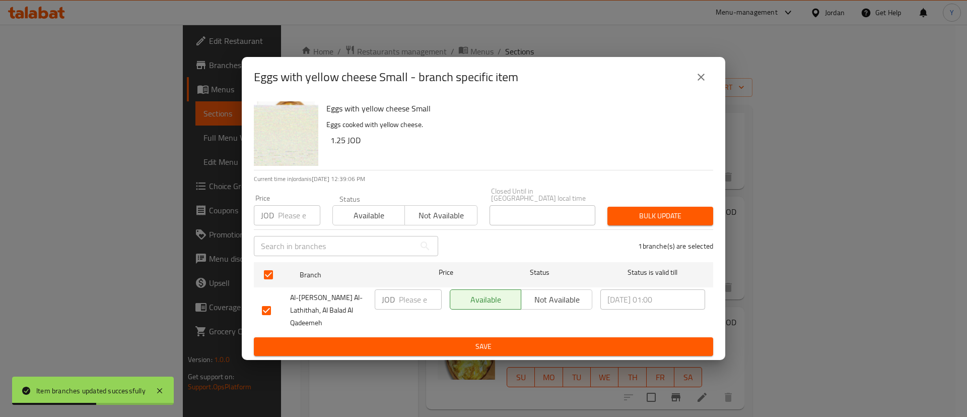
click at [491, 340] on span "Save" at bounding box center [483, 346] width 443 height 13
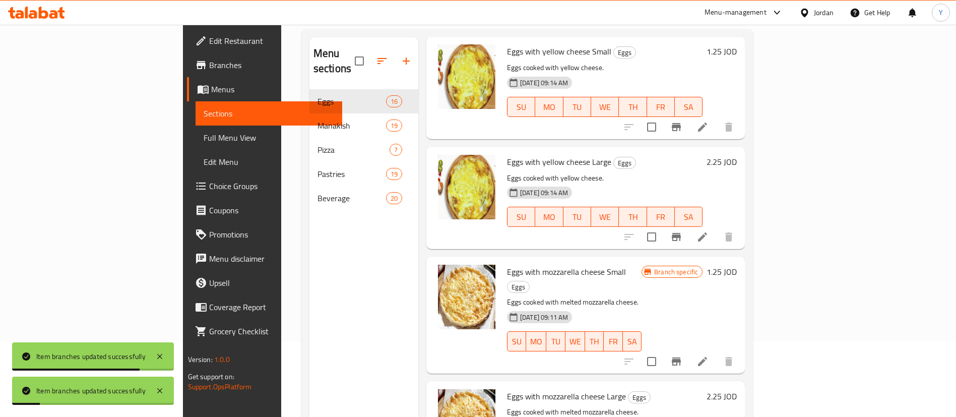
scroll to position [141, 0]
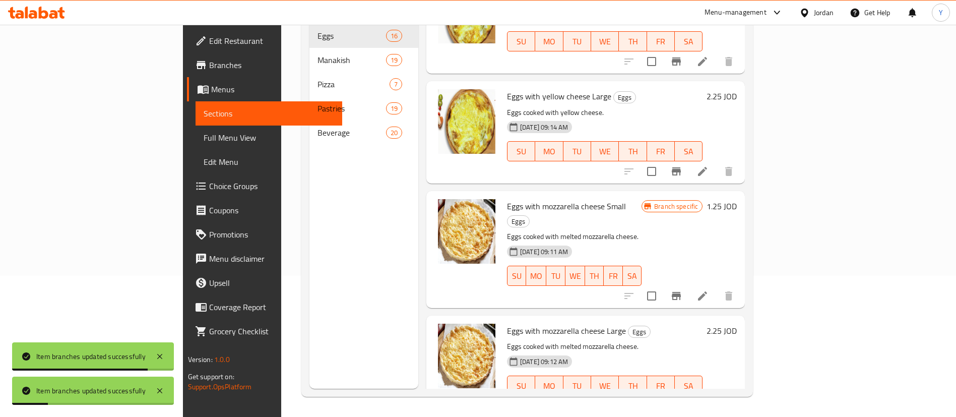
click at [682, 290] on icon "Branch-specific-item" at bounding box center [676, 296] width 12 height 12
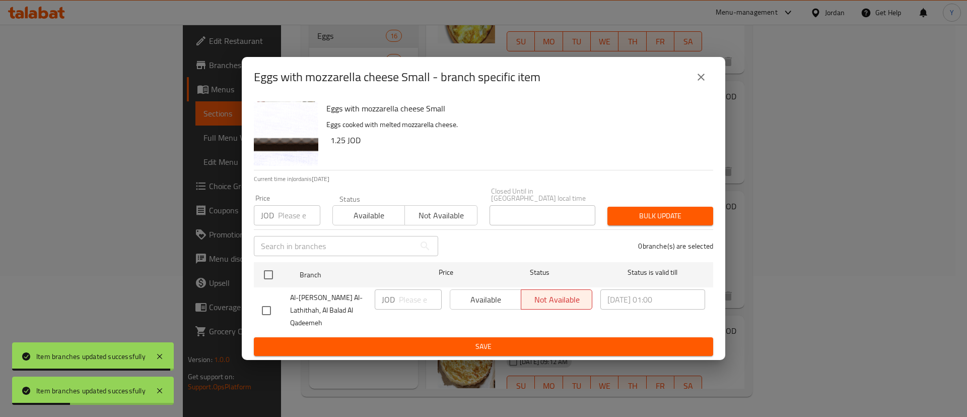
click at [272, 307] on input "checkbox" at bounding box center [266, 310] width 21 height 21
checkbox input "true"
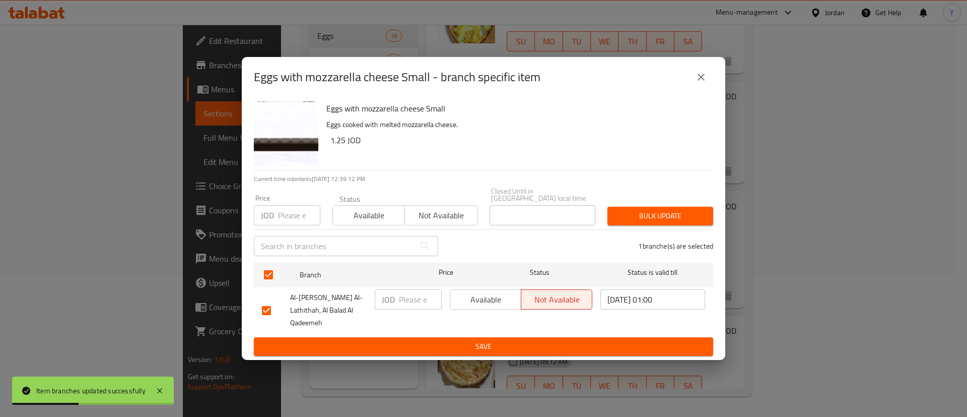
click at [482, 307] on span "Available" at bounding box center [485, 299] width 63 height 15
click at [503, 340] on span "Save" at bounding box center [483, 346] width 443 height 13
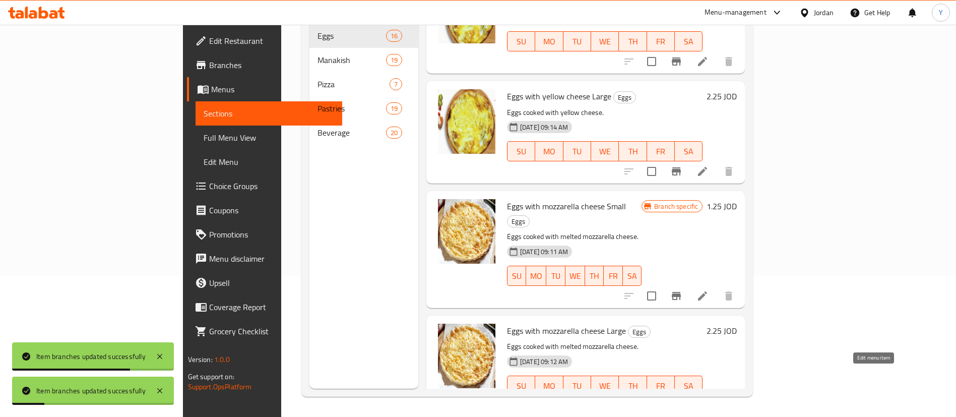
click at [708, 399] on icon at bounding box center [702, 405] width 12 height 12
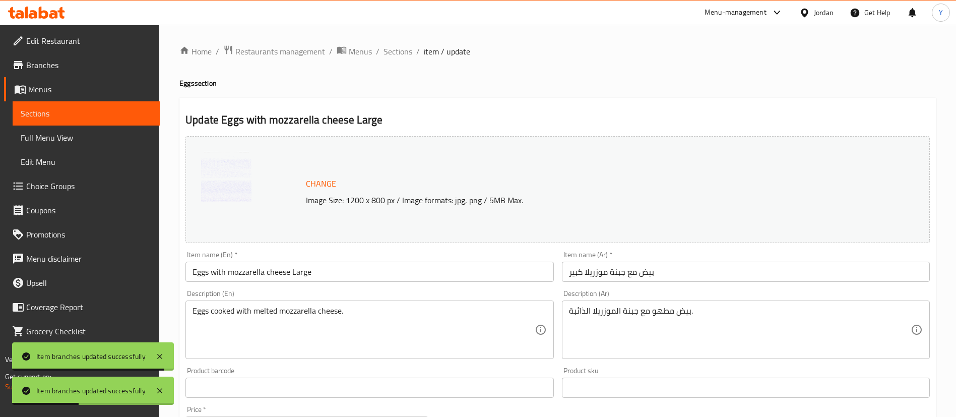
scroll to position [310, 0]
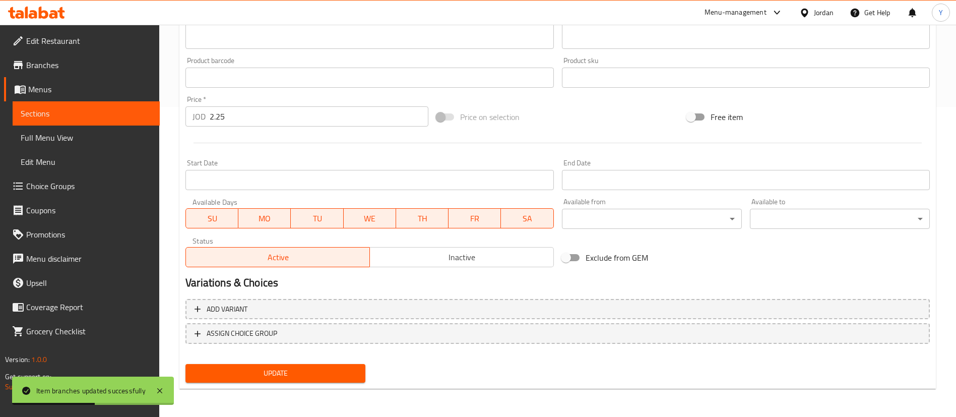
click at [134, 116] on span "Sections" at bounding box center [86, 113] width 131 height 12
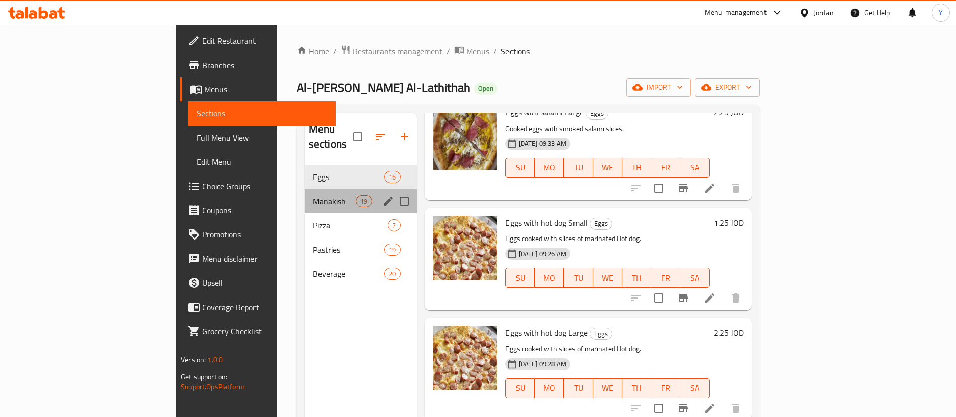
click at [305, 189] on div "Manakish 19" at bounding box center [361, 201] width 112 height 24
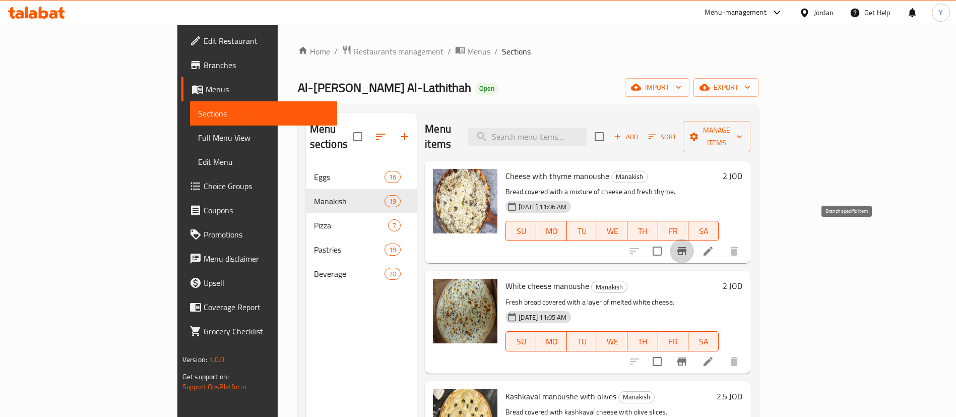
click at [694, 239] on button "Branch-specific-item" at bounding box center [682, 251] width 24 height 24
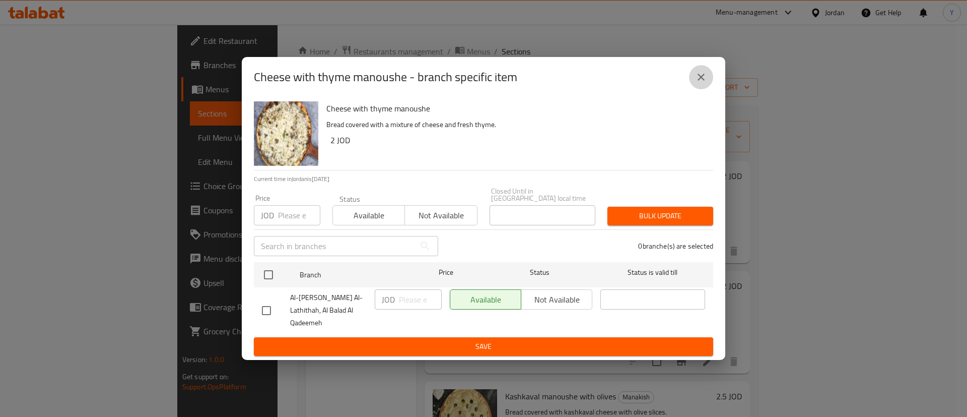
click at [708, 85] on button "close" at bounding box center [701, 77] width 24 height 24
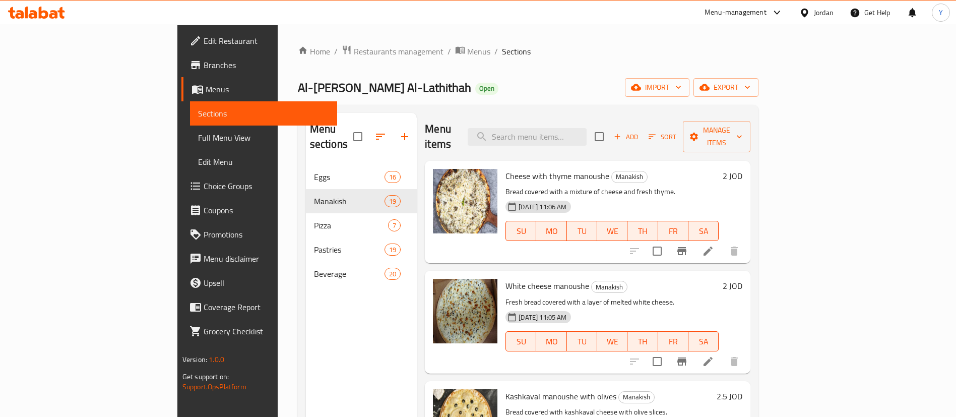
click at [722, 242] on li at bounding box center [708, 251] width 28 height 18
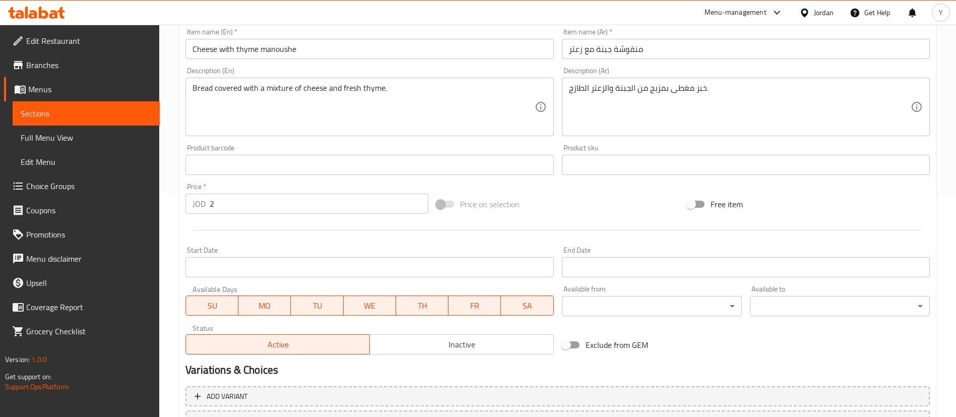
scroll to position [83, 0]
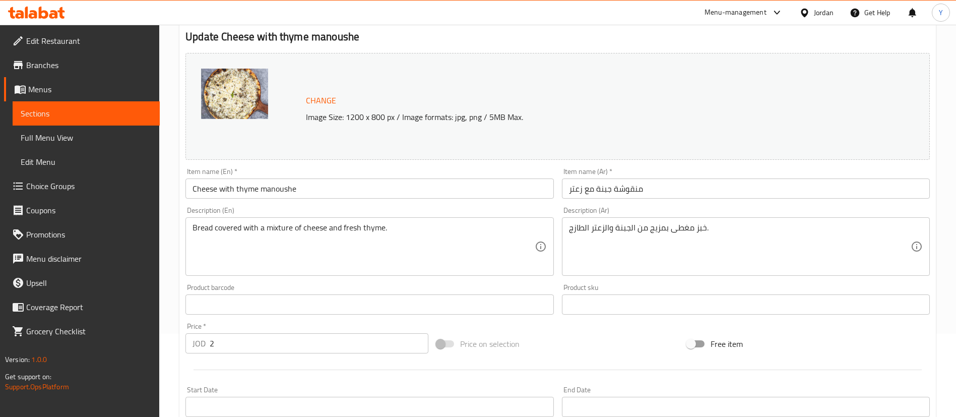
click at [111, 115] on span "Sections" at bounding box center [86, 113] width 131 height 12
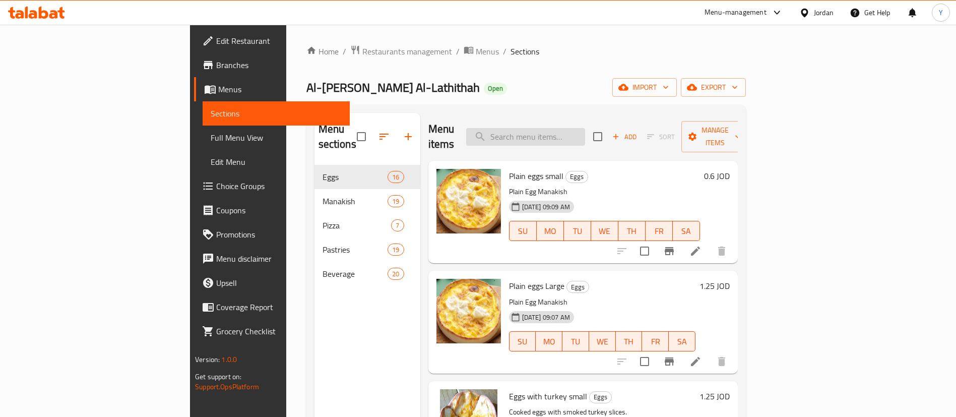
click at [585, 130] on input "search" at bounding box center [525, 137] width 119 height 18
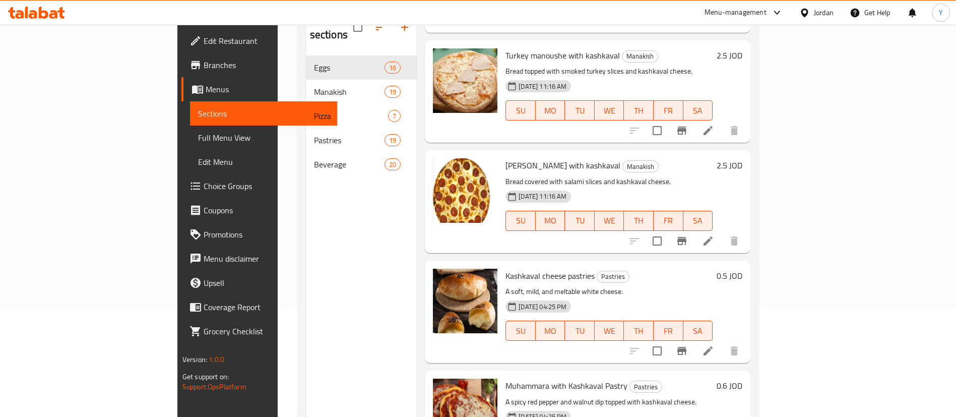
scroll to position [141, 0]
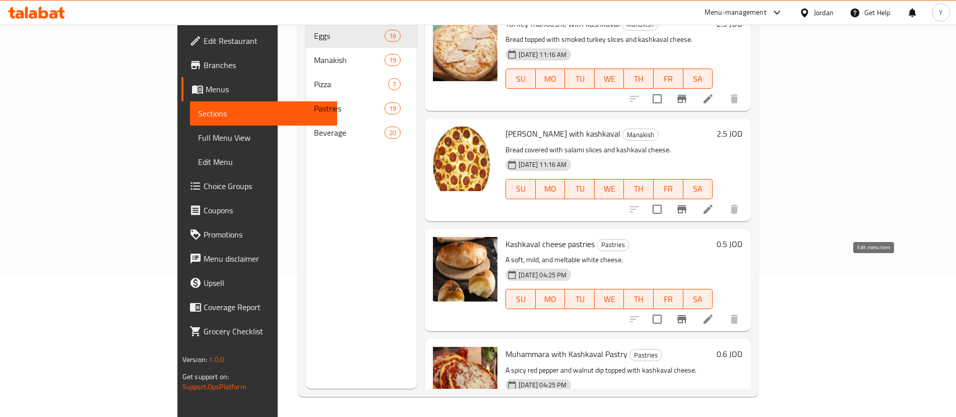
type input "kash"
click at [688, 313] on icon "Branch-specific-item" at bounding box center [682, 319] width 12 height 12
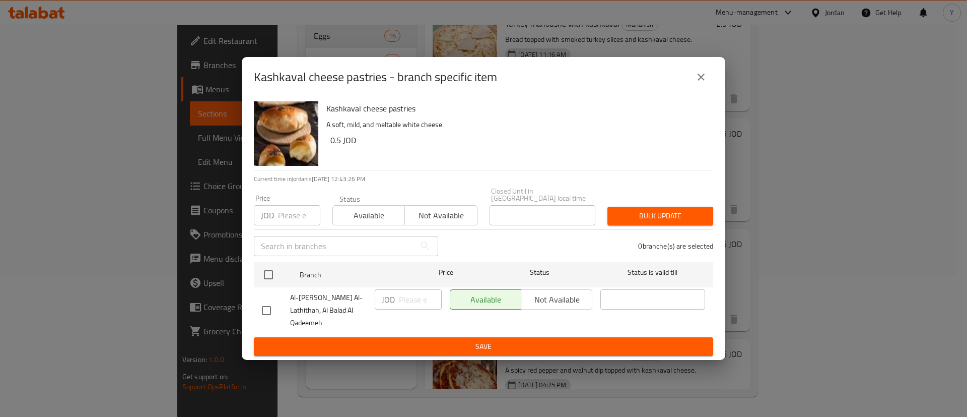
click at [578, 298] on div "Available Not available" at bounding box center [521, 299] width 143 height 20
click at [274, 306] on input "checkbox" at bounding box center [266, 310] width 21 height 21
checkbox input "true"
click at [542, 305] on span "Not available" at bounding box center [556, 299] width 63 height 15
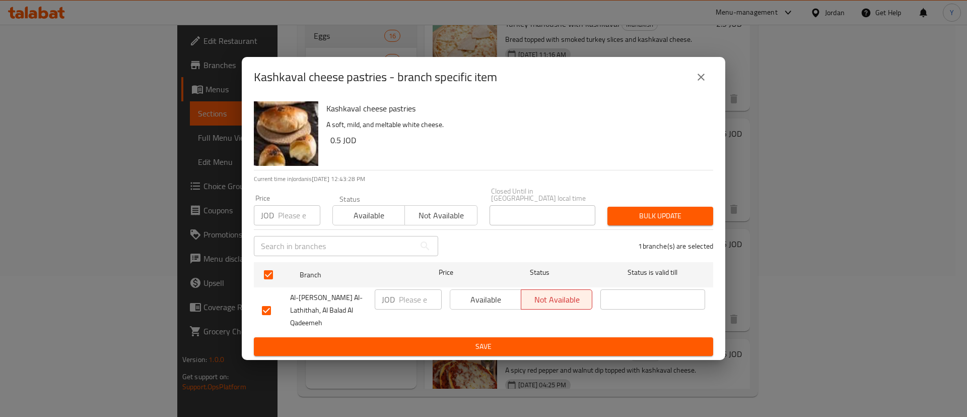
click at [501, 340] on span "Save" at bounding box center [483, 346] width 443 height 13
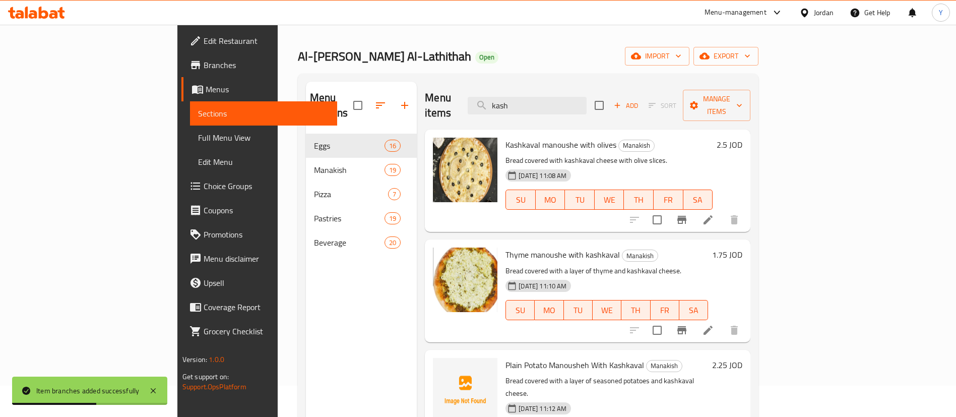
scroll to position [0, 0]
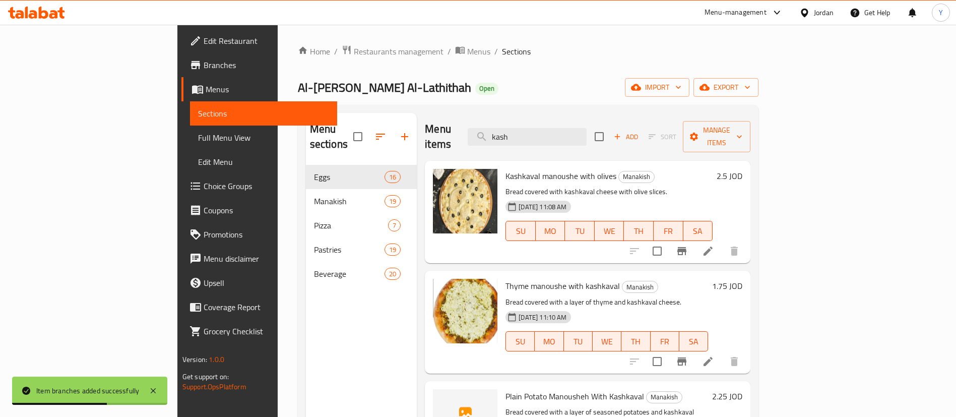
drag, startPoint x: 547, startPoint y: 130, endPoint x: 462, endPoint y: 124, distance: 85.4
click at [464, 125] on div "Menu items kash Add Sort Manage items" at bounding box center [587, 137] width 325 height 48
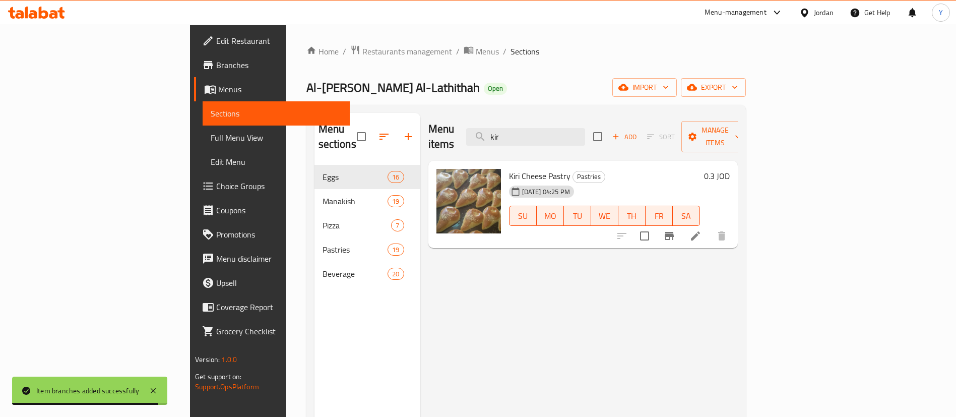
type input "kir"
click at [674, 232] on icon "Branch-specific-item" at bounding box center [668, 236] width 9 height 8
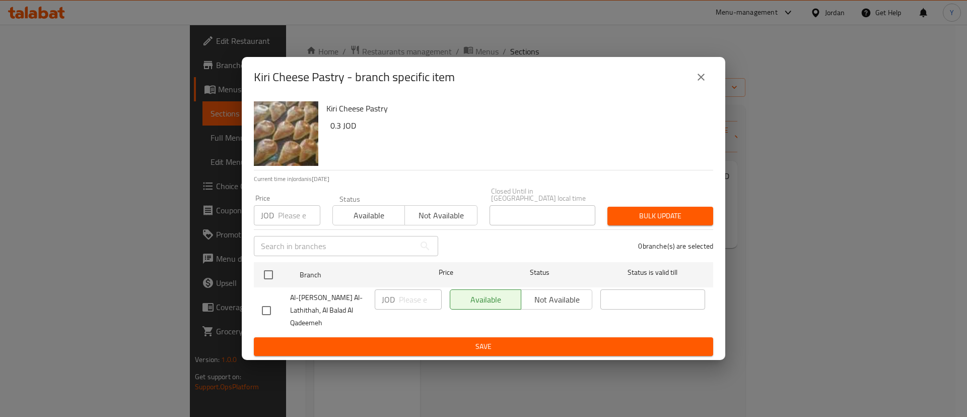
click at [260, 311] on input "checkbox" at bounding box center [266, 310] width 21 height 21
checkbox input "true"
click at [561, 306] on span "Not available" at bounding box center [556, 299] width 63 height 15
click at [537, 340] on span "Save" at bounding box center [483, 346] width 443 height 13
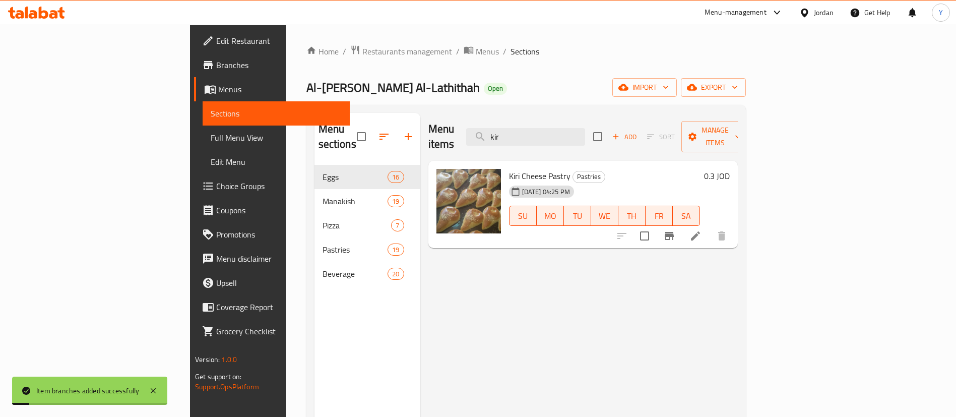
drag, startPoint x: 585, startPoint y: 125, endPoint x: 448, endPoint y: 137, distance: 138.0
click at [449, 137] on div "Menu items kir Add Sort Manage items" at bounding box center [582, 137] width 309 height 48
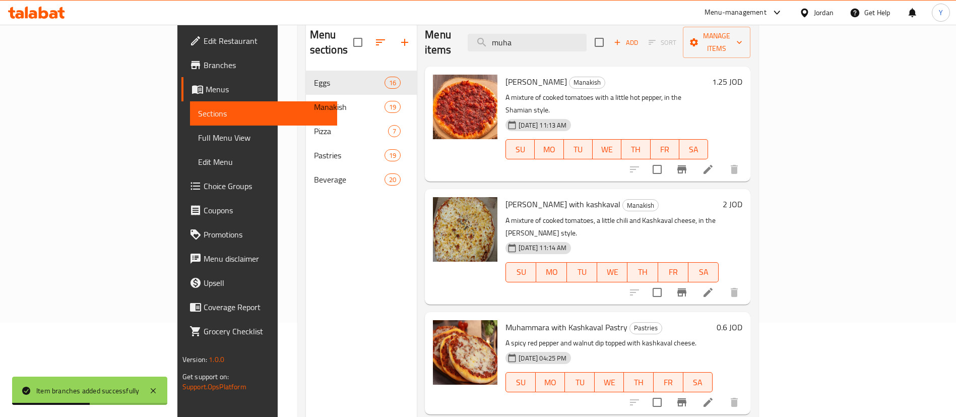
scroll to position [141, 0]
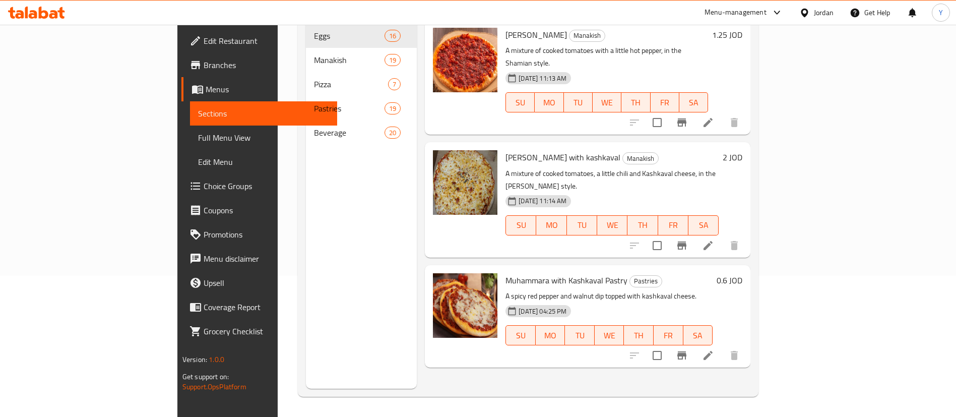
type input "muha"
click at [686, 351] on icon "Branch-specific-item" at bounding box center [681, 355] width 9 height 8
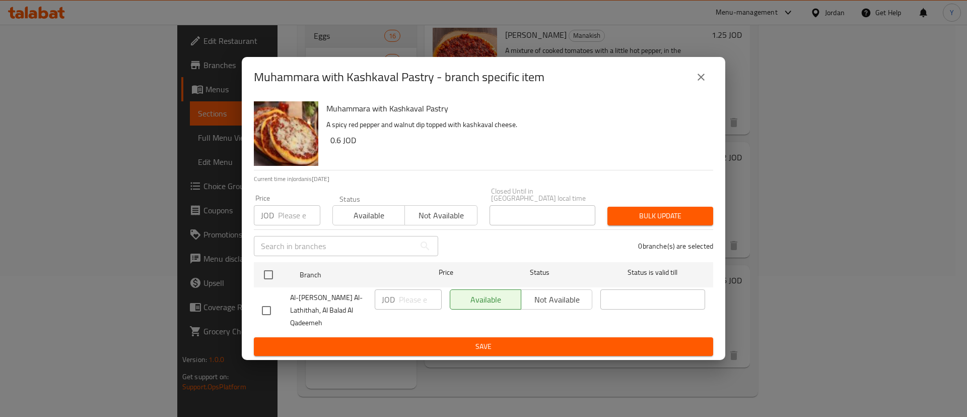
click at [262, 317] on input "checkbox" at bounding box center [266, 310] width 21 height 21
checkbox input "true"
click at [535, 304] on span "Not available" at bounding box center [556, 299] width 63 height 15
click at [535, 340] on span "Save" at bounding box center [483, 346] width 443 height 13
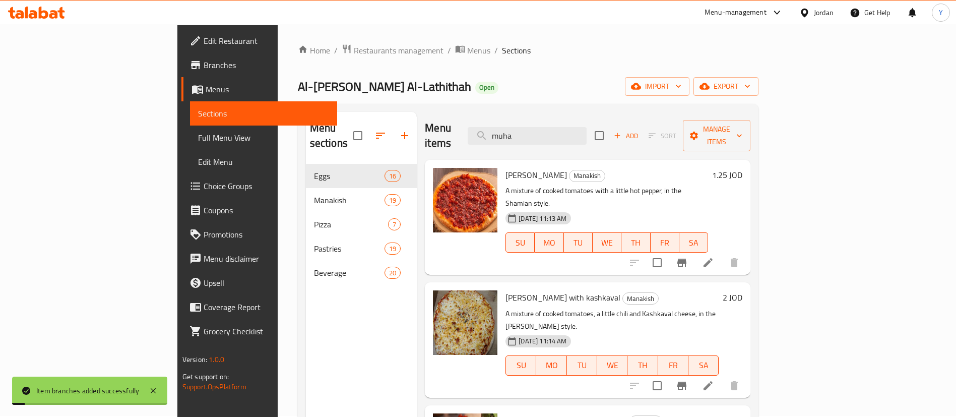
scroll to position [0, 0]
drag, startPoint x: 476, startPoint y: 129, endPoint x: 423, endPoint y: 131, distance: 53.4
click at [436, 130] on div "Menu items [PERSON_NAME] Add Sort Manage items" at bounding box center [587, 137] width 325 height 48
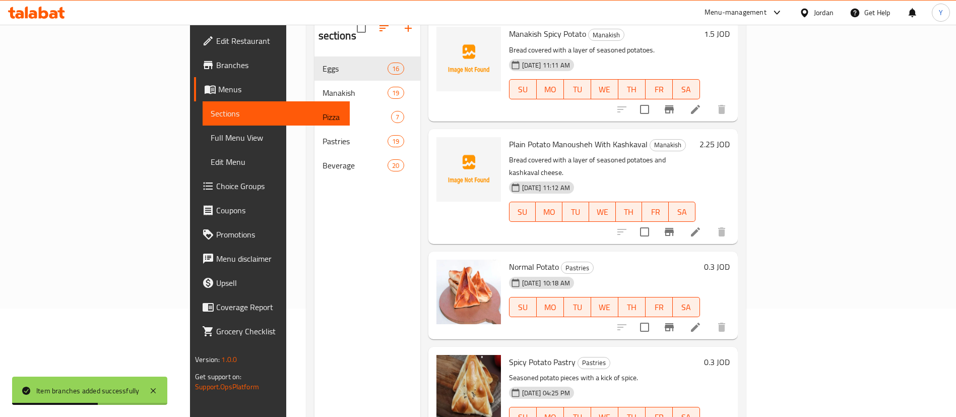
scroll to position [141, 0]
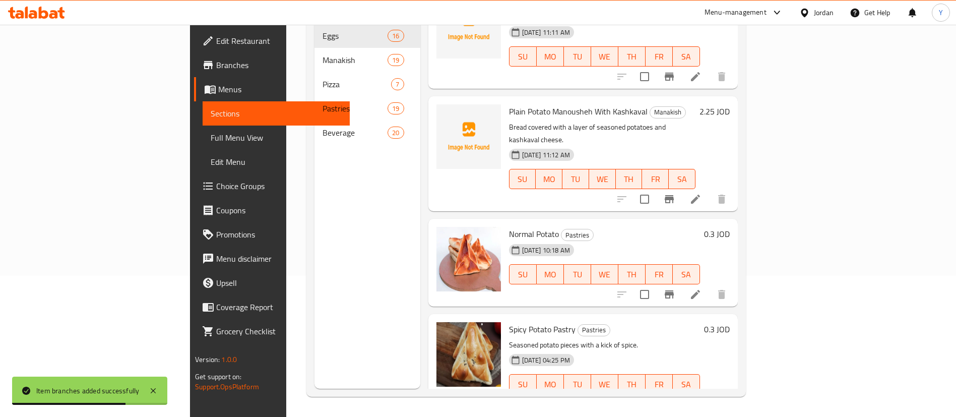
type input "potat"
click at [674, 400] on icon "Branch-specific-item" at bounding box center [668, 404] width 9 height 8
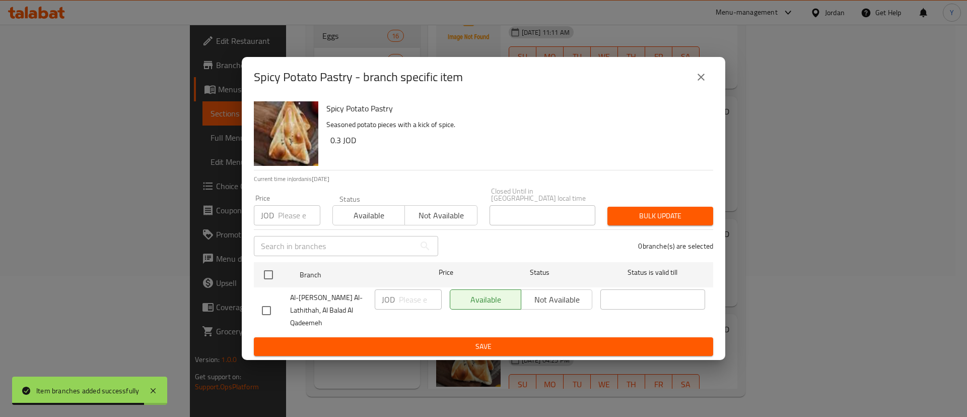
click at [276, 306] on input "checkbox" at bounding box center [266, 310] width 21 height 21
checkbox input "true"
click at [558, 302] on span "Not available" at bounding box center [556, 299] width 63 height 15
click at [542, 342] on span "Save" at bounding box center [483, 346] width 443 height 13
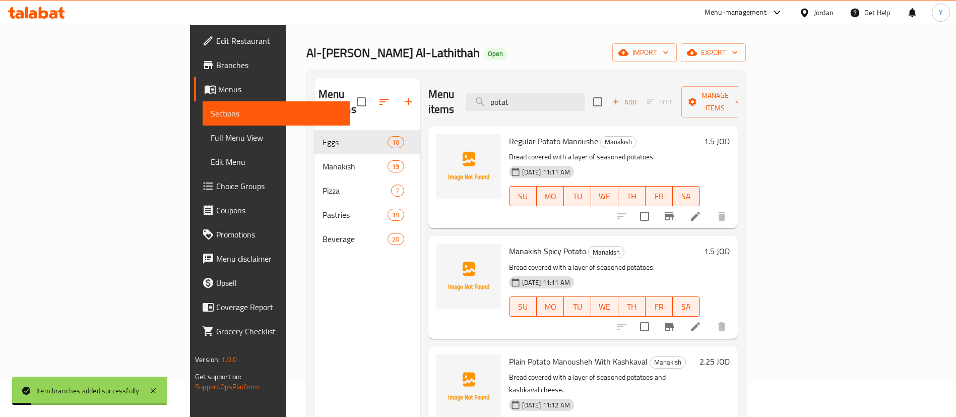
scroll to position [0, 0]
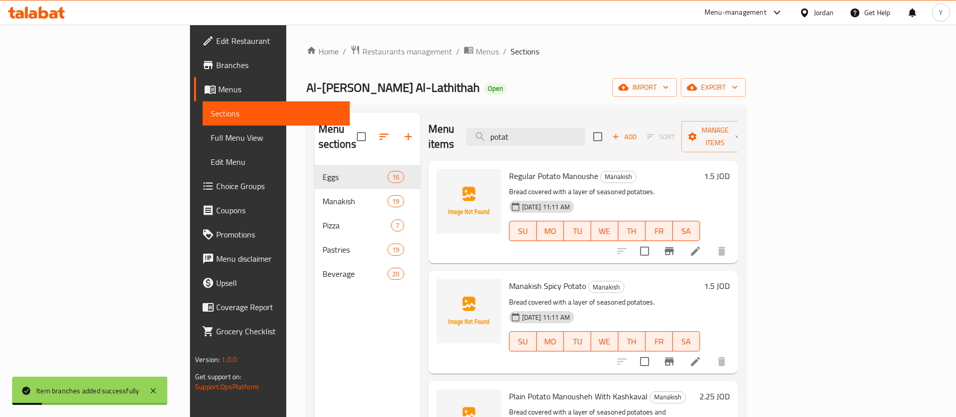
drag, startPoint x: 606, startPoint y: 130, endPoint x: 450, endPoint y: 137, distance: 155.3
click at [457, 139] on div "Menu items potat Add Sort Manage items" at bounding box center [582, 137] width 309 height 48
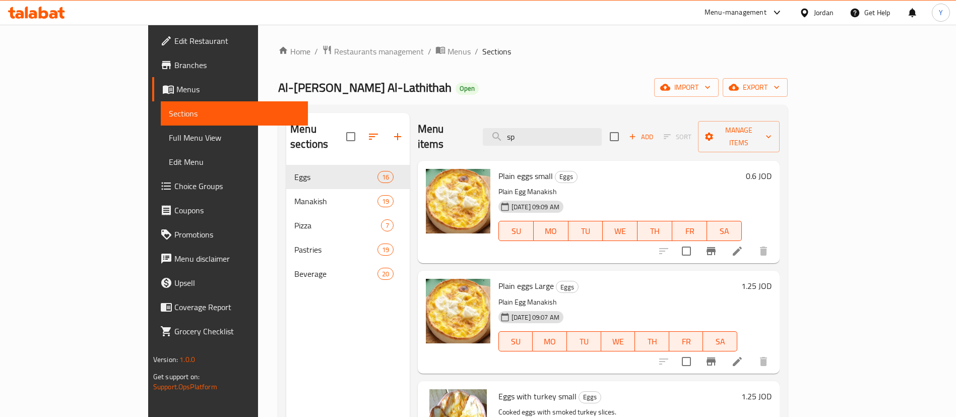
type input "spa"
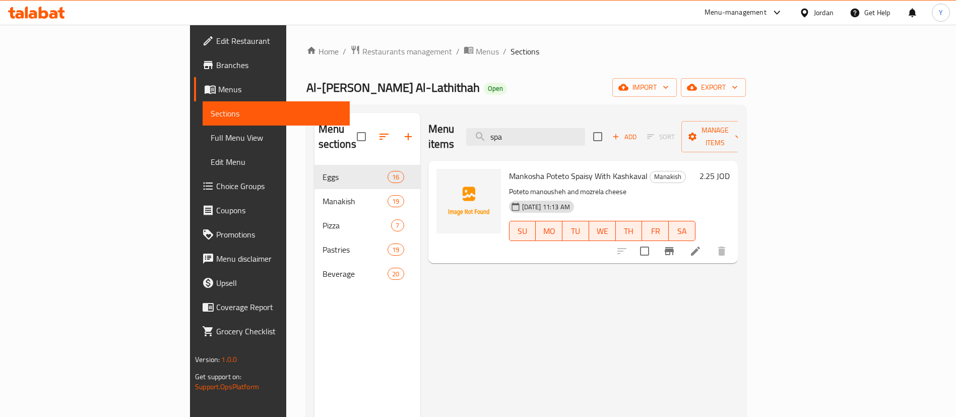
drag, startPoint x: 576, startPoint y: 131, endPoint x: 505, endPoint y: 130, distance: 71.0
click at [488, 140] on div "Menu items spa Add Sort Manage items" at bounding box center [582, 137] width 309 height 48
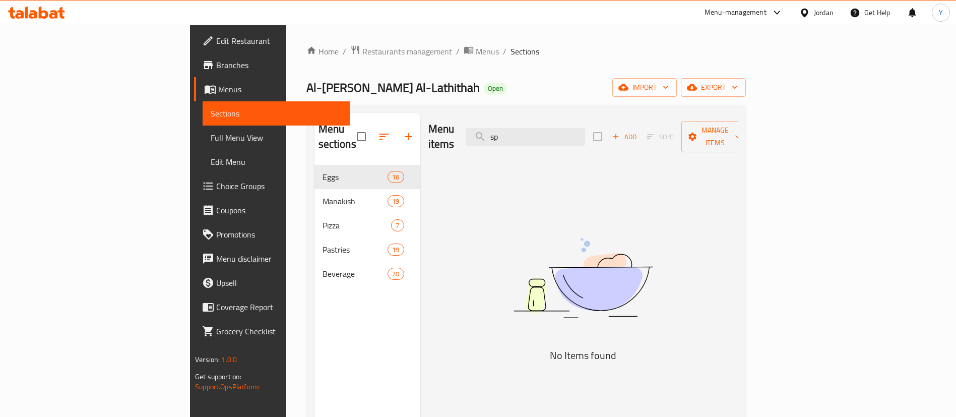
type input "s"
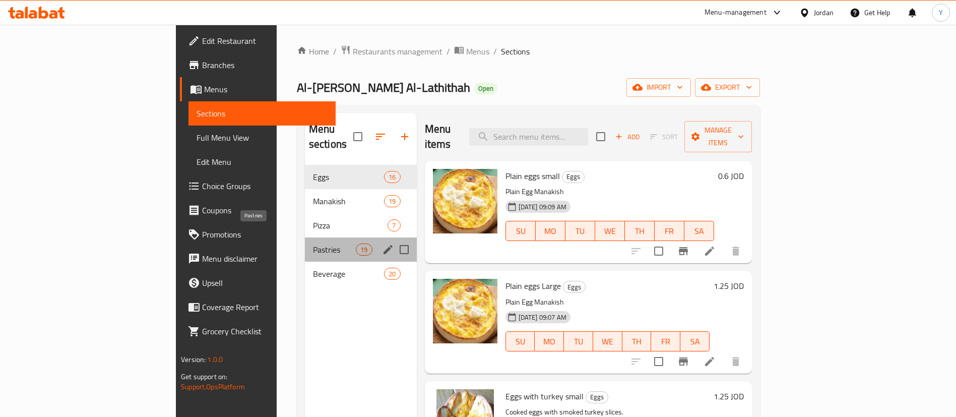
click at [313, 243] on span "Pastries" at bounding box center [334, 249] width 43 height 12
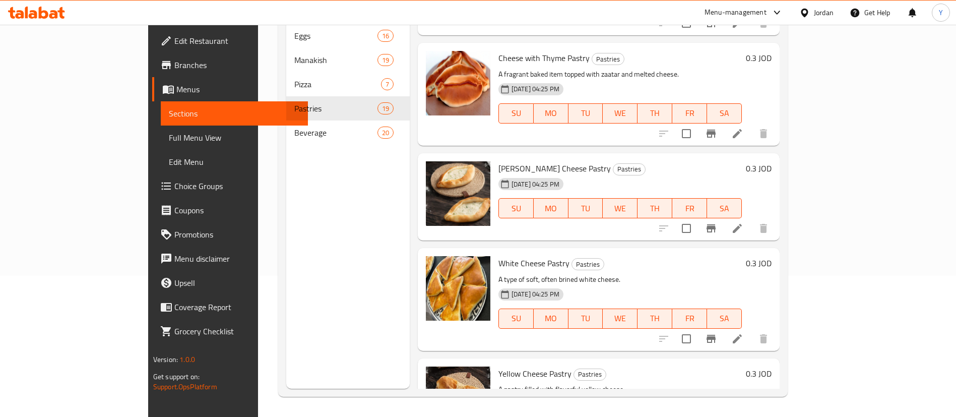
scroll to position [1654, 0]
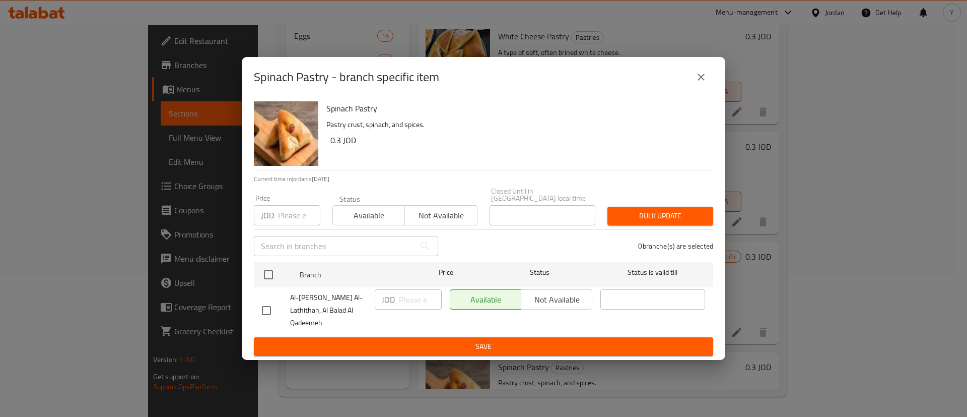
click at [272, 300] on input "checkbox" at bounding box center [266, 310] width 21 height 21
checkbox input "true"
click at [565, 305] on span "Not available" at bounding box center [556, 299] width 63 height 15
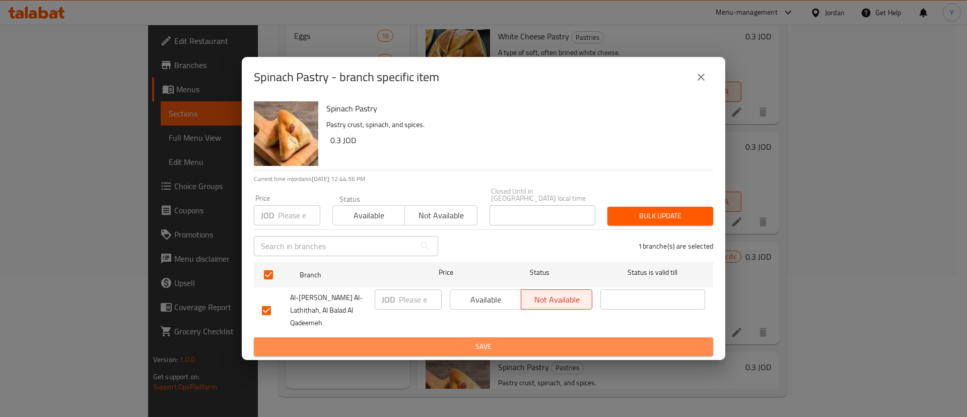
click at [561, 340] on span "Save" at bounding box center [483, 346] width 443 height 13
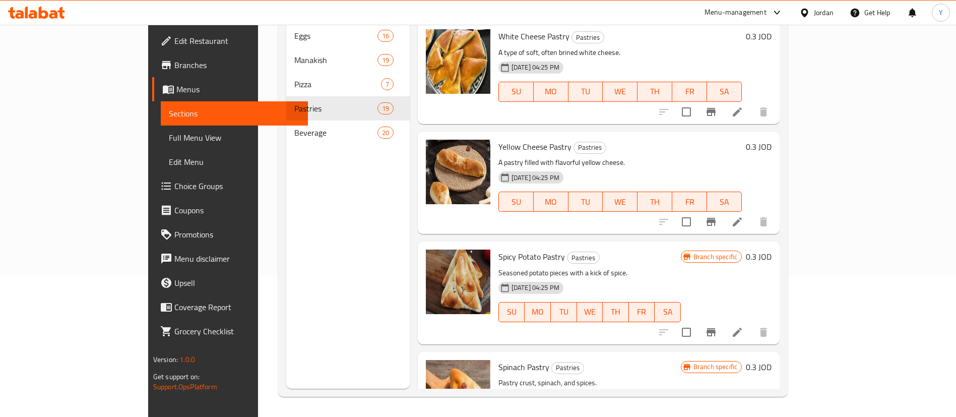
click at [69, 13] on div at bounding box center [36, 13] width 73 height 20
click at [43, 13] on icon at bounding box center [36, 13] width 57 height 12
